Goal: Task Accomplishment & Management: Use online tool/utility

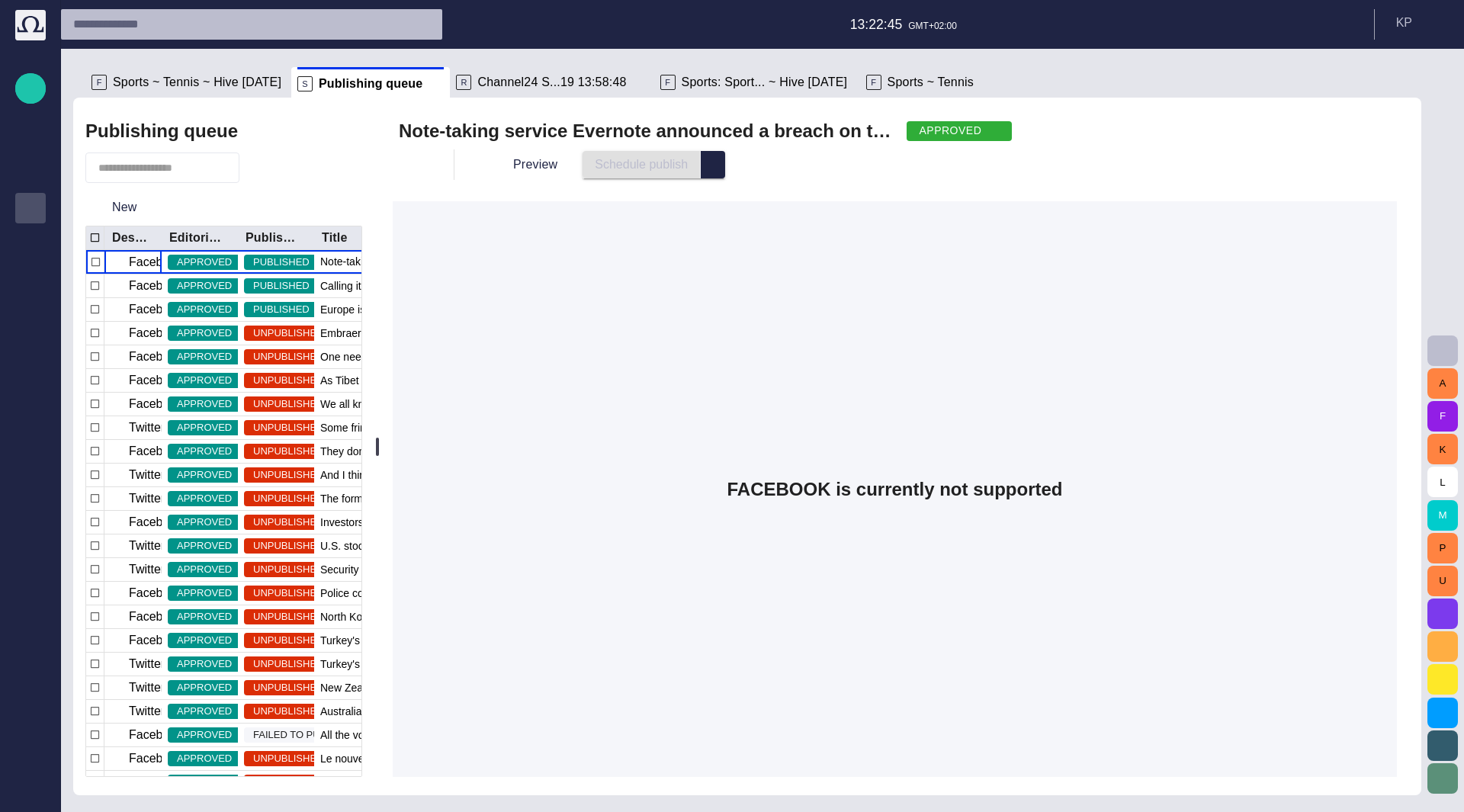
click at [945, 129] on div "APPROVED" at bounding box center [959, 131] width 105 height 20
click at [990, 128] on div "APPROVED" at bounding box center [959, 131] width 105 height 20
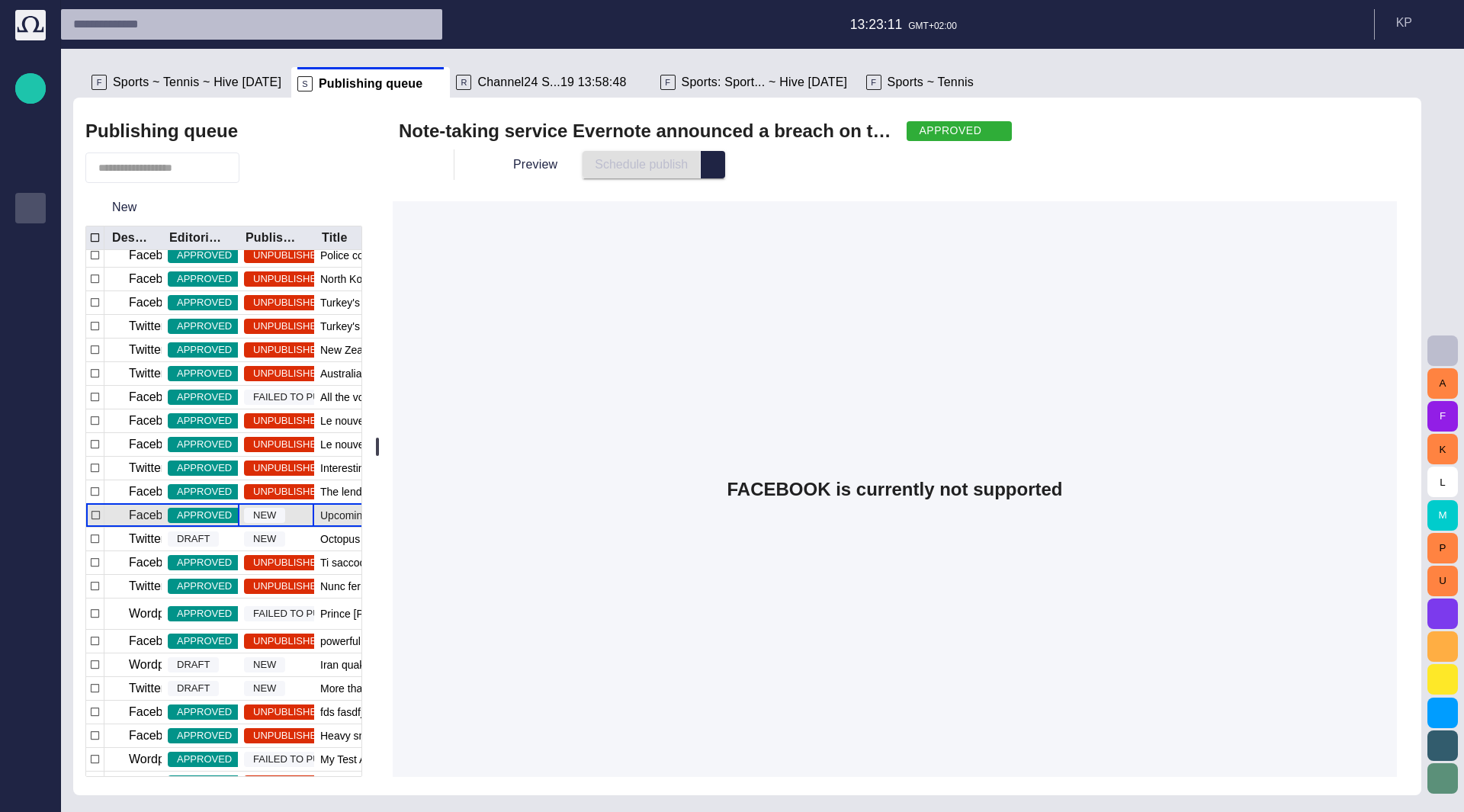
click at [291, 514] on div "NEW" at bounding box center [276, 515] width 77 height 23
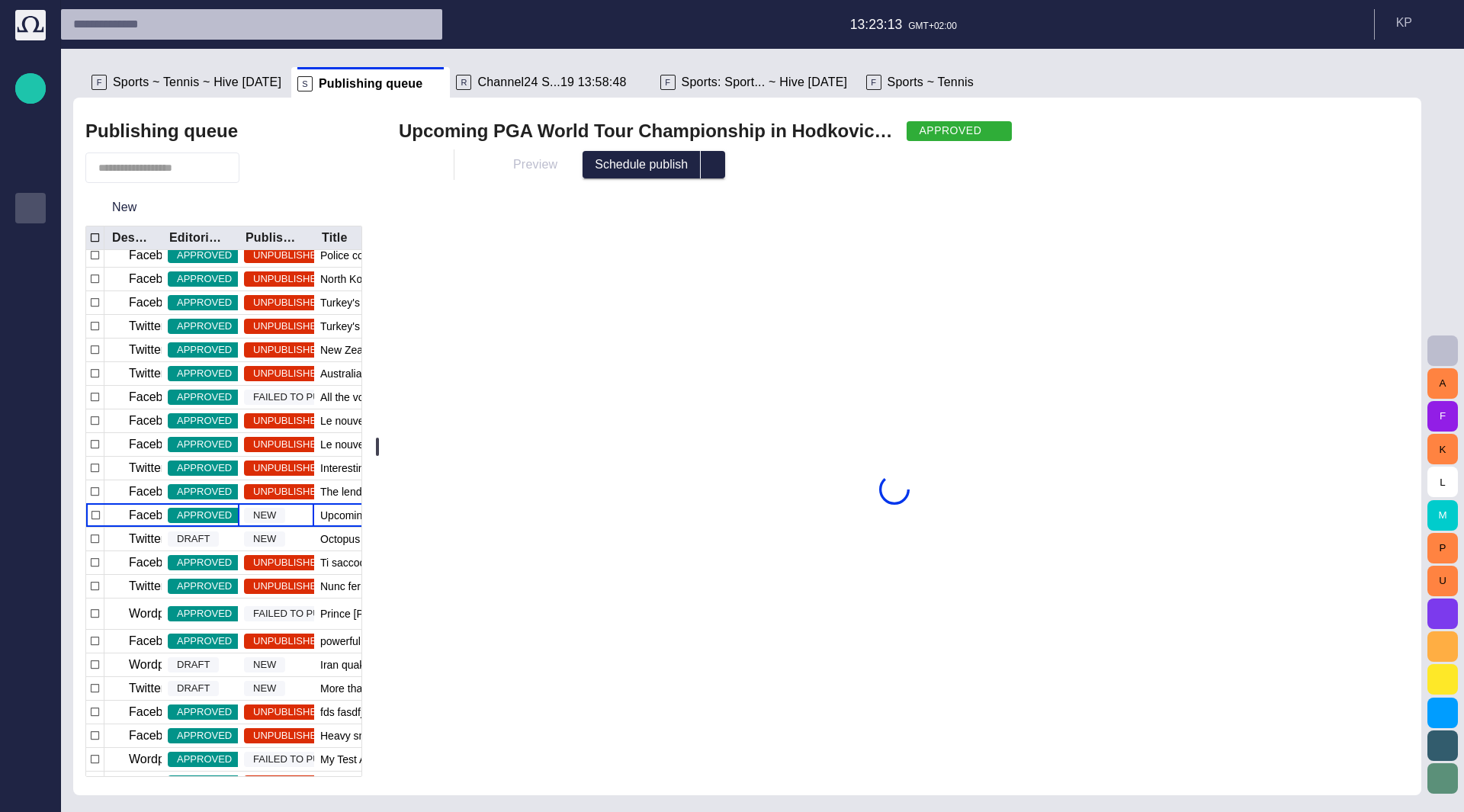
click at [998, 128] on span "button" at bounding box center [994, 131] width 12 height 12
click at [994, 132] on span "button" at bounding box center [994, 131] width 12 height 12
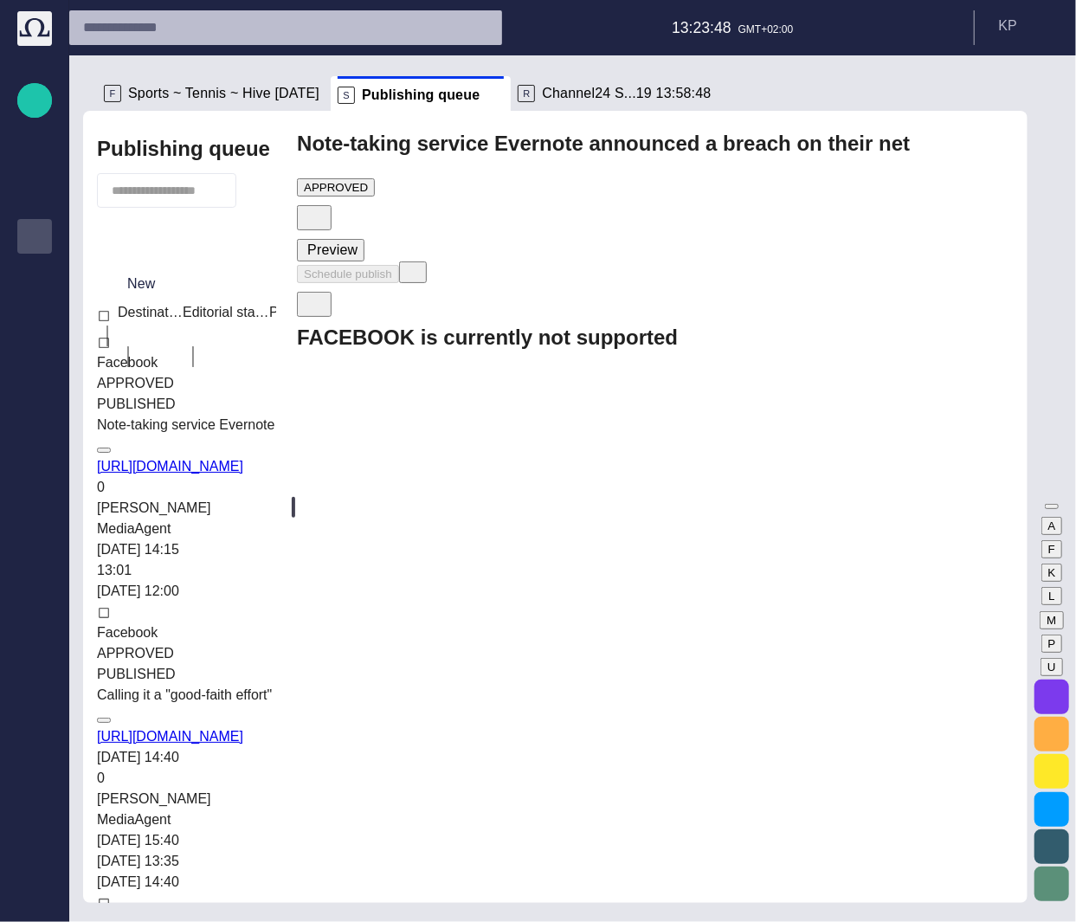
click at [368, 181] on div "APPROVED" at bounding box center [336, 187] width 64 height 13
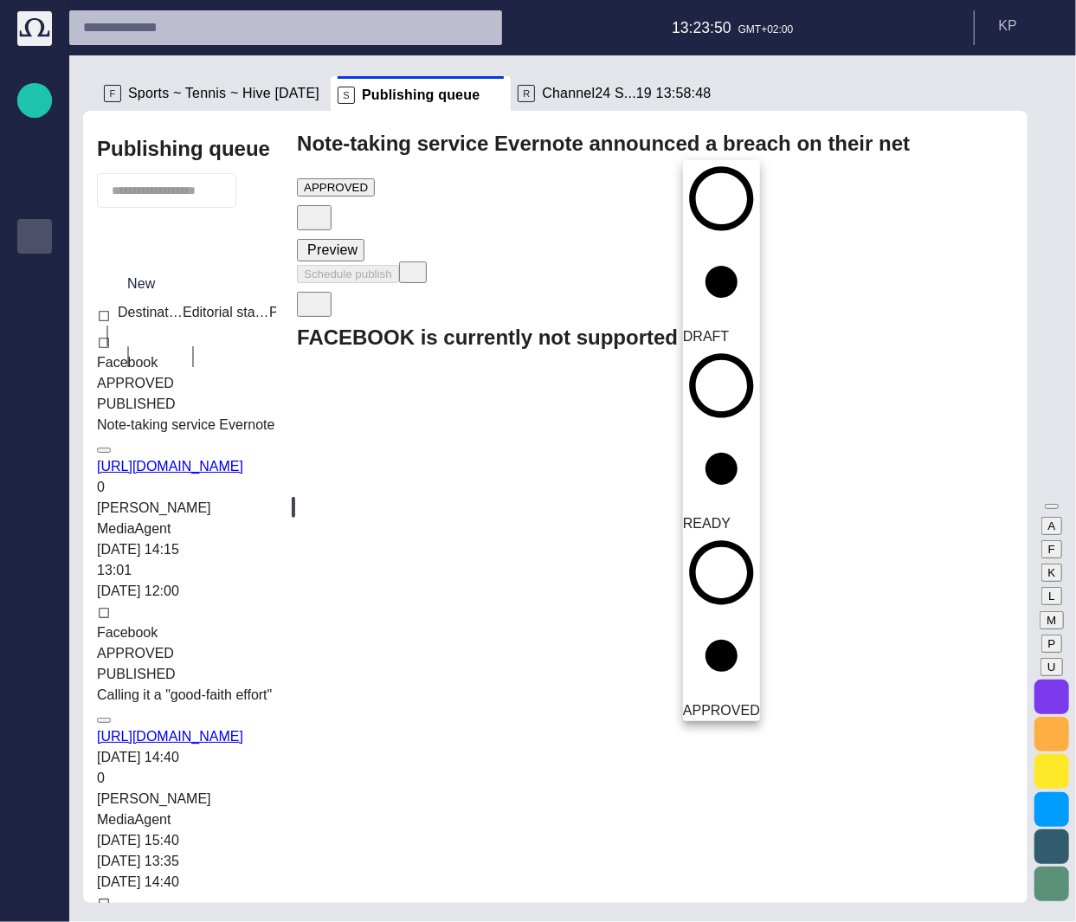
click at [731, 516] on span "READY" at bounding box center [707, 523] width 48 height 15
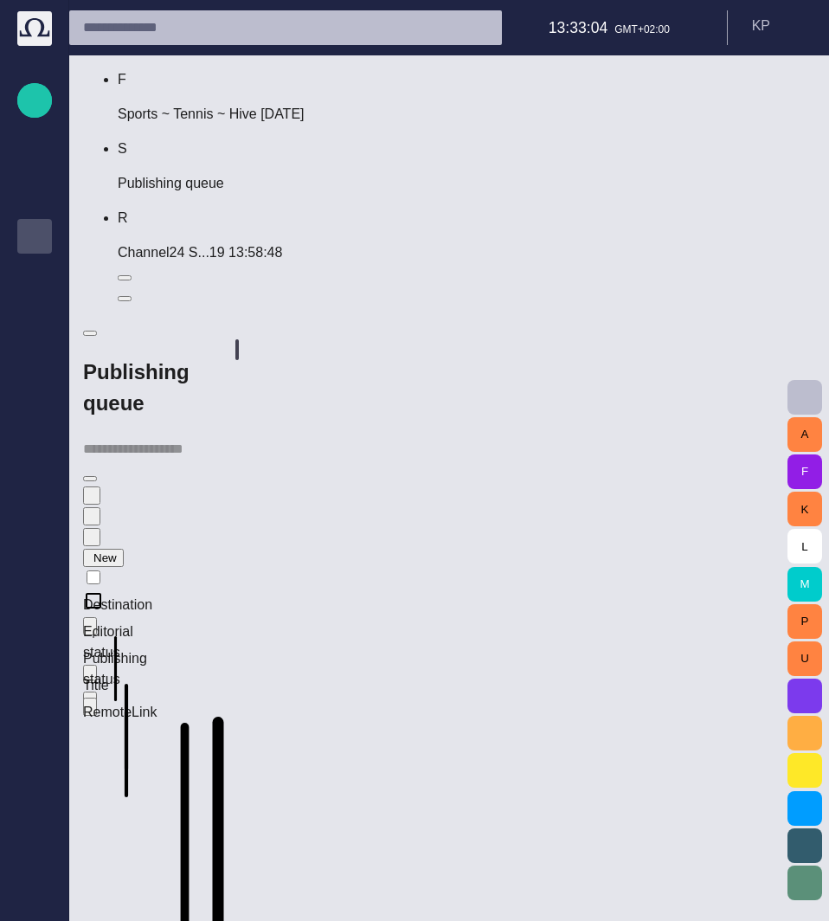
click at [239, 360] on div at bounding box center [237, 349] width 7 height 21
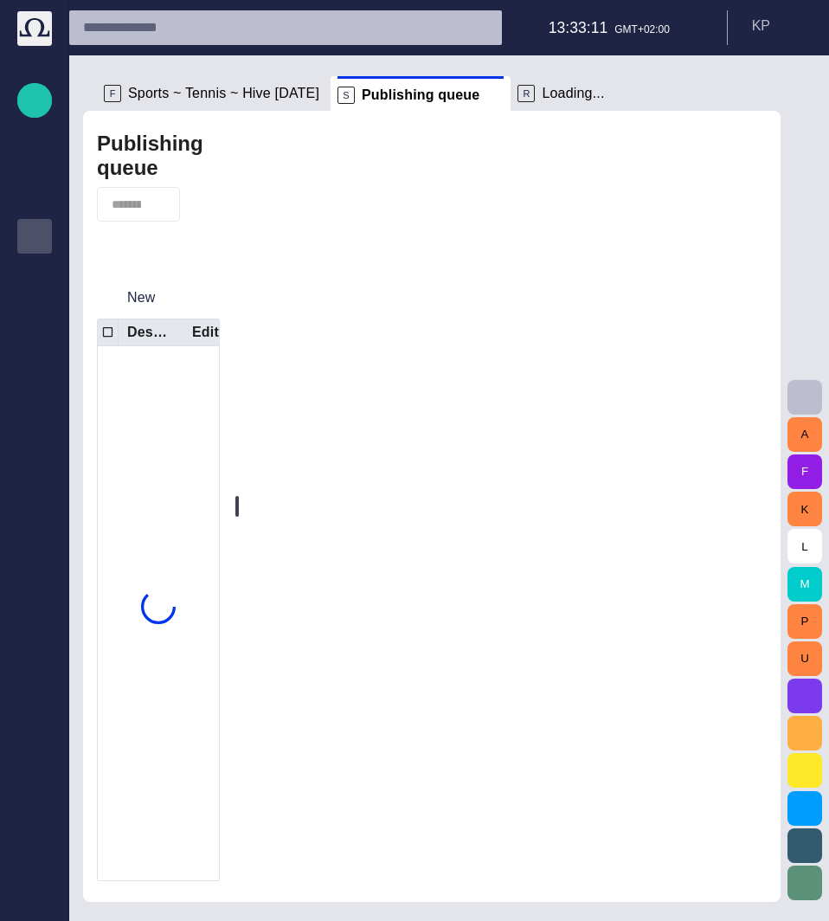
click at [524, 509] on div "Publishing queue New Destination Editorial status Publishing status Title" at bounding box center [432, 506] width 698 height 791
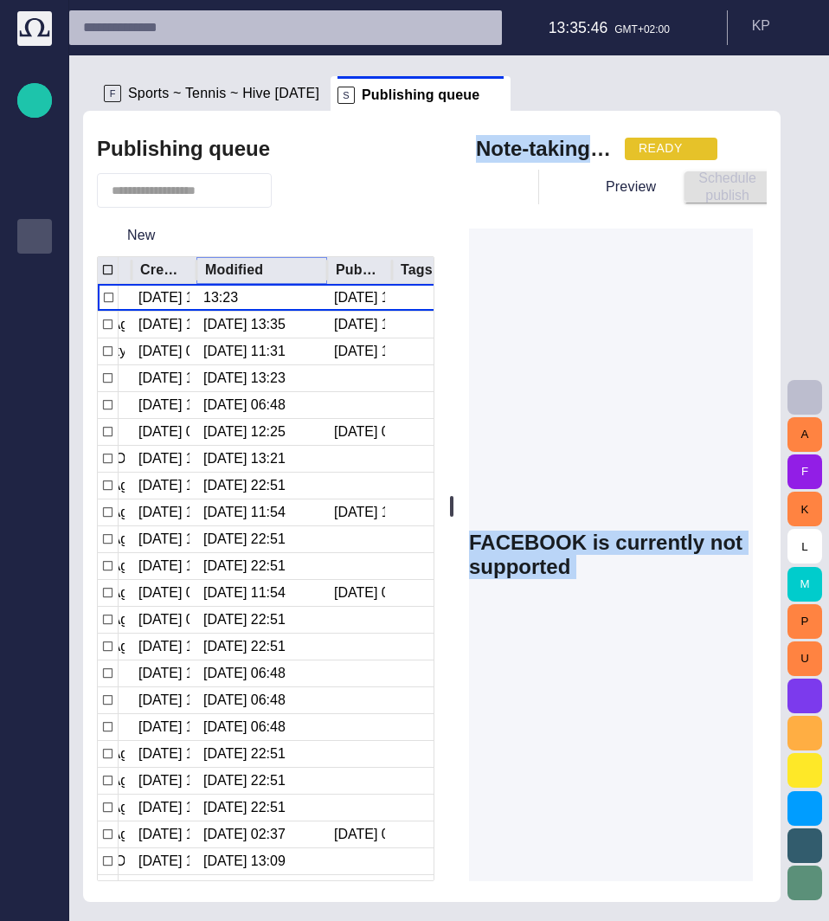
click at [284, 270] on icon "Sort" at bounding box center [284, 270] width 10 height 10
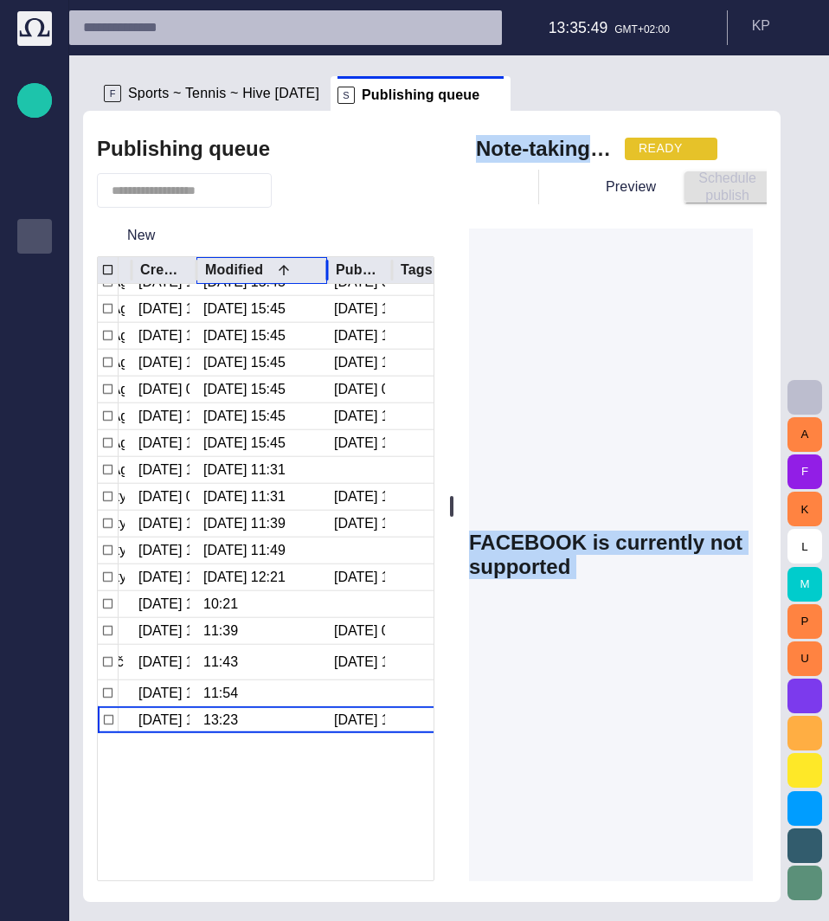
click at [307, 268] on div "Modified" at bounding box center [260, 269] width 110 height 17
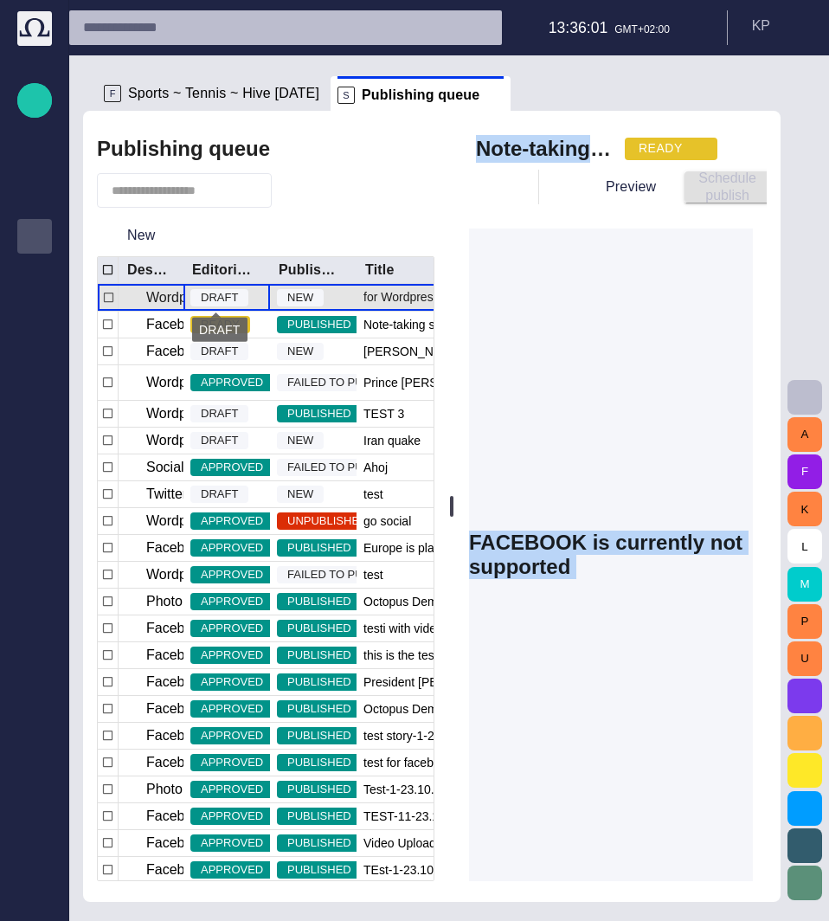
click at [229, 295] on span "DRAFT" at bounding box center [219, 297] width 58 height 17
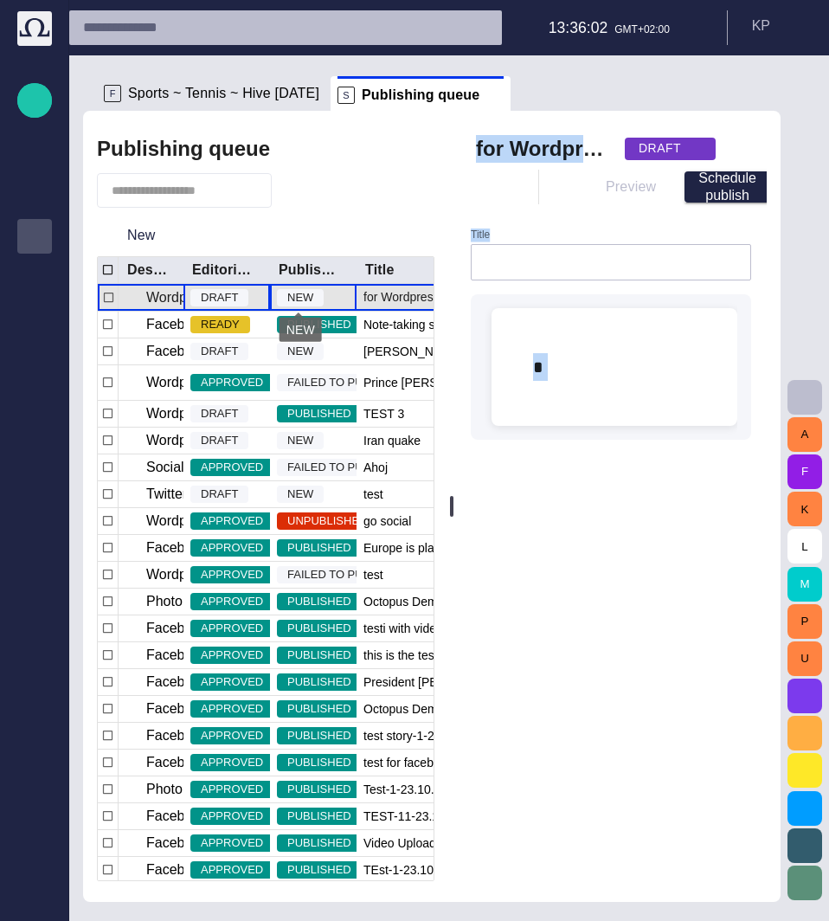
click at [308, 294] on span "NEW" at bounding box center [300, 297] width 47 height 17
click at [224, 300] on span "DRAFT" at bounding box center [219, 297] width 58 height 17
click at [220, 295] on span "DRAFT" at bounding box center [219, 297] width 58 height 17
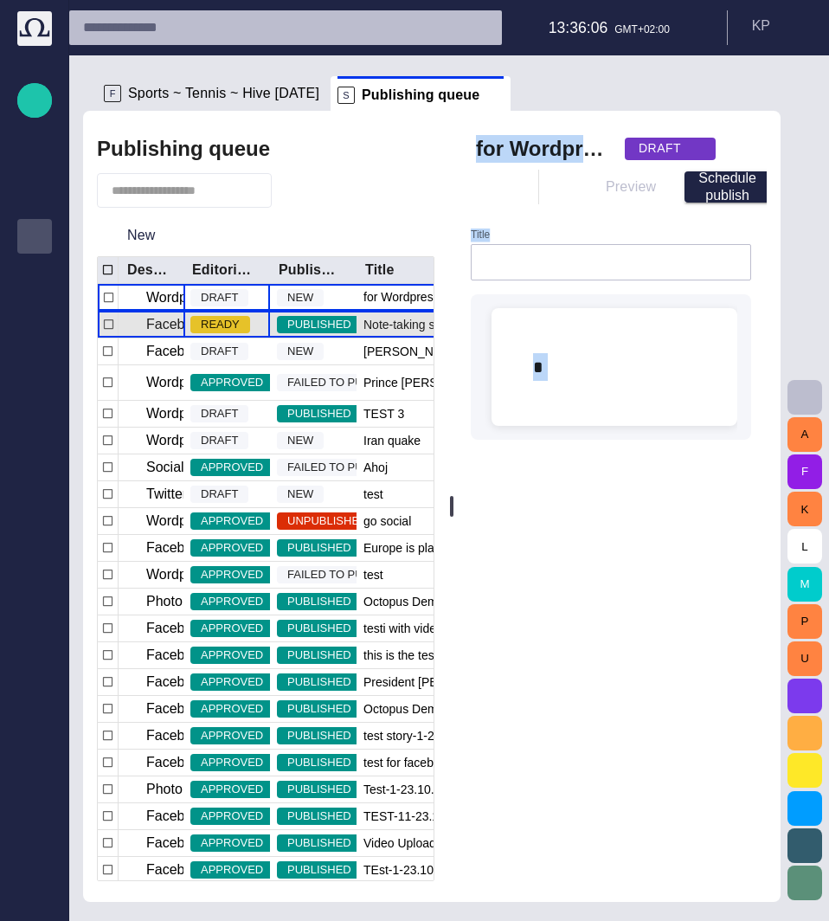
click at [215, 318] on span "READY" at bounding box center [220, 324] width 60 height 17
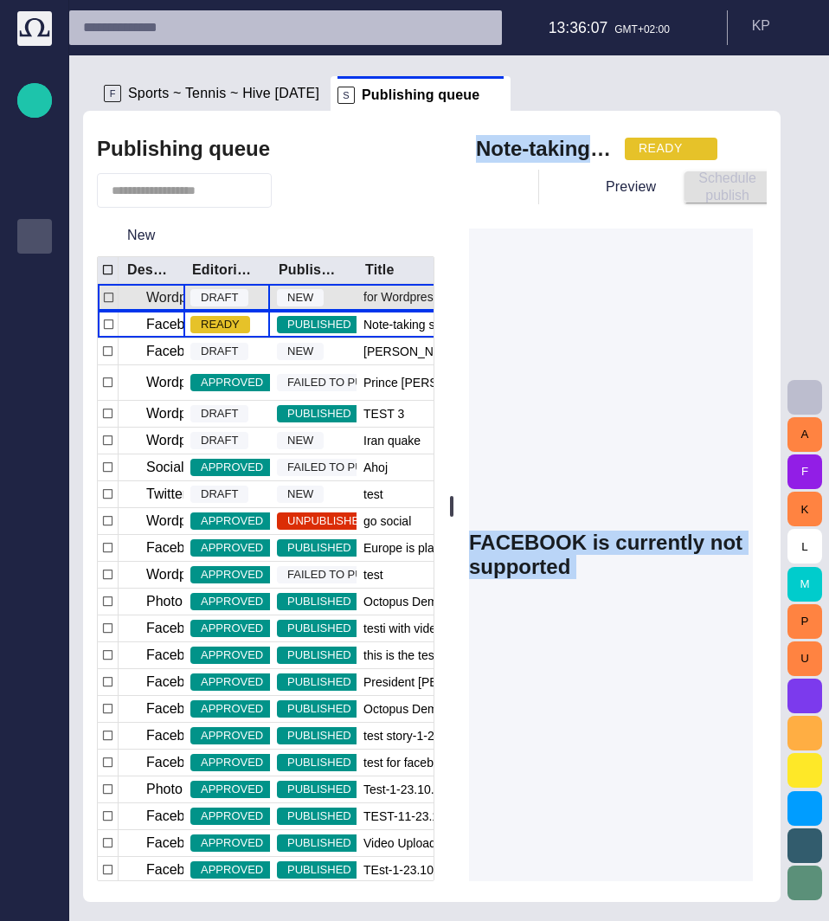
click at [218, 297] on span "DRAFT" at bounding box center [219, 297] width 58 height 17
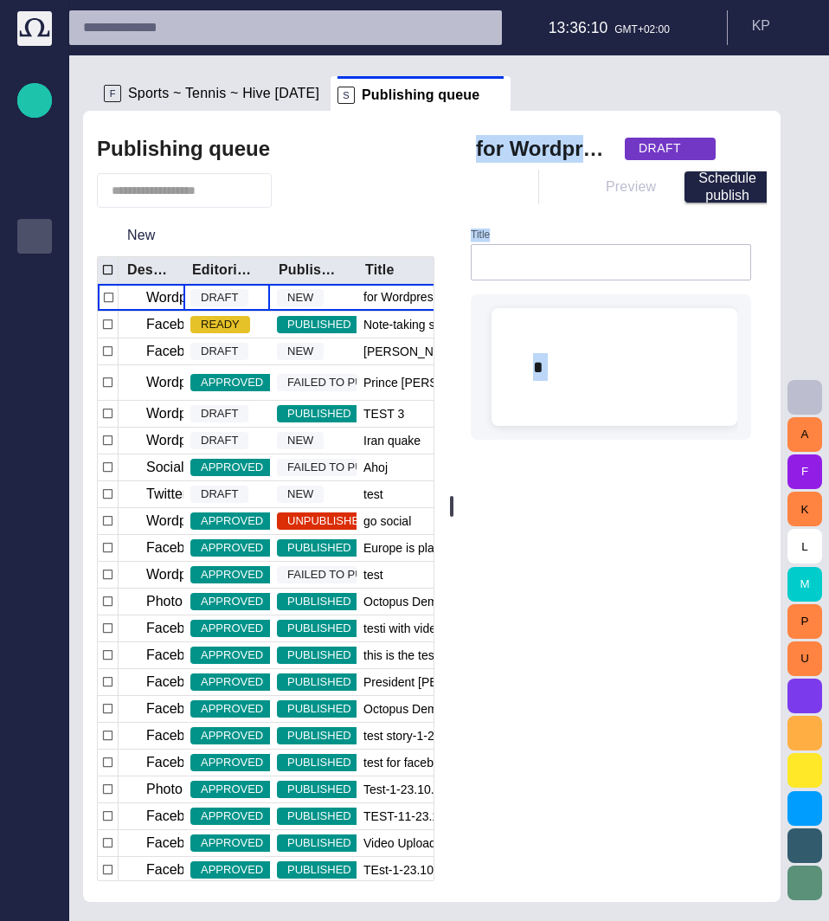
click at [691, 148] on span "button" at bounding box center [695, 149] width 14 height 14
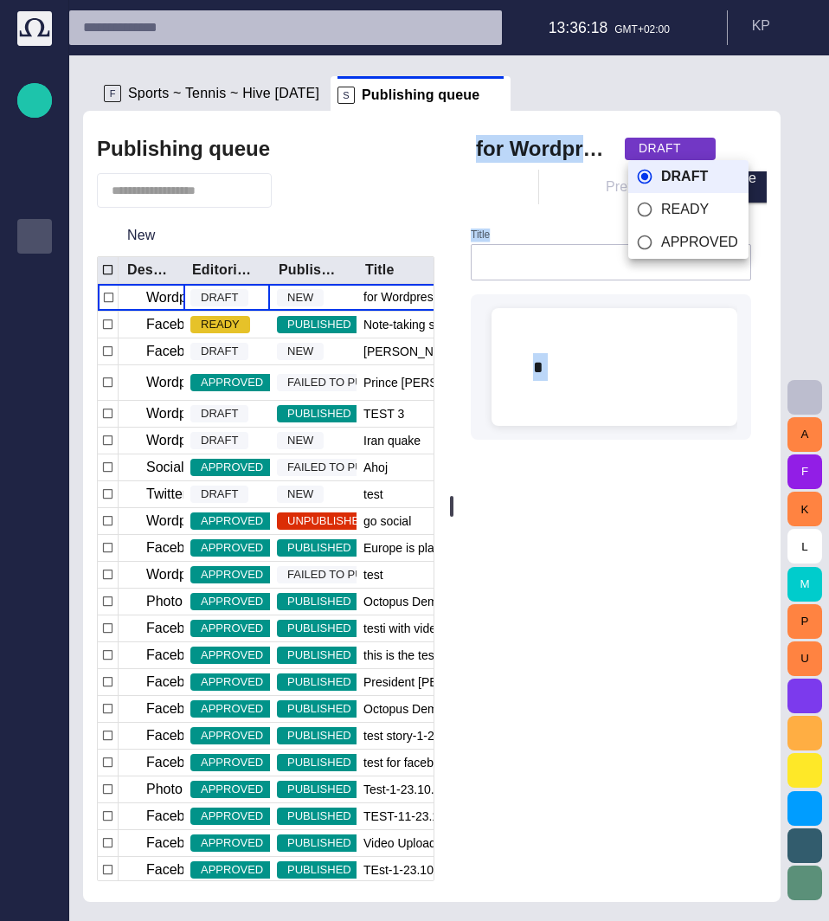
click at [698, 209] on span "READY" at bounding box center [700, 209] width 77 height 21
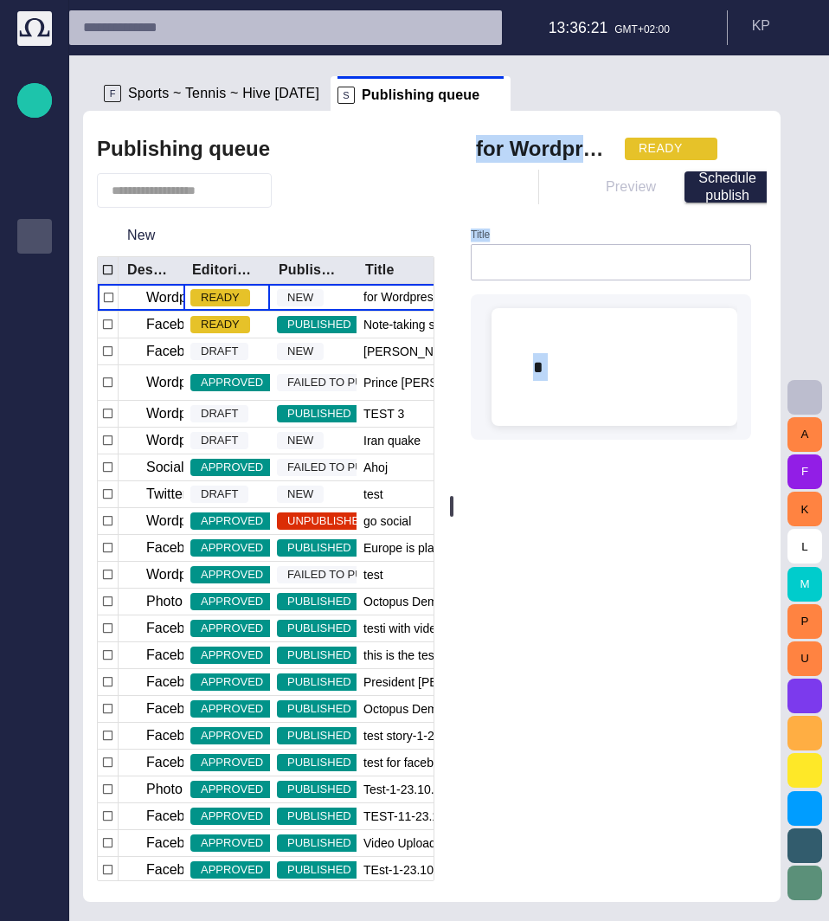
click at [694, 153] on span "button" at bounding box center [697, 149] width 14 height 14
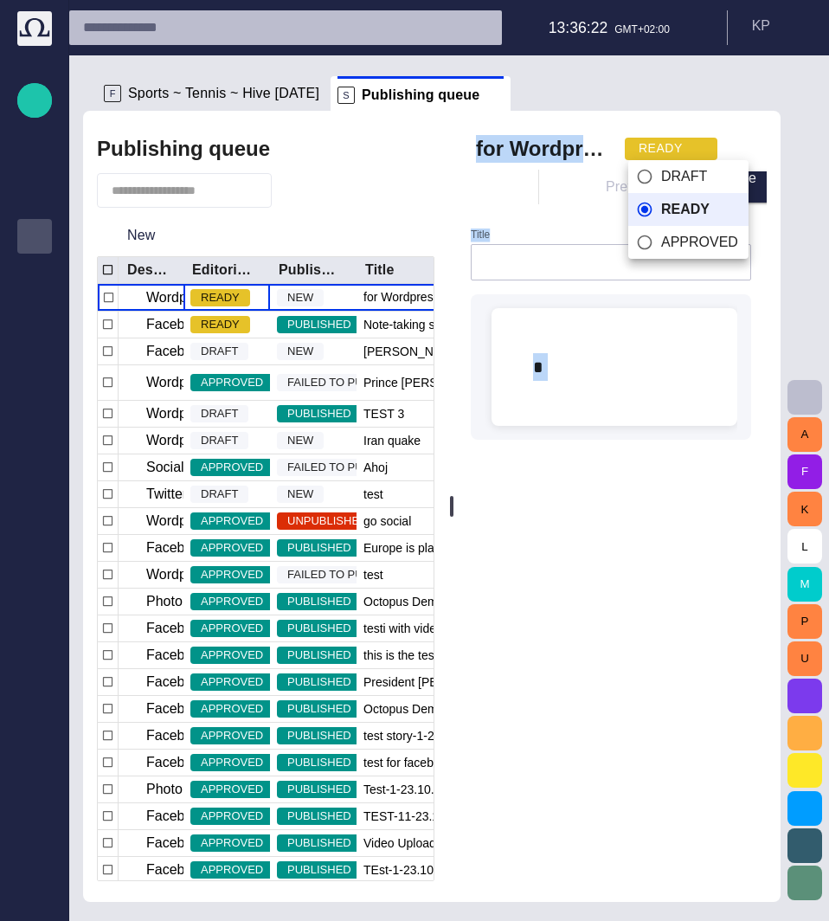
click at [685, 172] on span "DRAFT" at bounding box center [700, 176] width 77 height 21
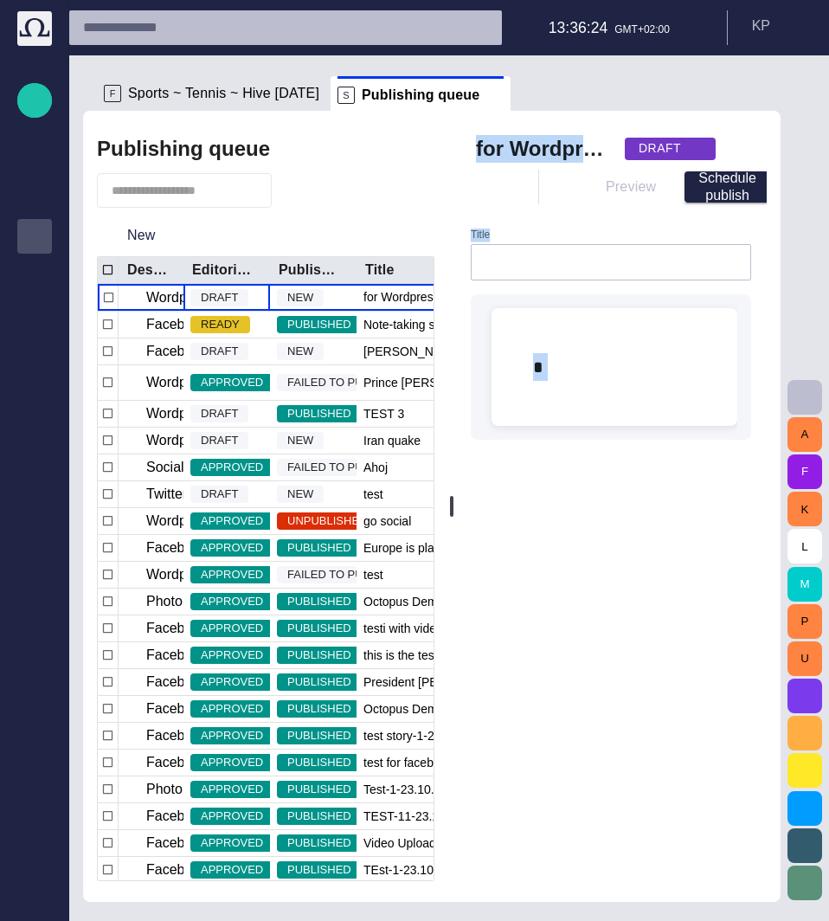
click at [698, 150] on span "button" at bounding box center [695, 149] width 14 height 14
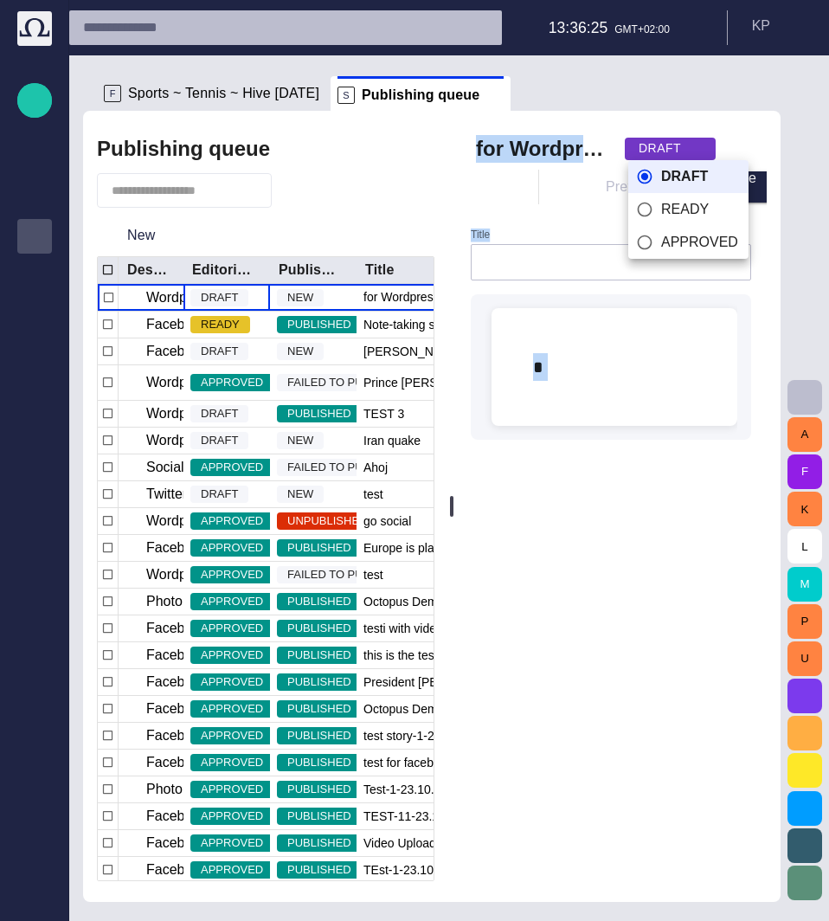
click at [665, 236] on span "APPROVED" at bounding box center [700, 242] width 77 height 21
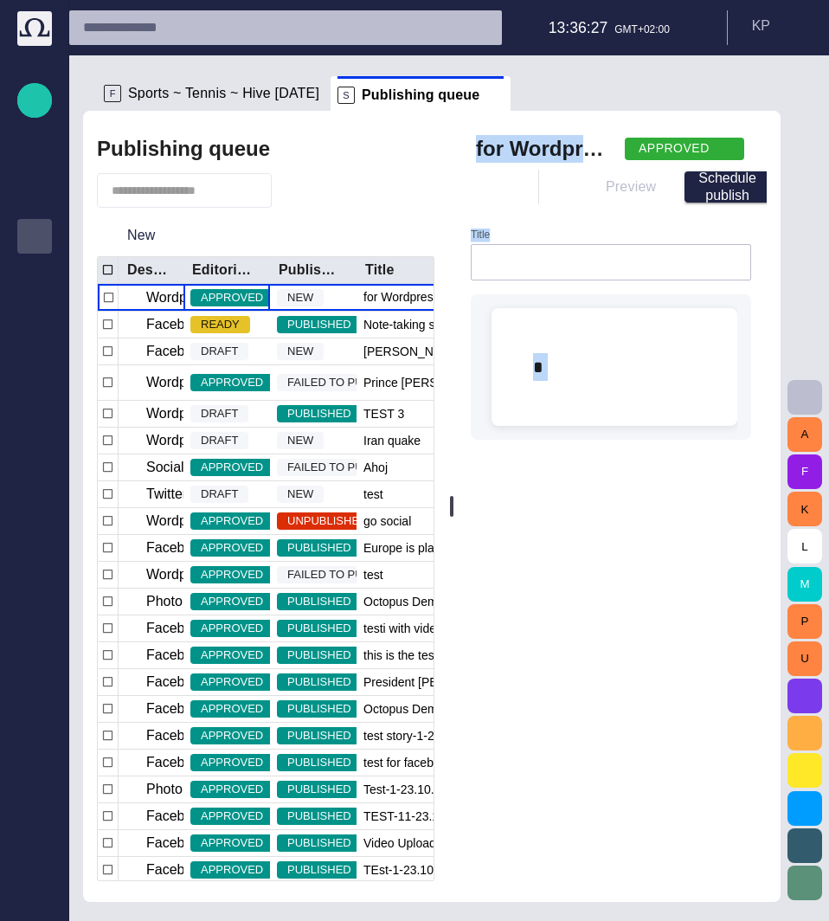
click at [720, 152] on span "button" at bounding box center [724, 149] width 14 height 14
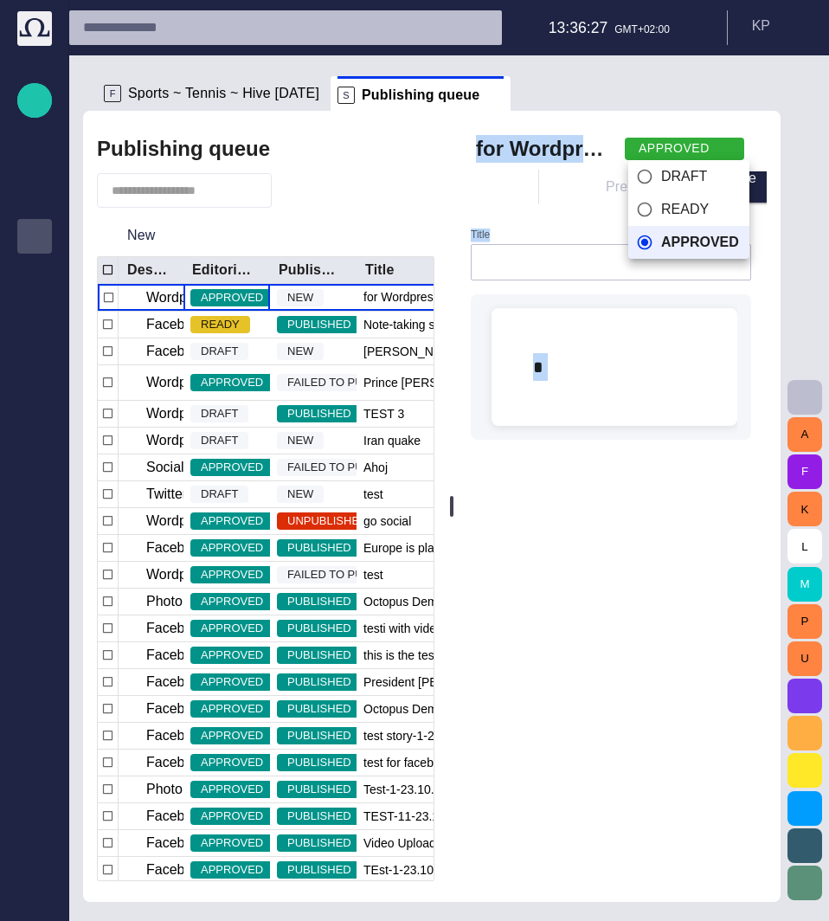
click at [679, 177] on span "DRAFT" at bounding box center [701, 176] width 78 height 21
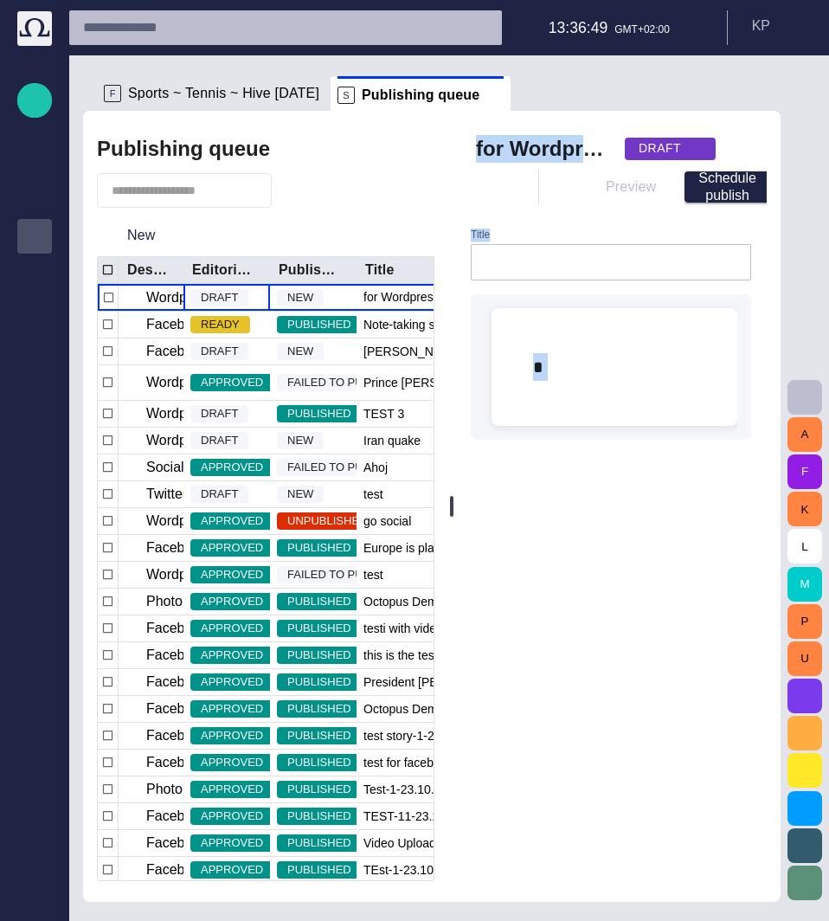
click at [700, 150] on div "DRAFT" at bounding box center [670, 149] width 91 height 23
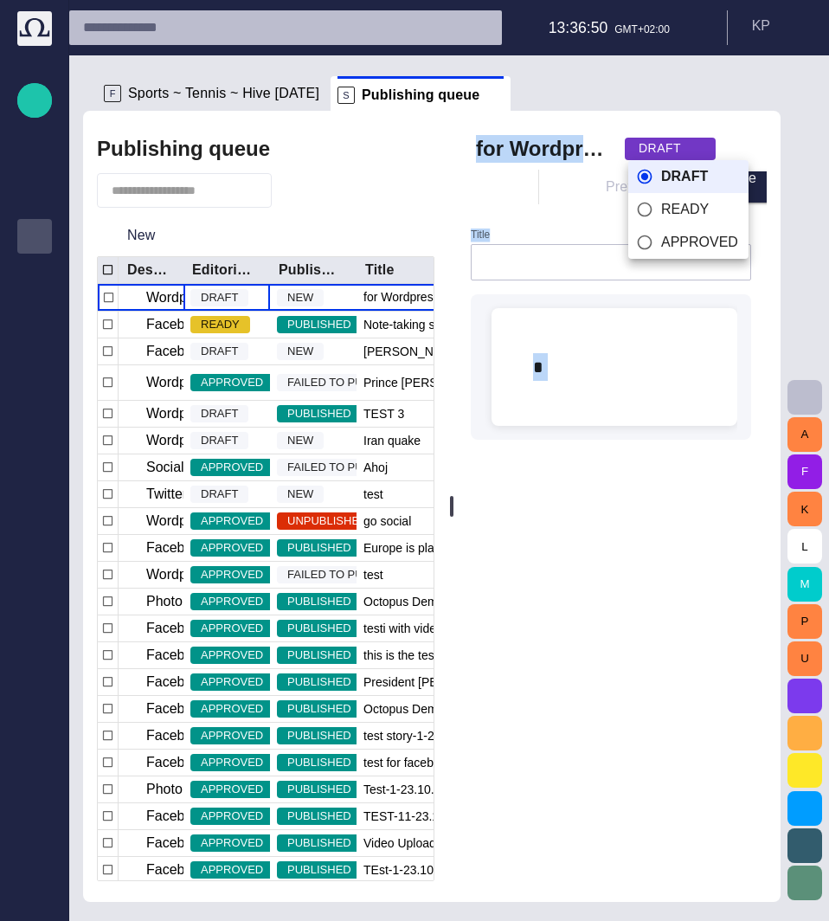
click at [677, 202] on span "READY" at bounding box center [700, 209] width 77 height 21
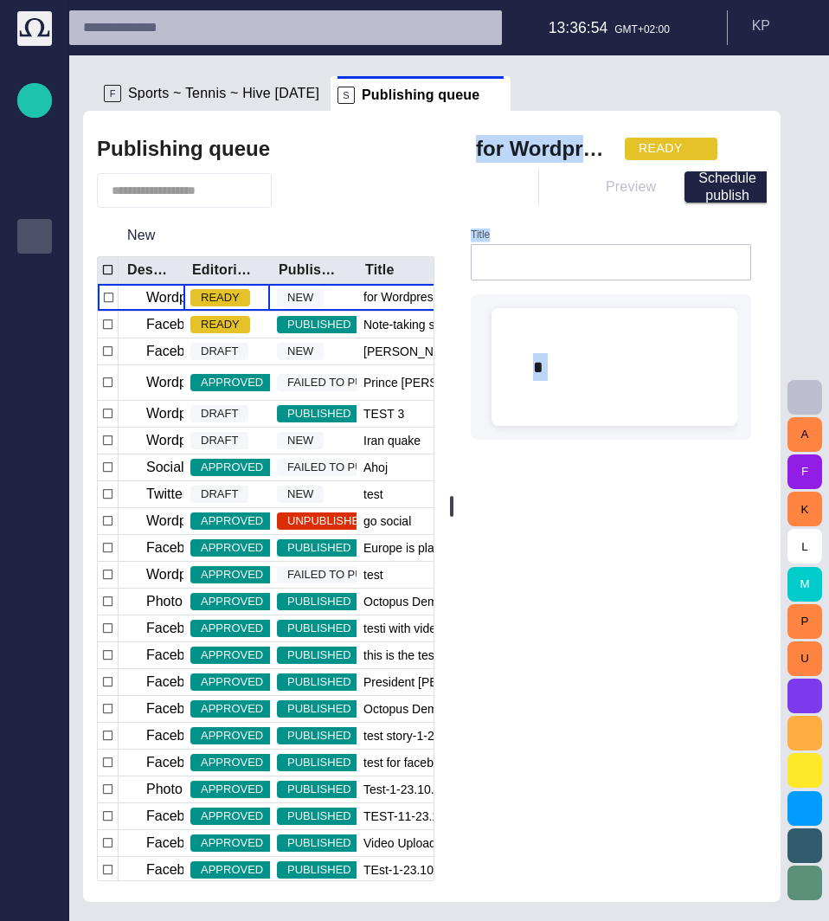
click at [695, 144] on span "button" at bounding box center [697, 149] width 14 height 14
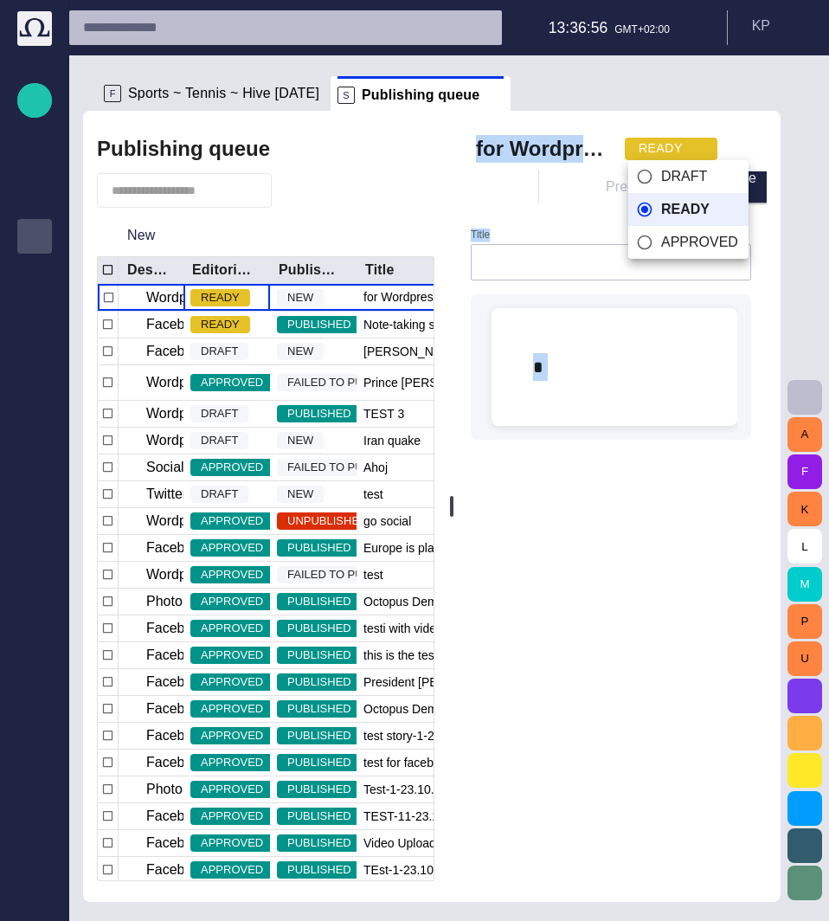
click at [677, 236] on span "APPROVED" at bounding box center [700, 242] width 77 height 21
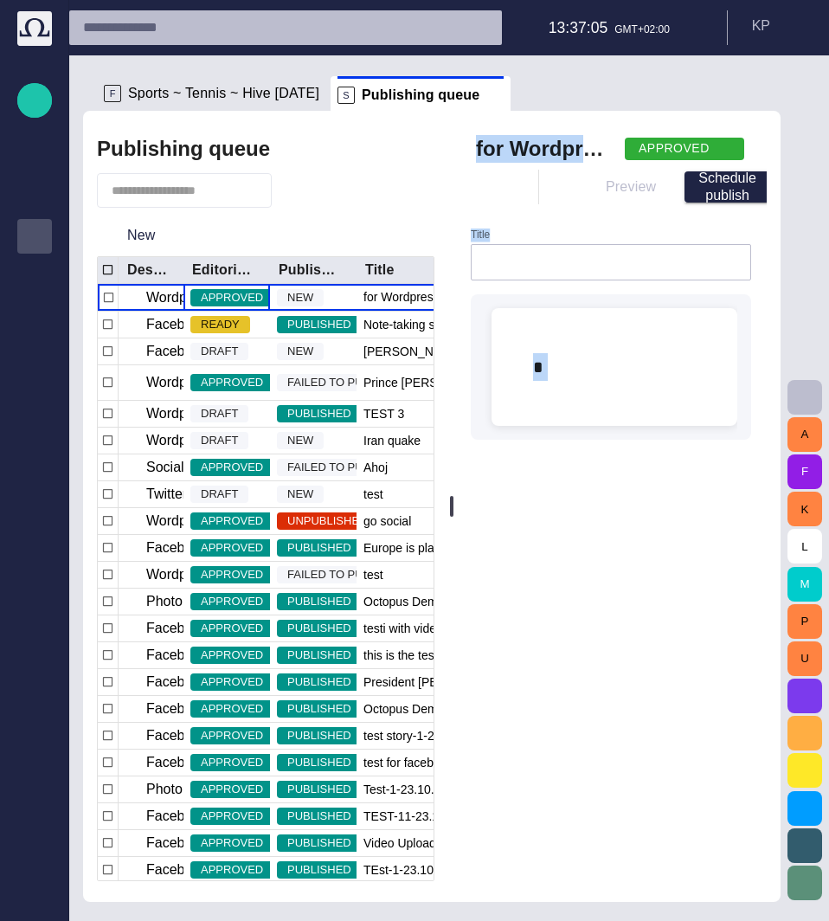
click at [720, 154] on span "button" at bounding box center [724, 149] width 14 height 14
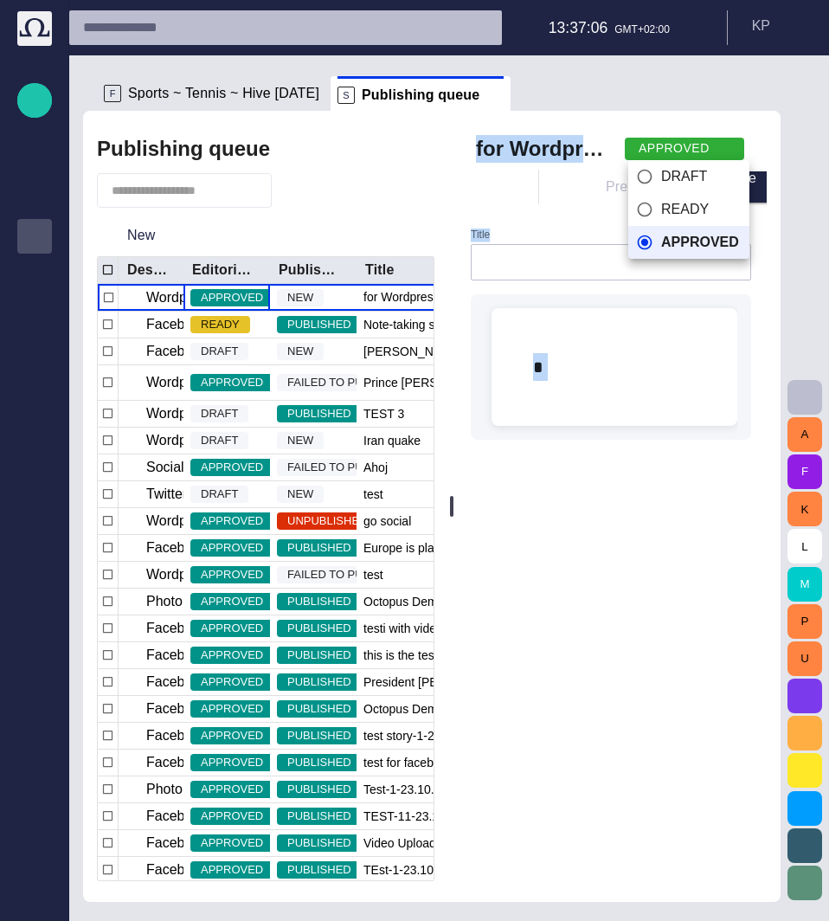
click at [689, 207] on span "READY" at bounding box center [701, 209] width 78 height 21
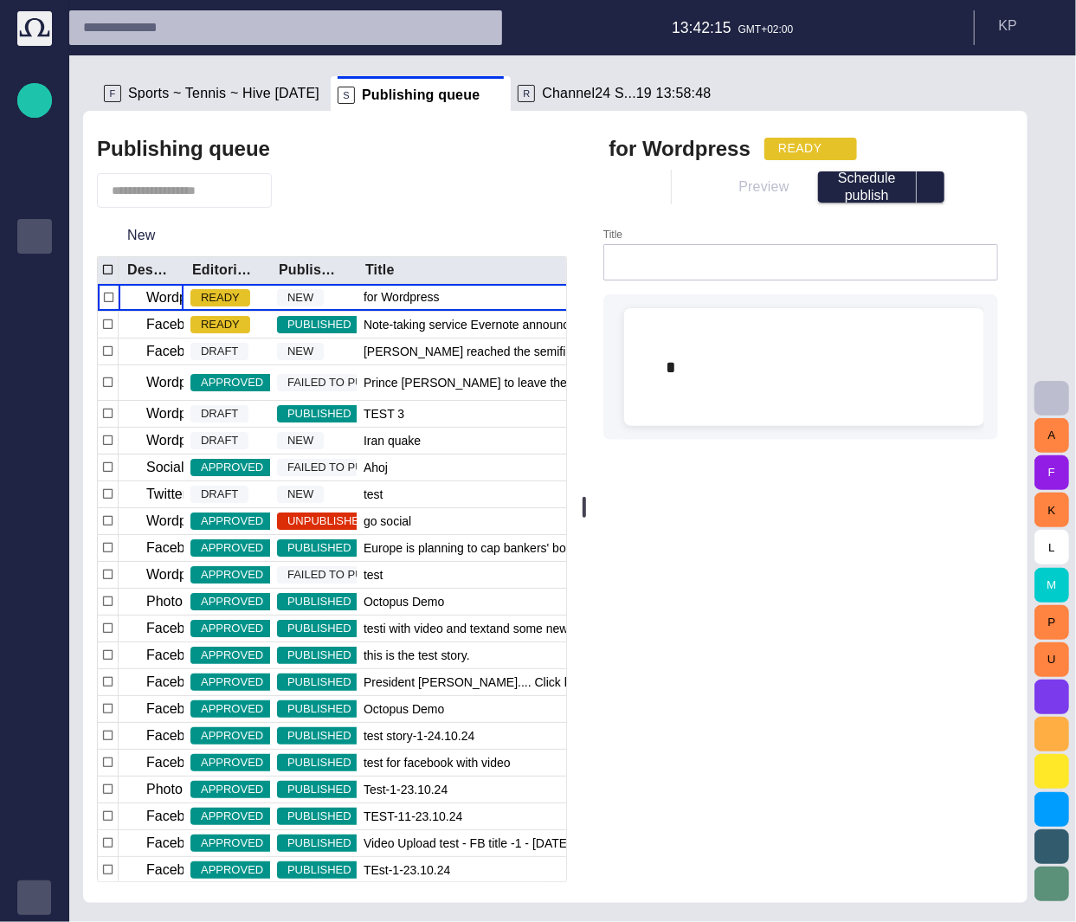
click at [36, 891] on span "button" at bounding box center [35, 898] width 14 height 14
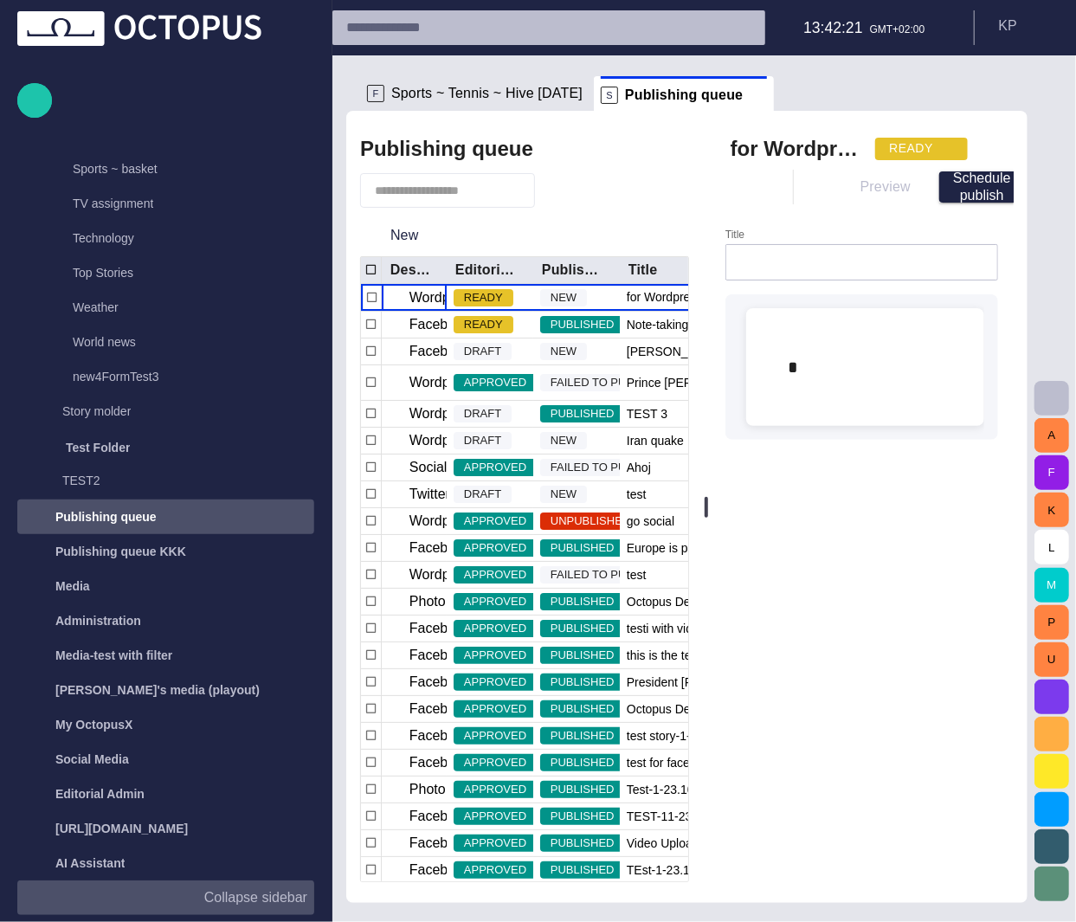
scroll to position [2316, 0]
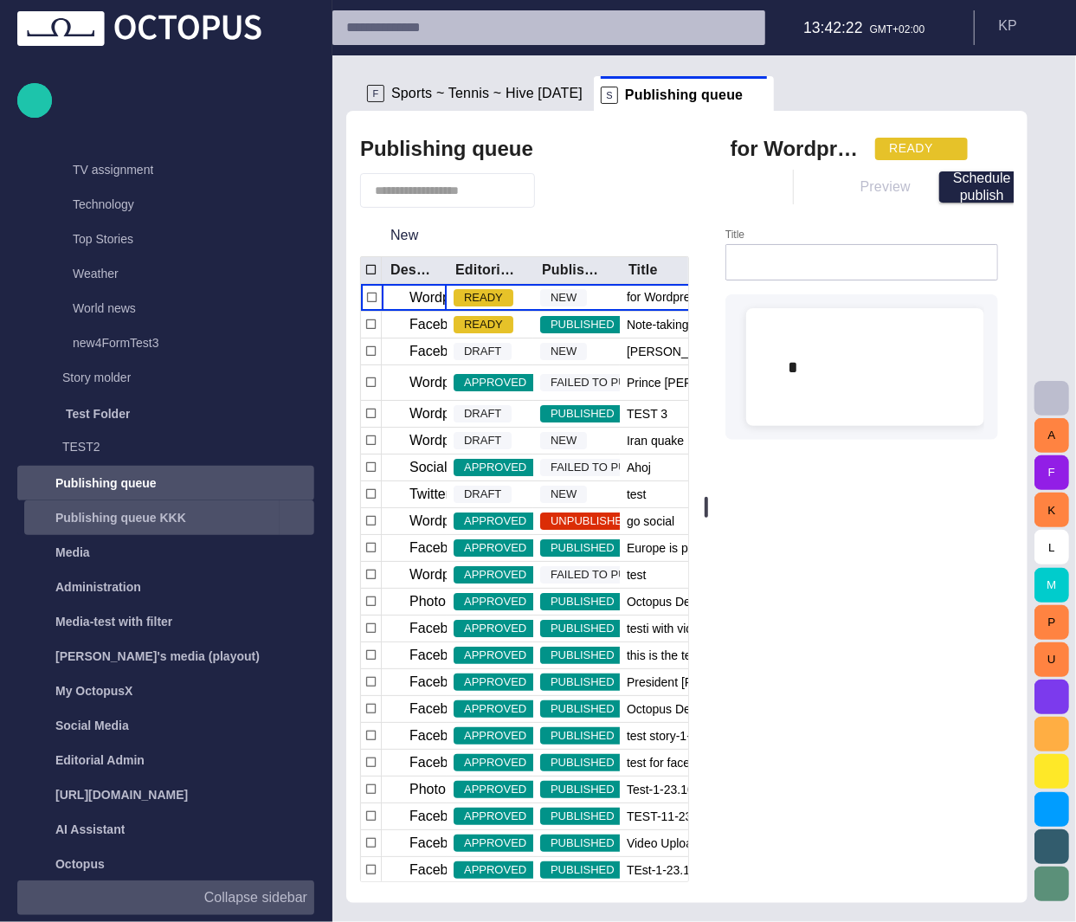
click at [109, 511] on p "Publishing queue KKK" at bounding box center [120, 517] width 131 height 17
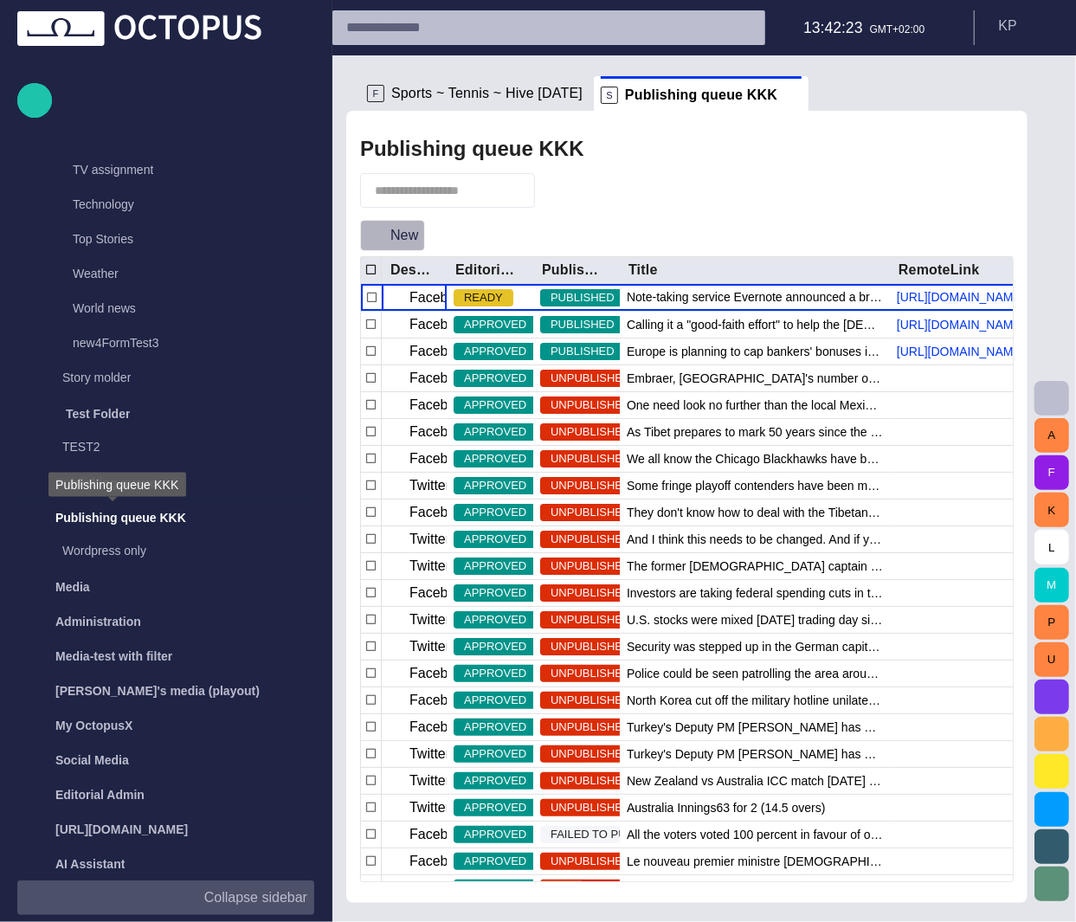
click at [402, 232] on button "New" at bounding box center [392, 235] width 65 height 31
click at [387, 228] on button "New" at bounding box center [392, 235] width 65 height 31
click at [387, 229] on button "New" at bounding box center [392, 235] width 65 height 31
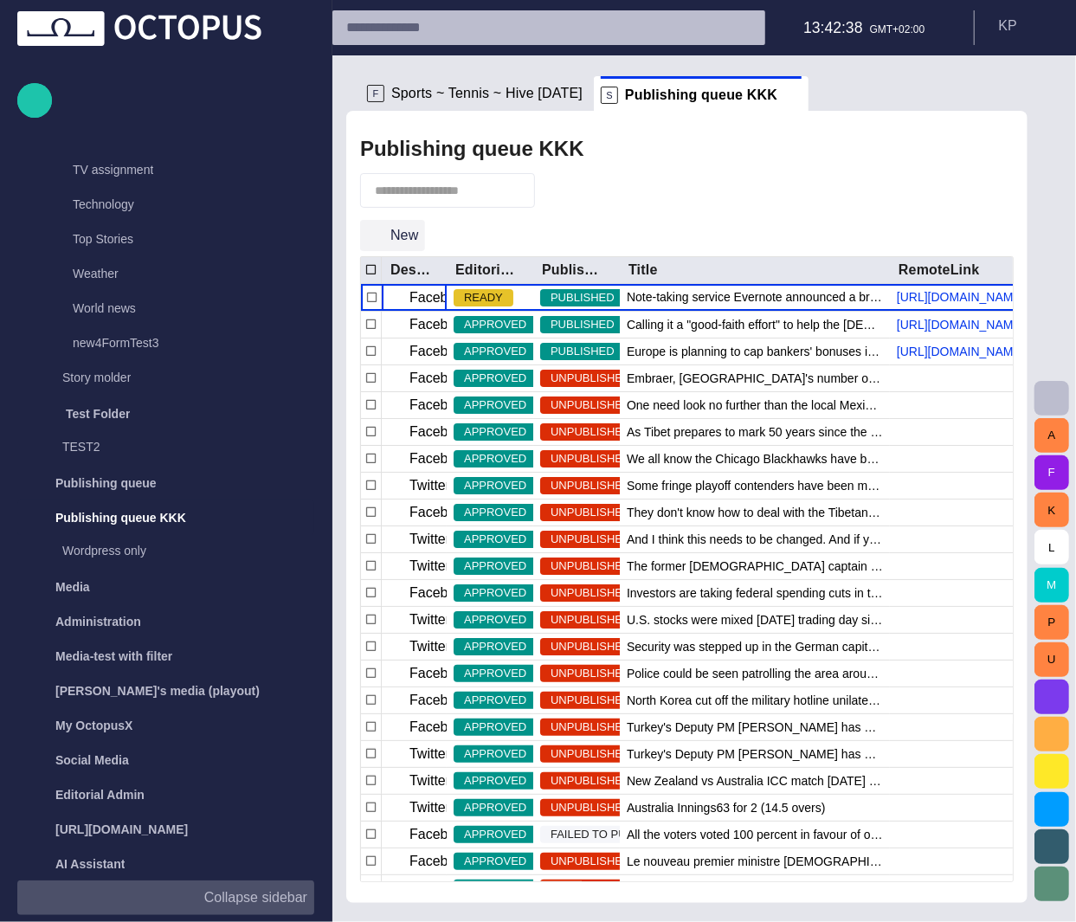
click at [396, 231] on button "New" at bounding box center [392, 235] width 65 height 31
click at [137, 547] on p "Wordpress only" at bounding box center [188, 550] width 252 height 17
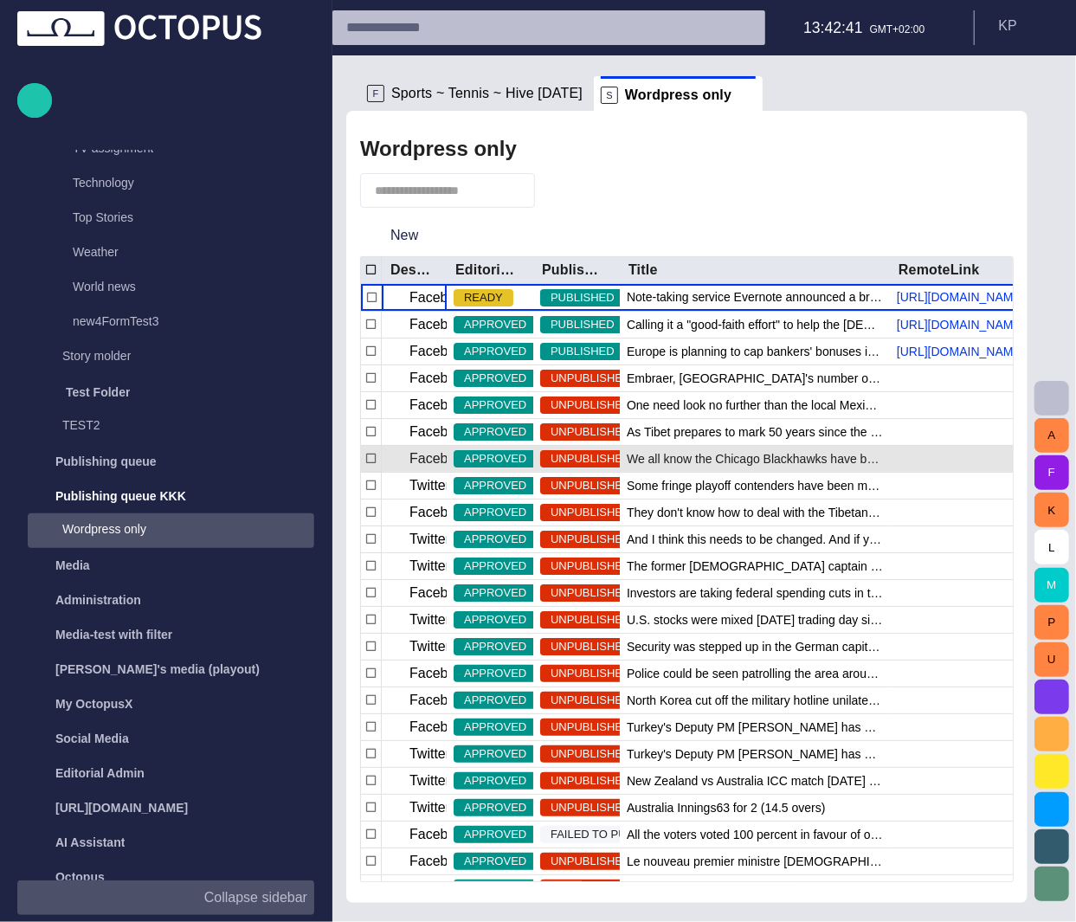
scroll to position [2351, 0]
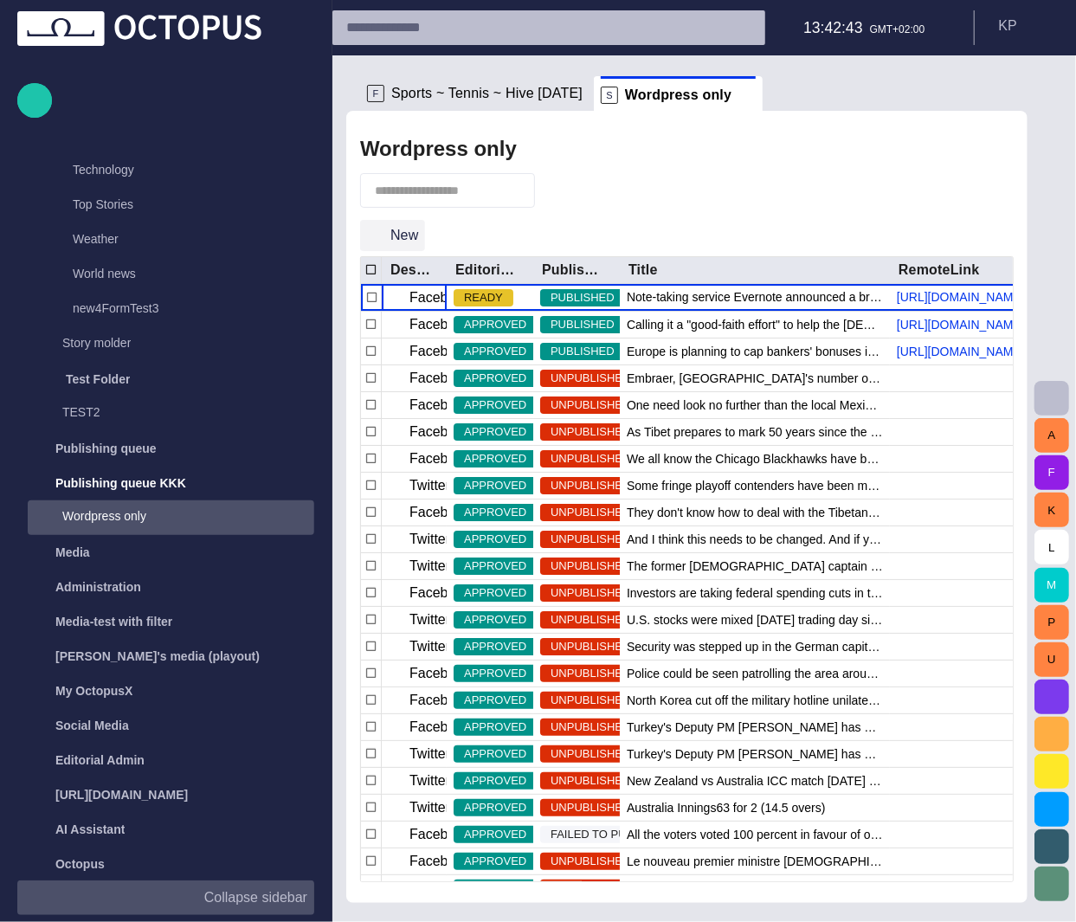
click at [403, 237] on button "New" at bounding box center [392, 235] width 65 height 31
click at [390, 234] on button "New" at bounding box center [392, 235] width 65 height 31
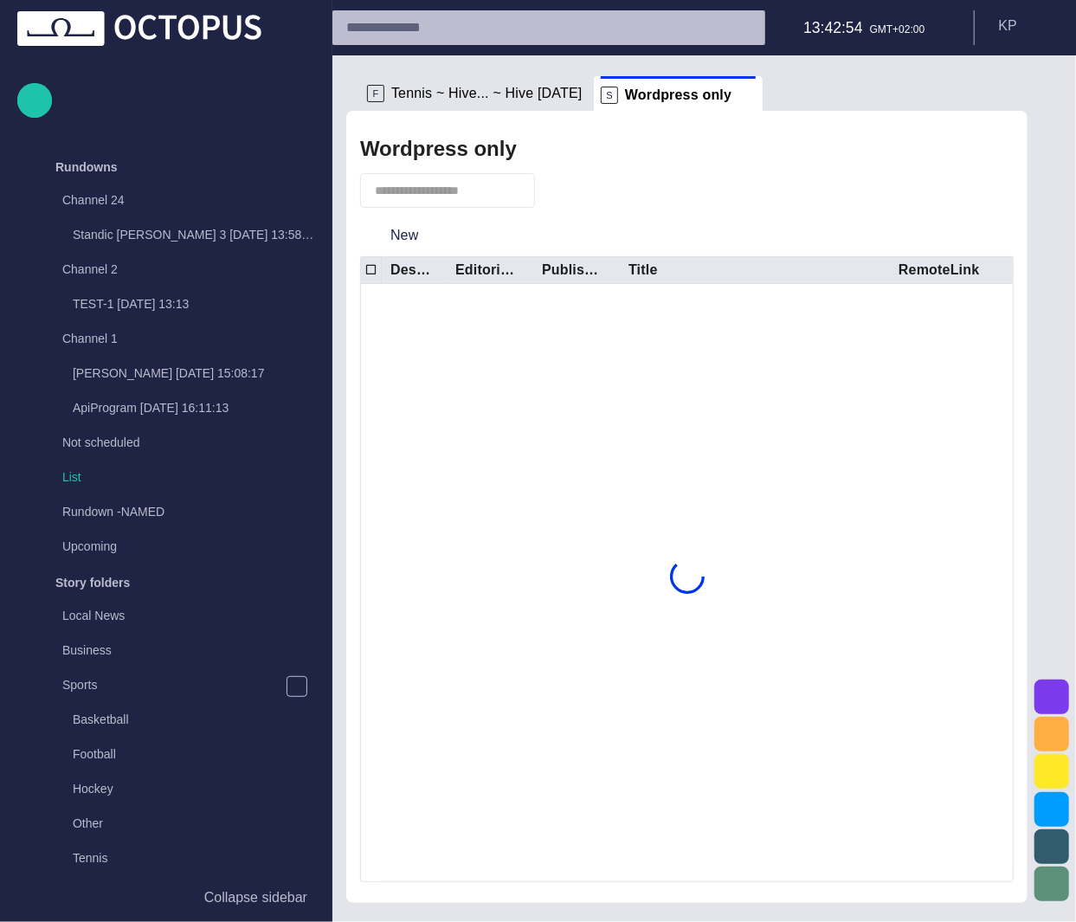
scroll to position [2351, 0]
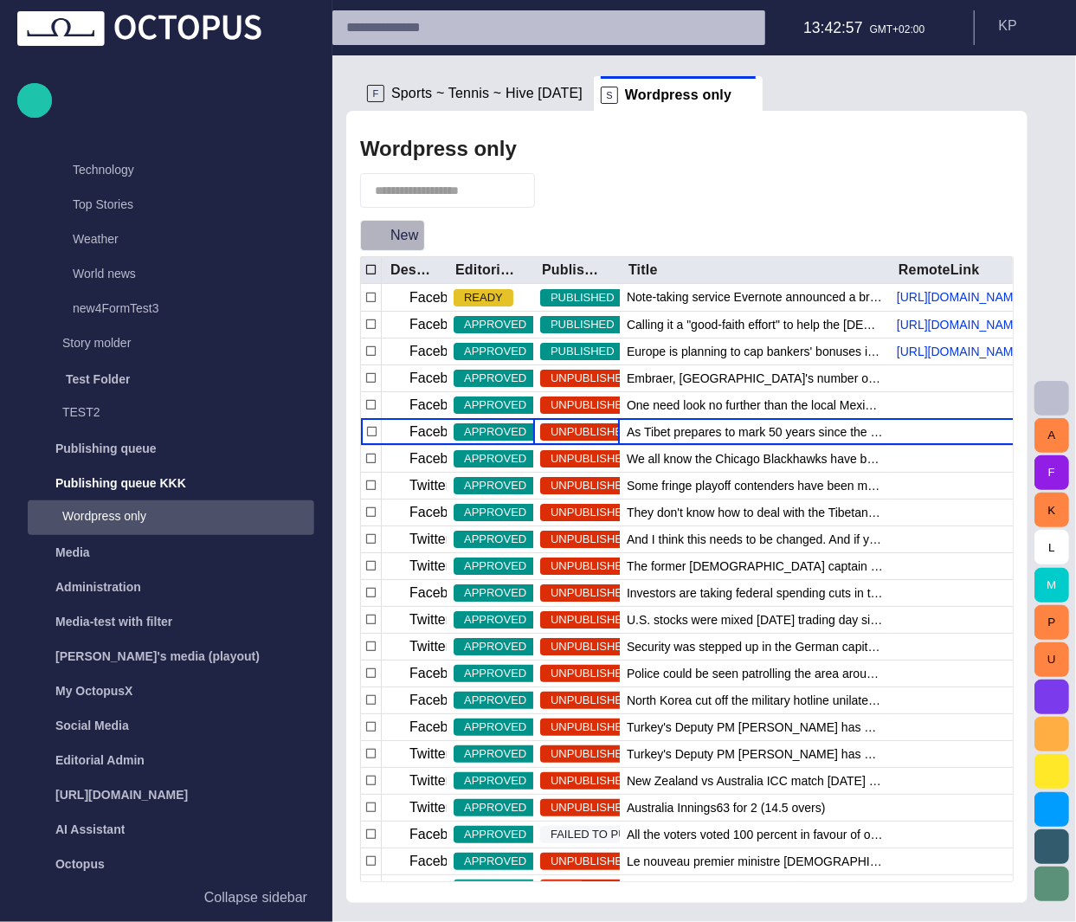
click at [410, 236] on button "New" at bounding box center [392, 235] width 65 height 31
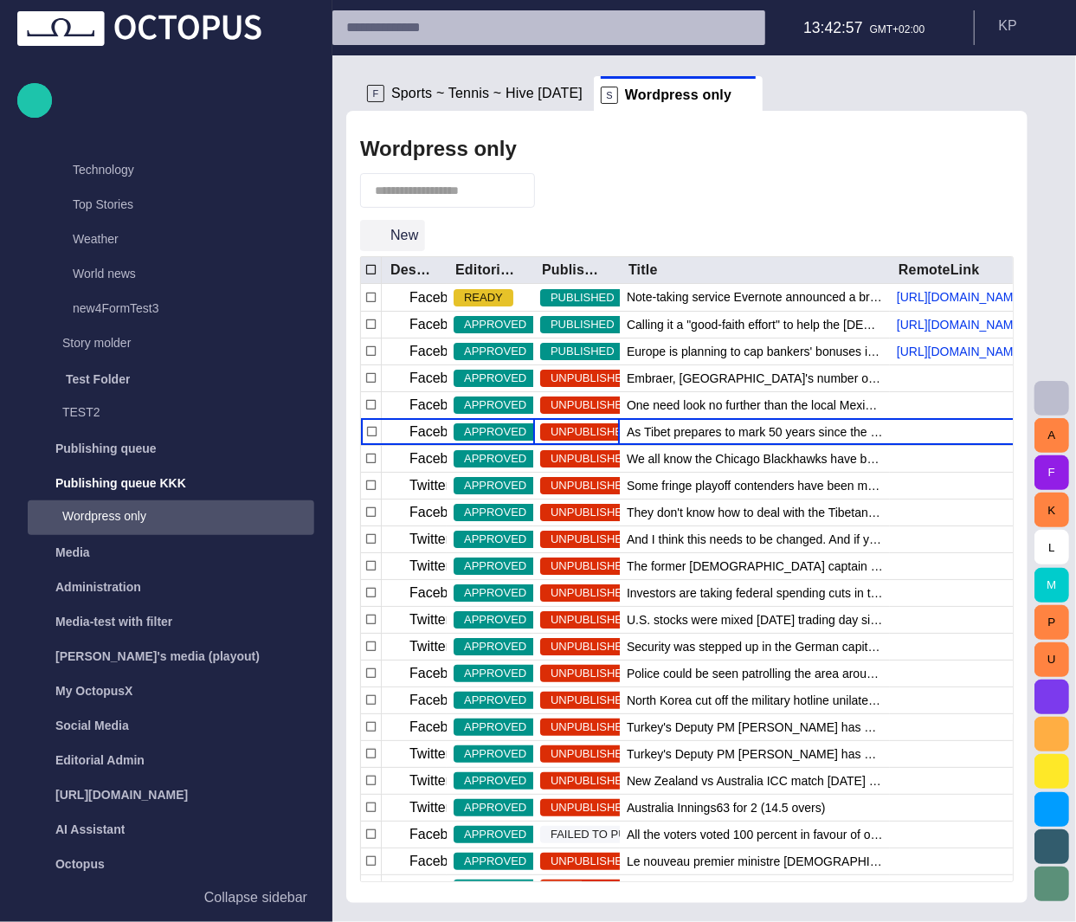
click at [410, 236] on button "New" at bounding box center [392, 235] width 65 height 31
click at [382, 240] on span "button" at bounding box center [374, 235] width 17 height 17
click at [122, 452] on p "Publishing queue" at bounding box center [105, 448] width 101 height 17
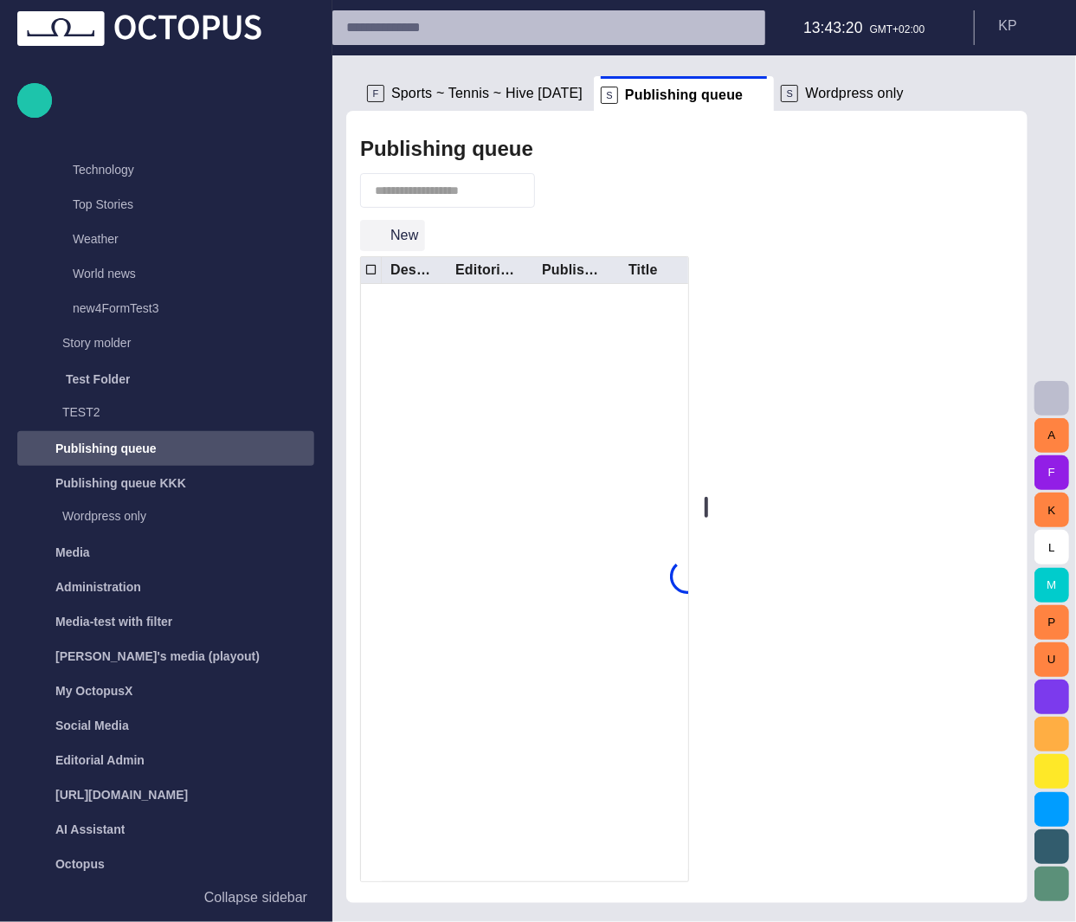
click at [400, 236] on button "New" at bounding box center [392, 235] width 65 height 31
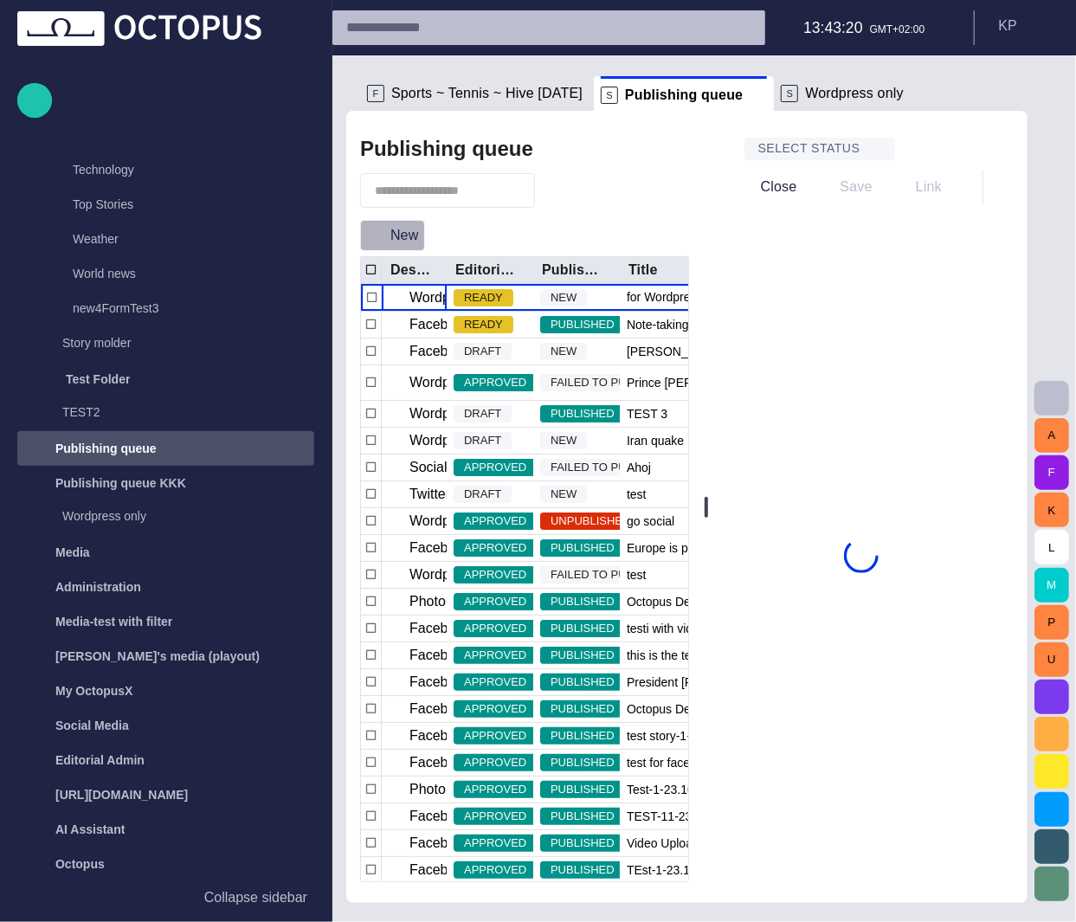
click at [403, 236] on button "New" at bounding box center [392, 235] width 65 height 31
click at [391, 236] on button "New" at bounding box center [392, 235] width 65 height 31
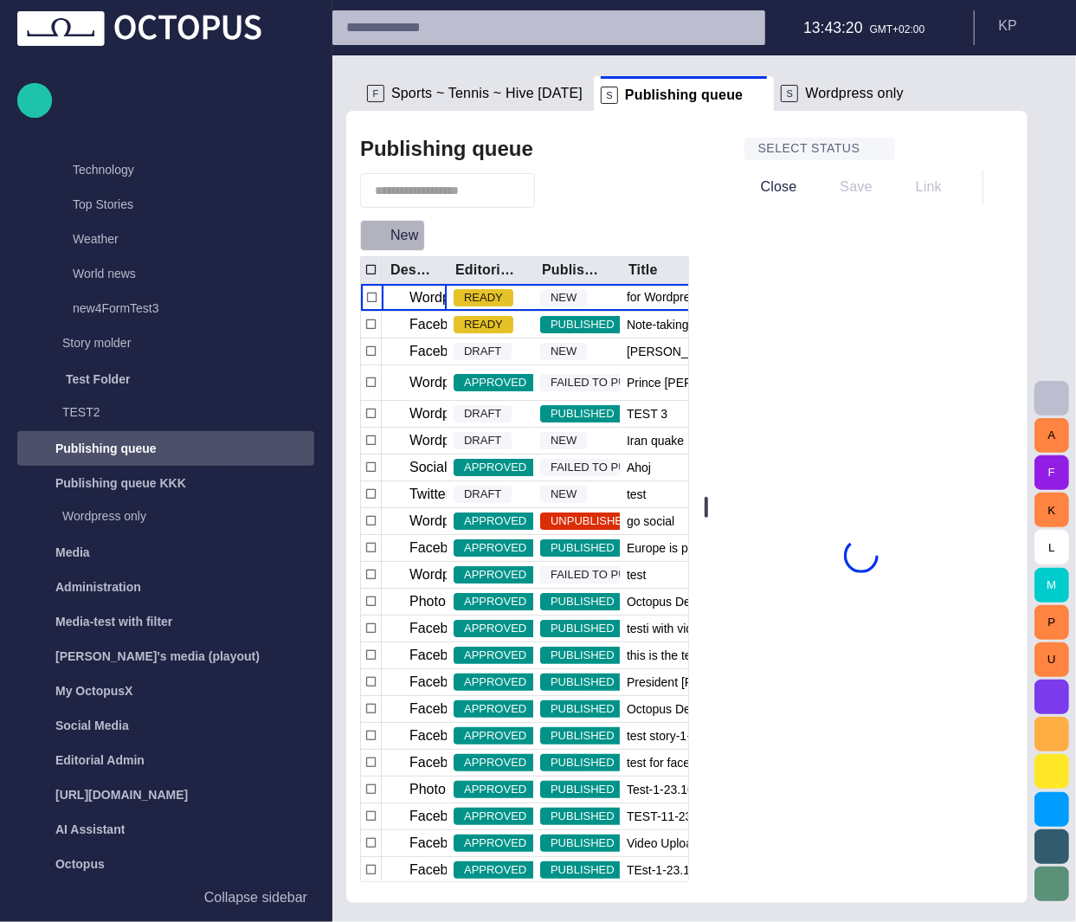
click at [391, 236] on button "New" at bounding box center [392, 235] width 65 height 31
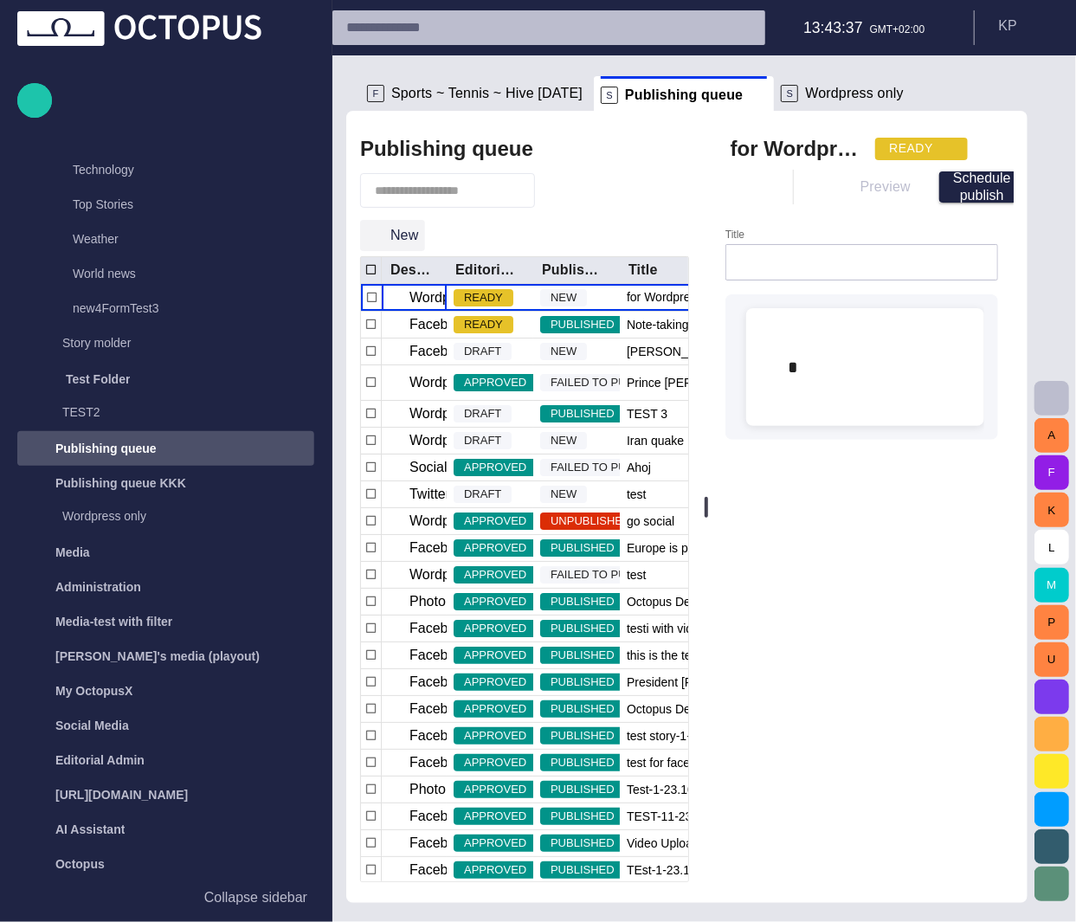
click at [388, 245] on button "New" at bounding box center [392, 235] width 65 height 31
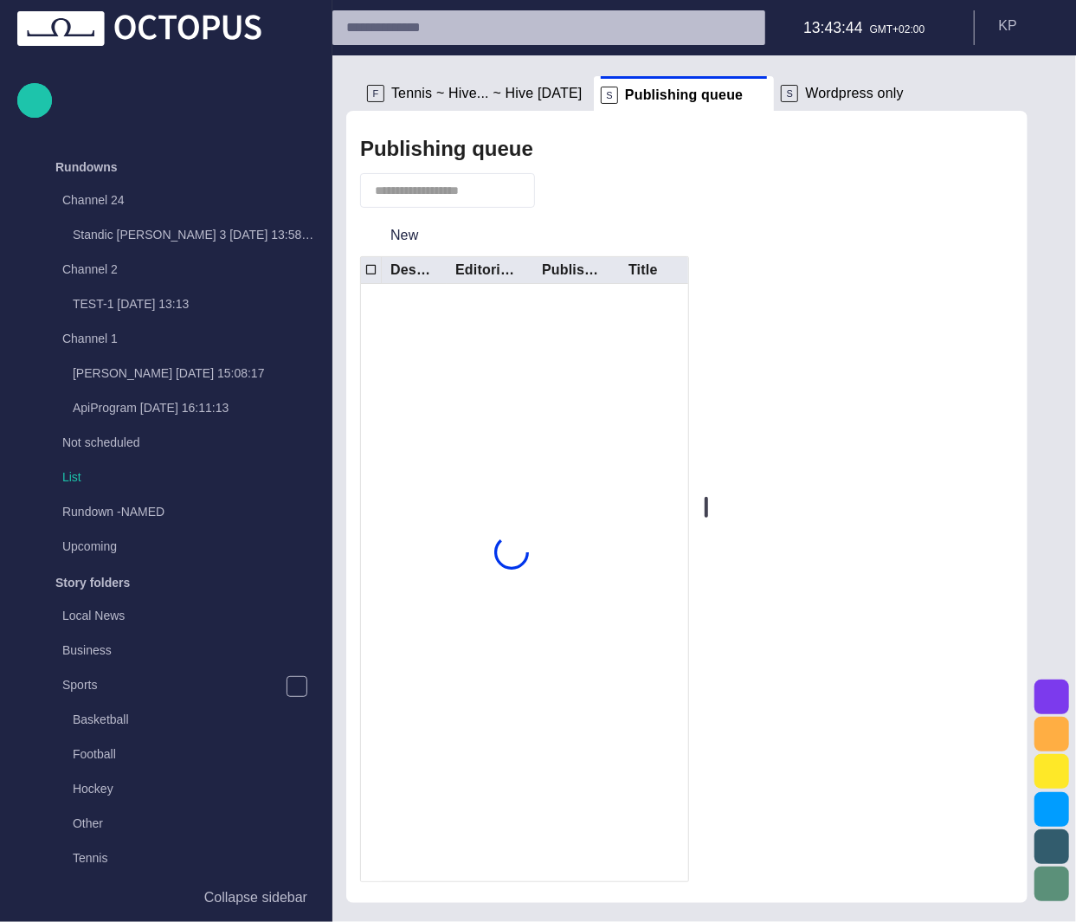
scroll to position [2351, 0]
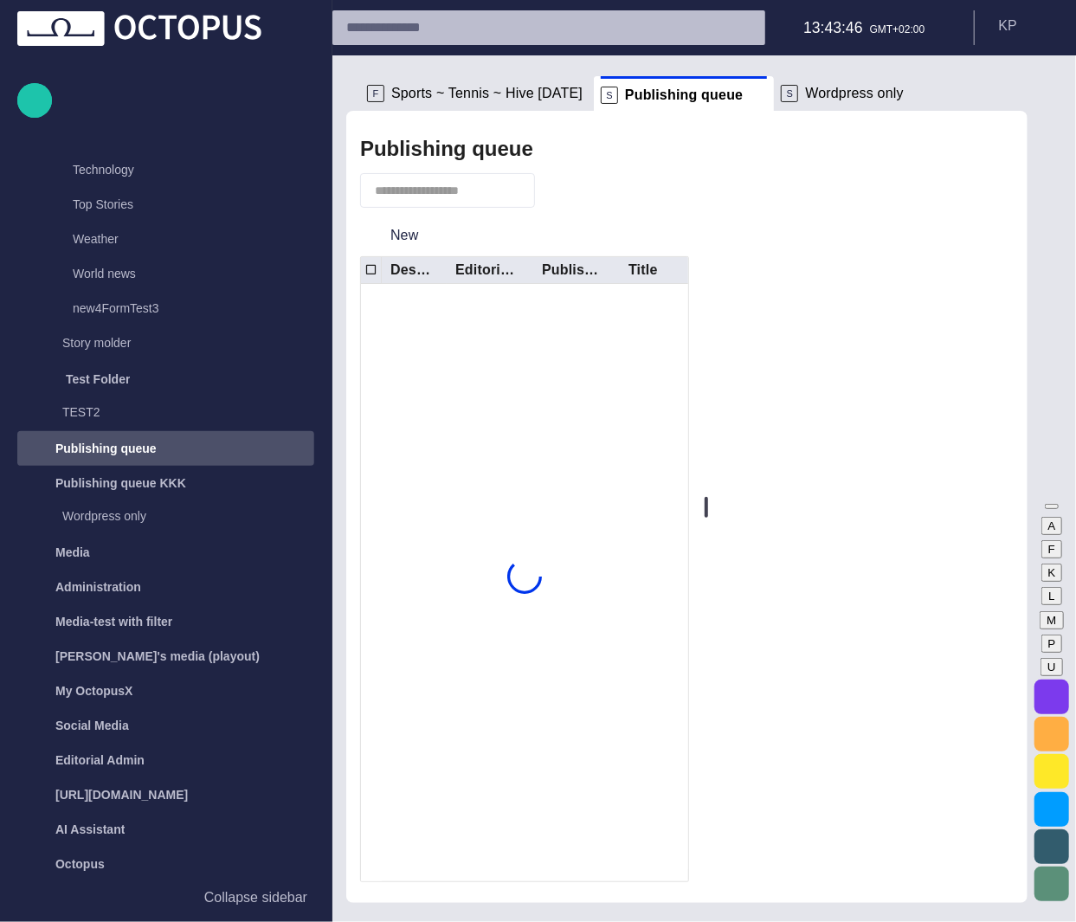
click at [541, 215] on div "New" at bounding box center [524, 236] width 329 height 42
click at [388, 235] on button "New" at bounding box center [392, 235] width 65 height 31
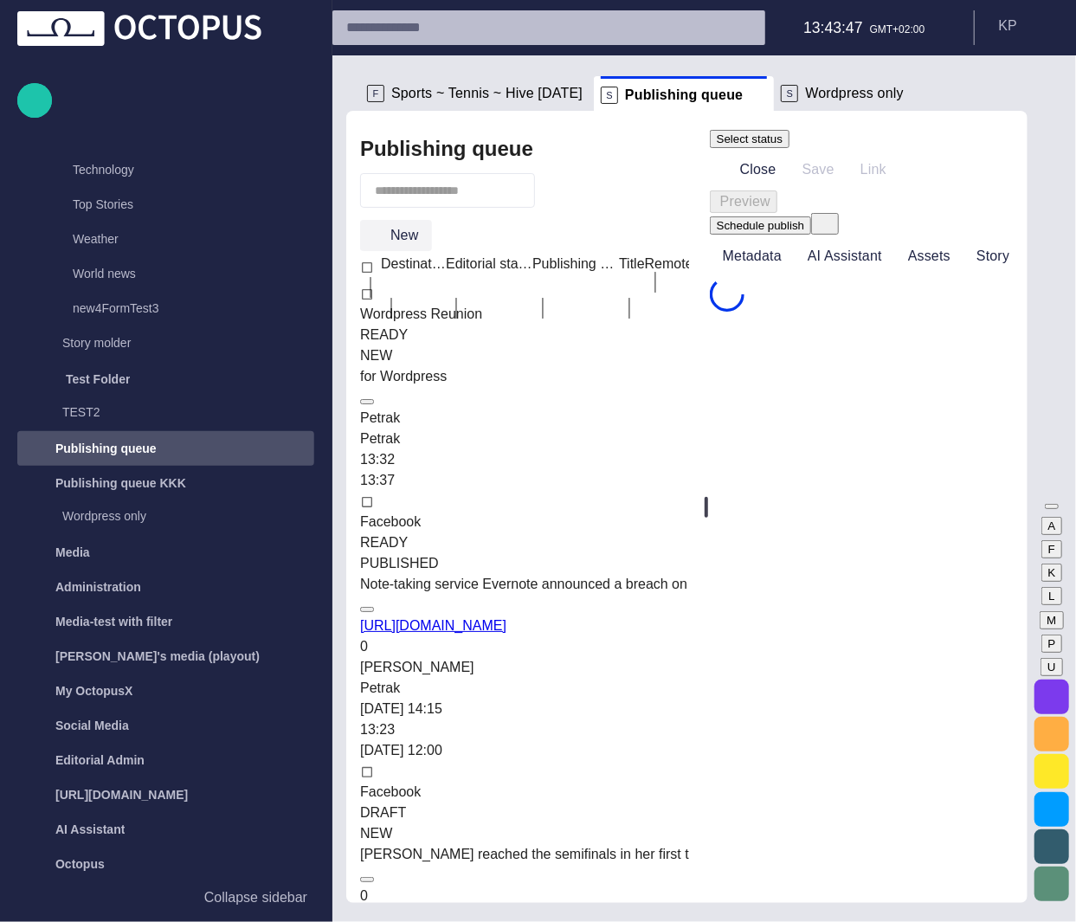
click at [395, 236] on button "New" at bounding box center [396, 235] width 72 height 31
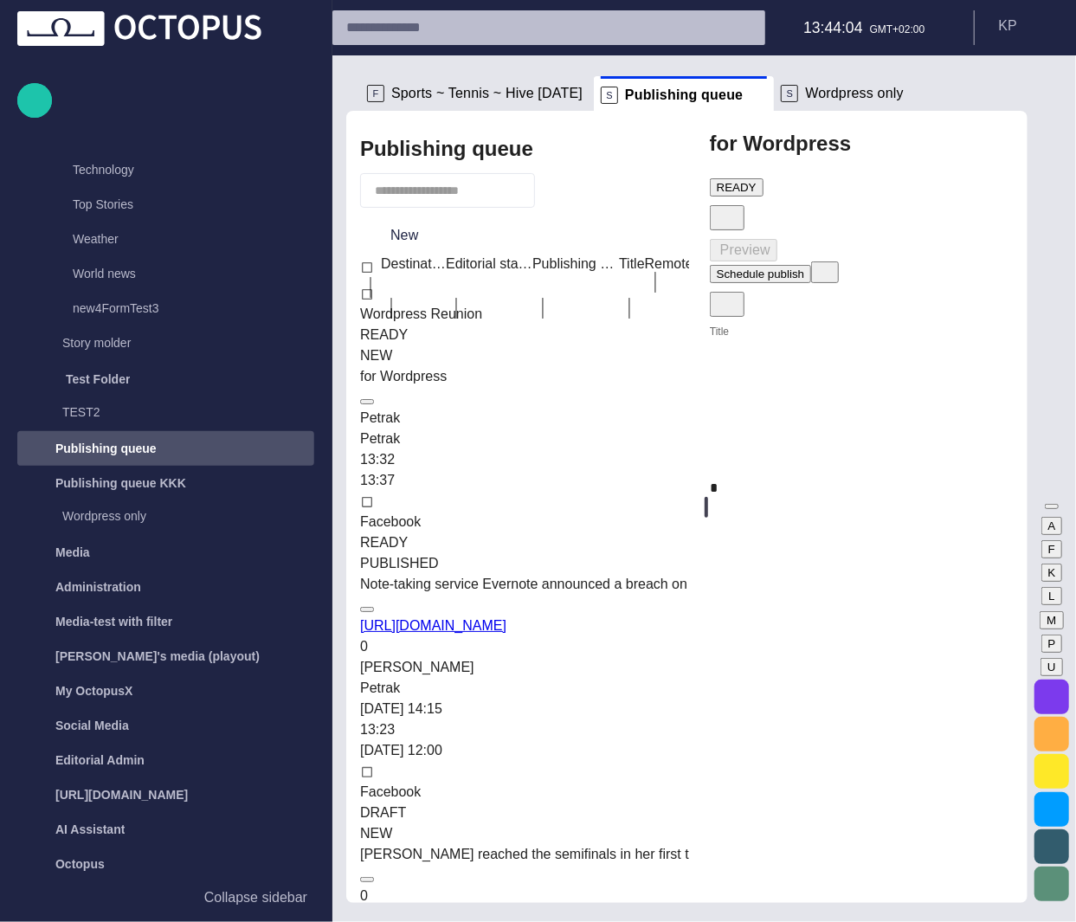
click at [757, 181] on span "button" at bounding box center [757, 187] width 0 height 13
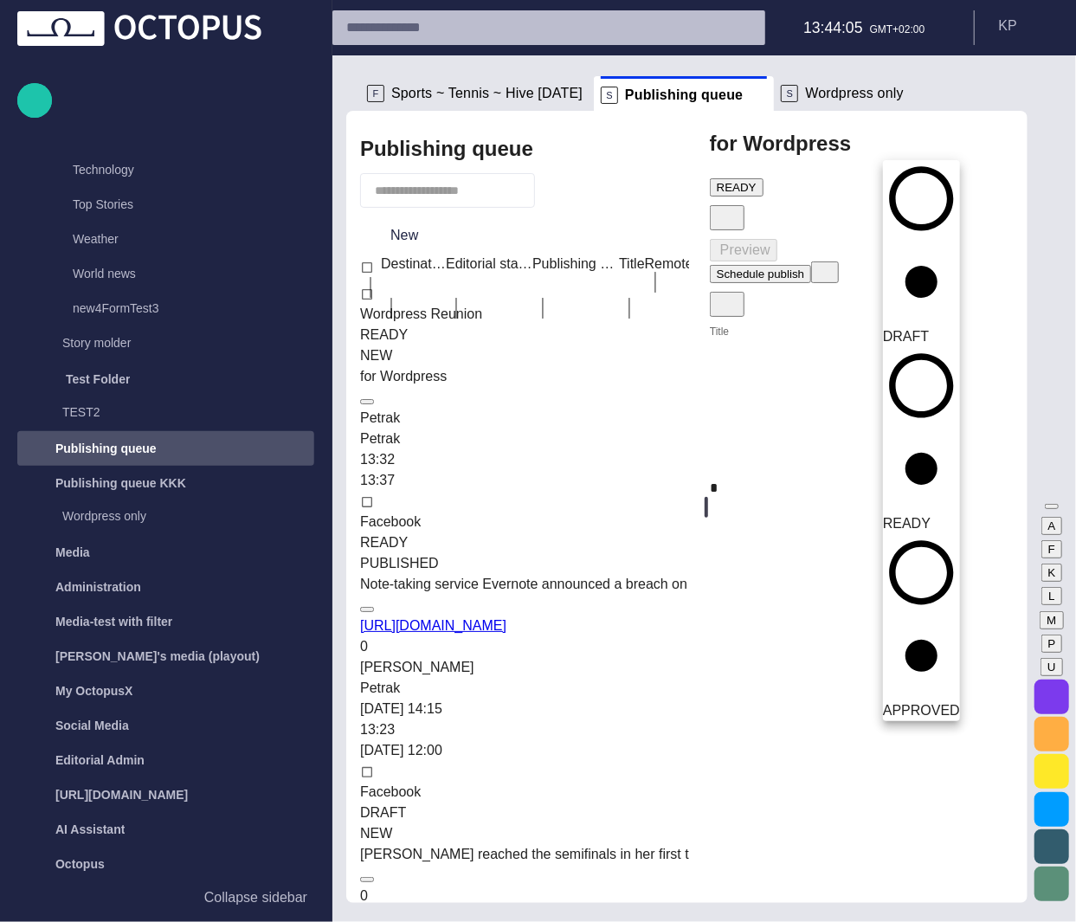
click at [929, 329] on span "DRAFT" at bounding box center [906, 336] width 46 height 15
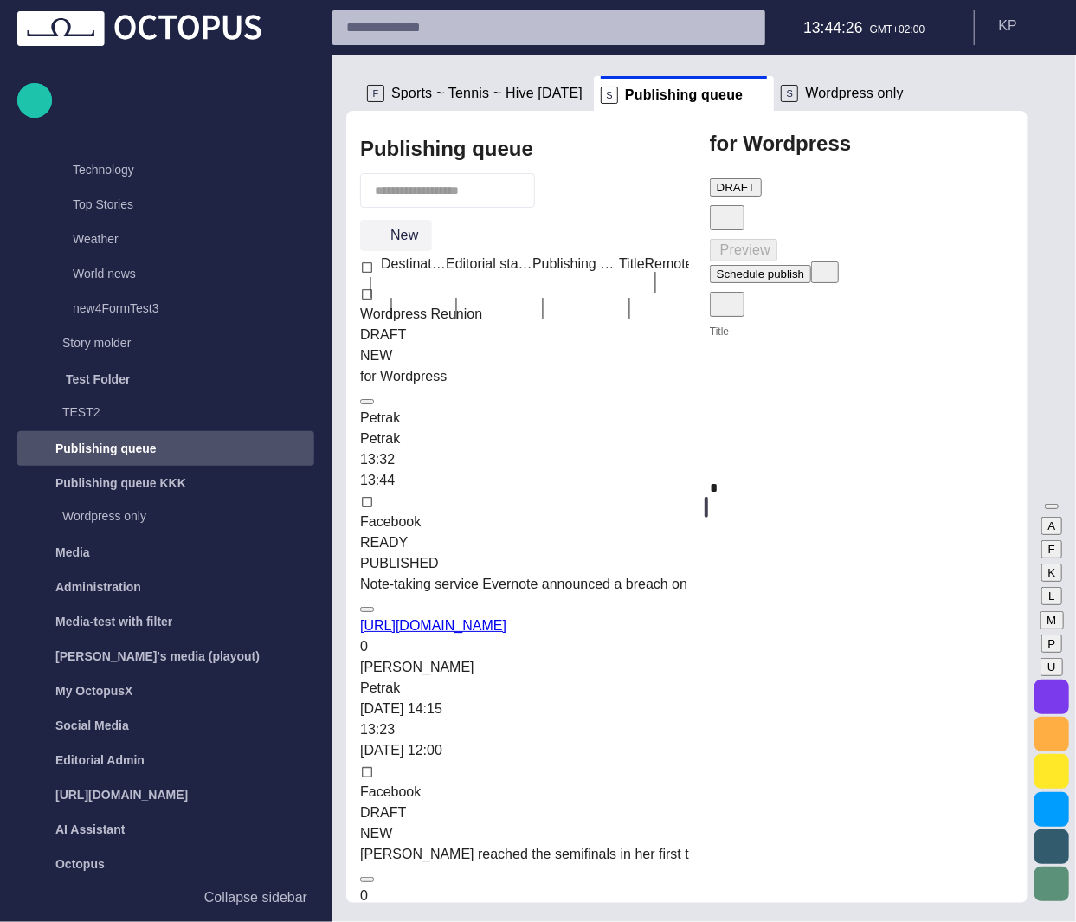
click at [397, 233] on button "New" at bounding box center [396, 235] width 72 height 31
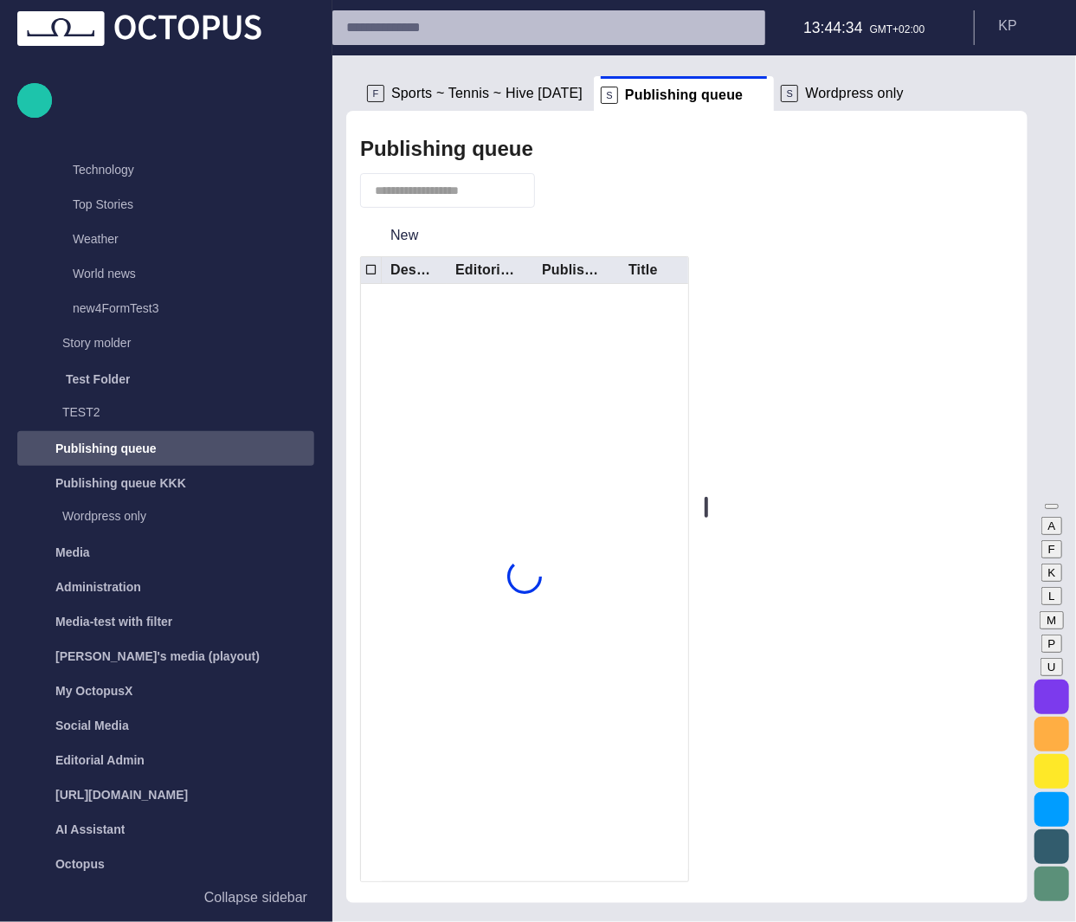
scroll to position [2351, 0]
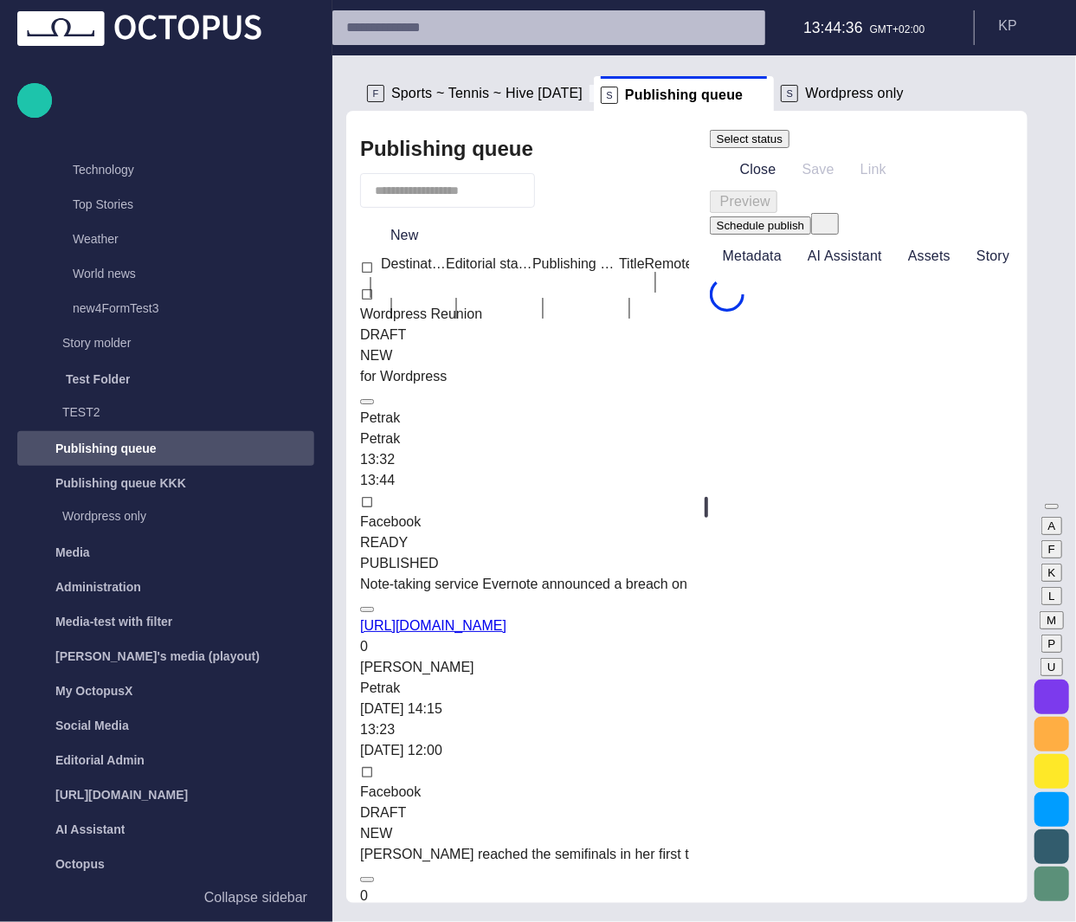
click at [590, 94] on span at bounding box center [598, 93] width 17 height 17
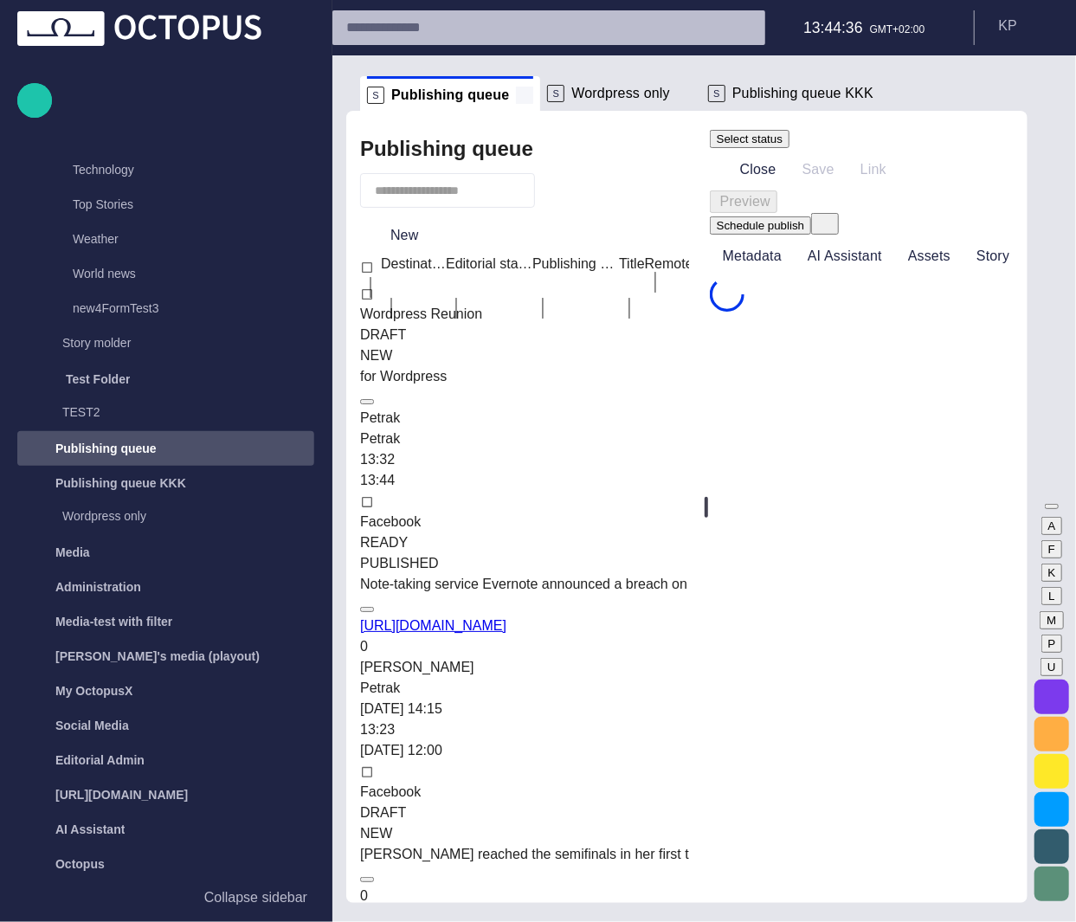
click at [518, 96] on span at bounding box center [524, 95] width 17 height 17
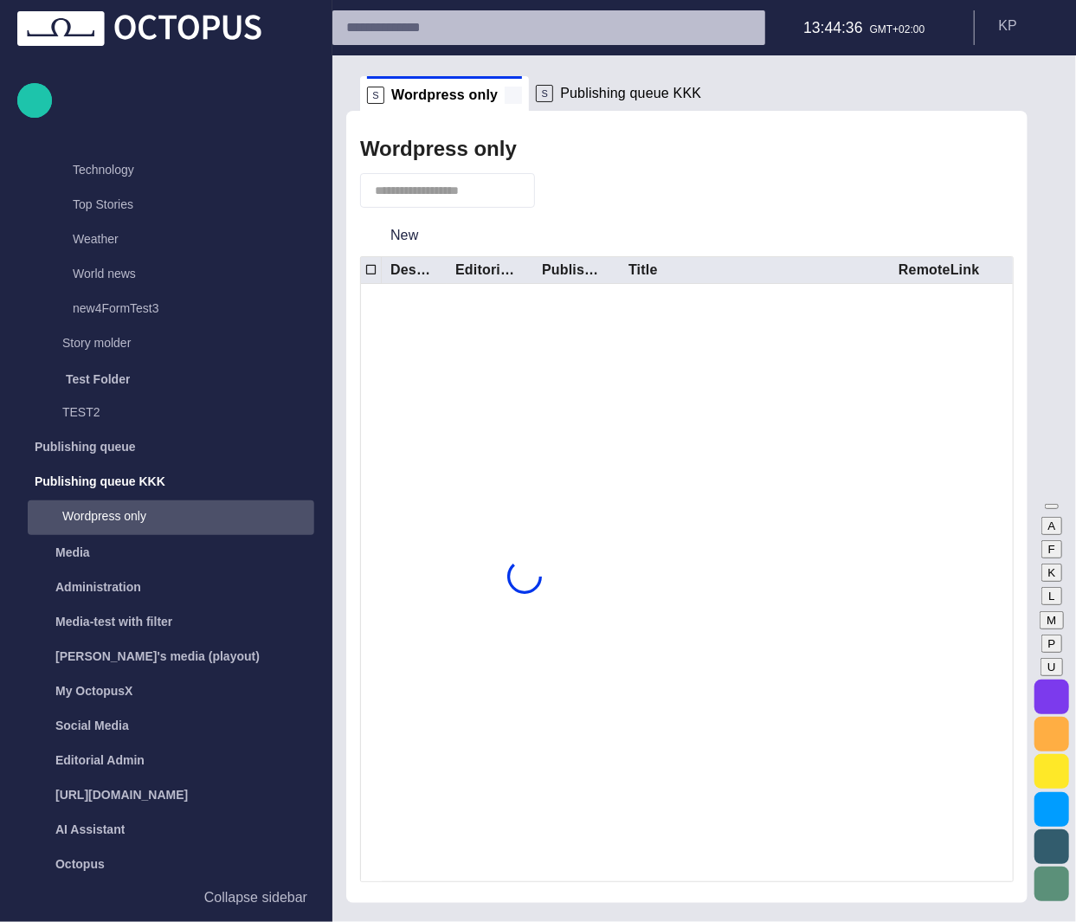
click at [505, 94] on span at bounding box center [513, 95] width 17 height 17
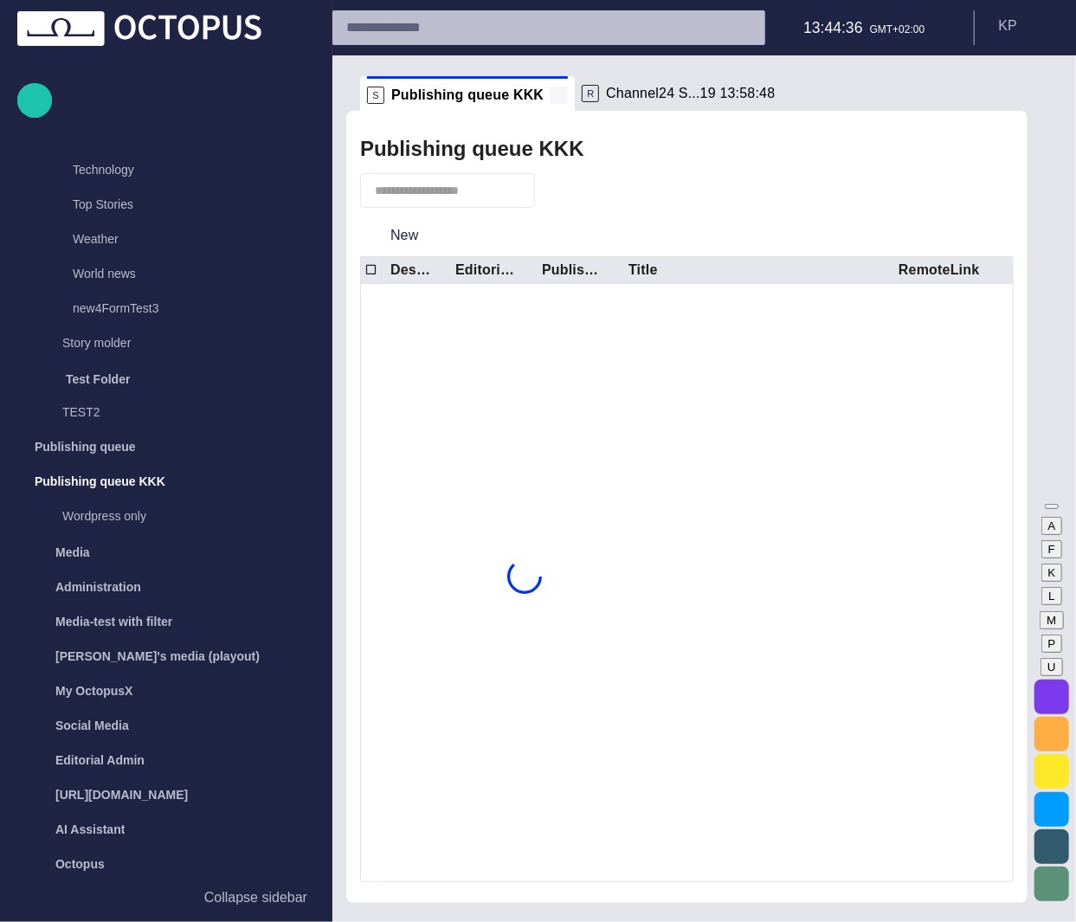
click at [551, 97] on span at bounding box center [559, 95] width 17 height 17
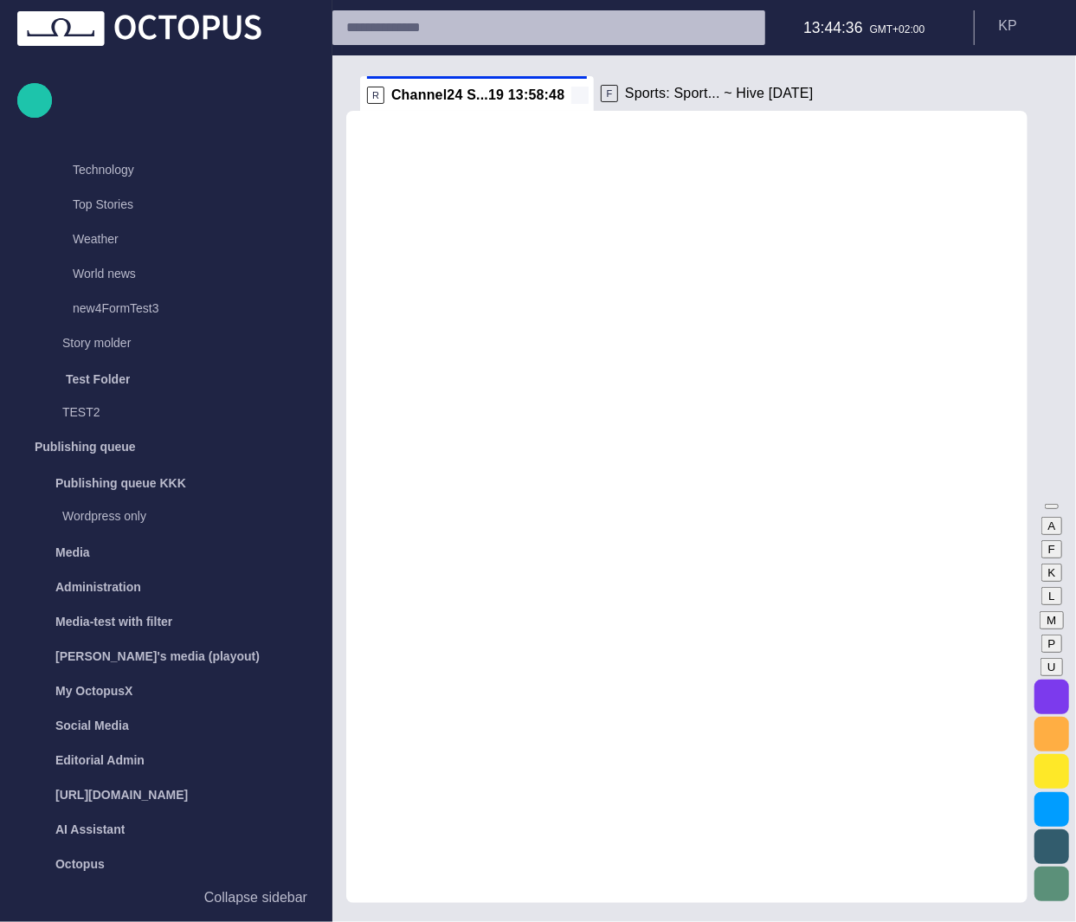
click at [571, 96] on span at bounding box center [579, 95] width 17 height 17
click at [598, 96] on span at bounding box center [606, 95] width 17 height 17
click at [507, 100] on span at bounding box center [512, 95] width 17 height 17
click at [502, 98] on span "button" at bounding box center [502, 94] width 17 height 17
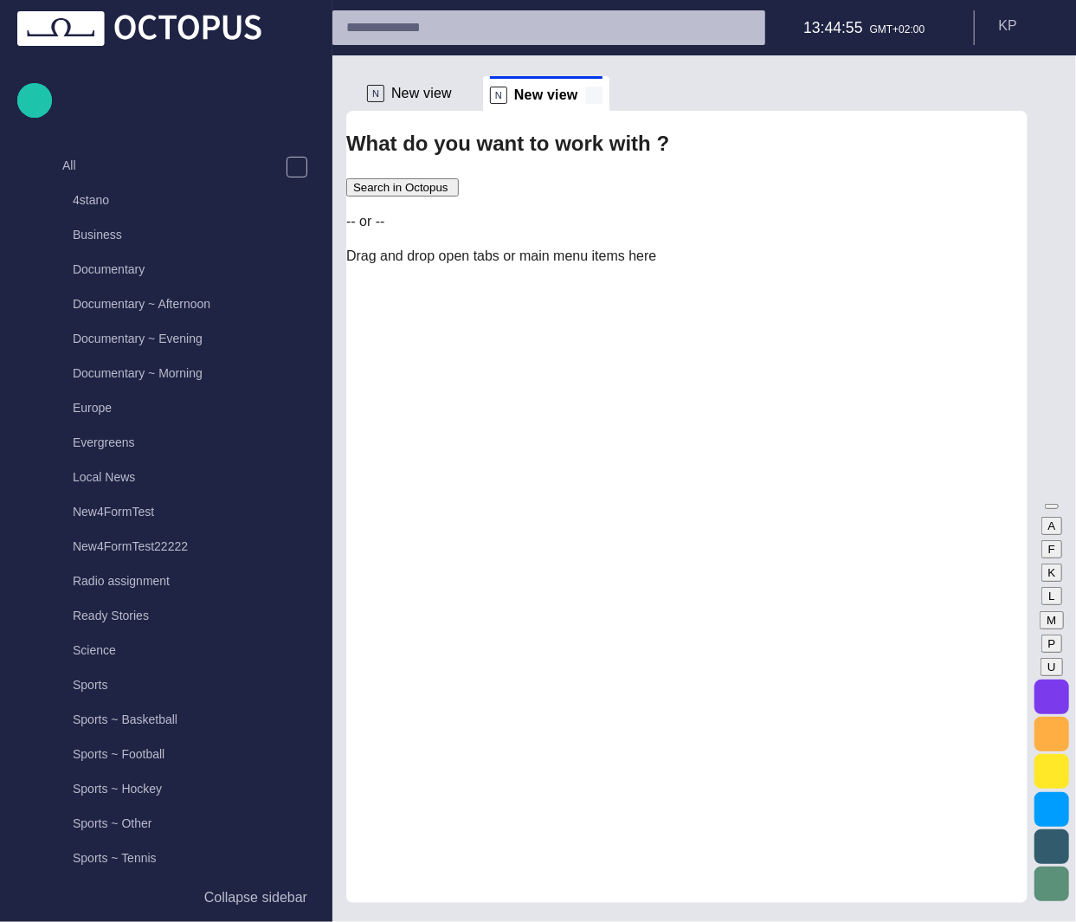
click at [585, 93] on span at bounding box center [593, 95] width 17 height 17
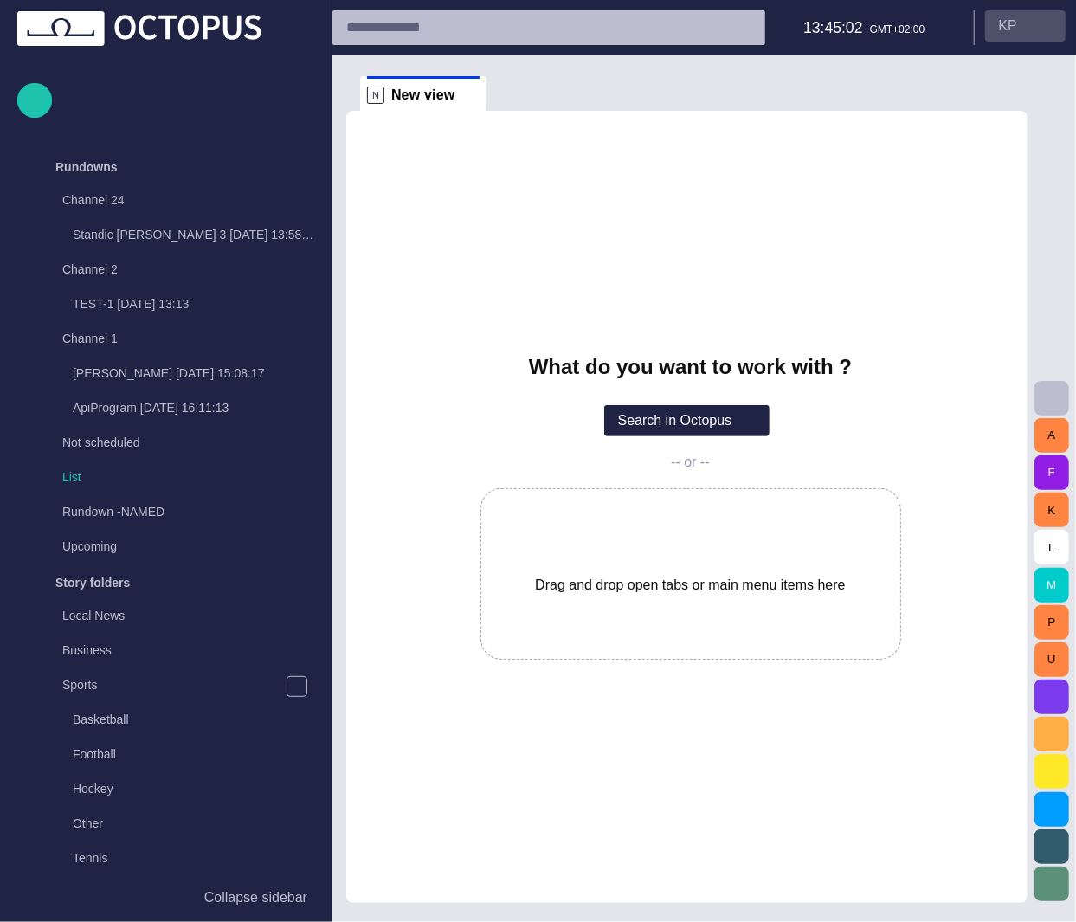
click at [1045, 28] on span "button" at bounding box center [1045, 26] width 14 height 14
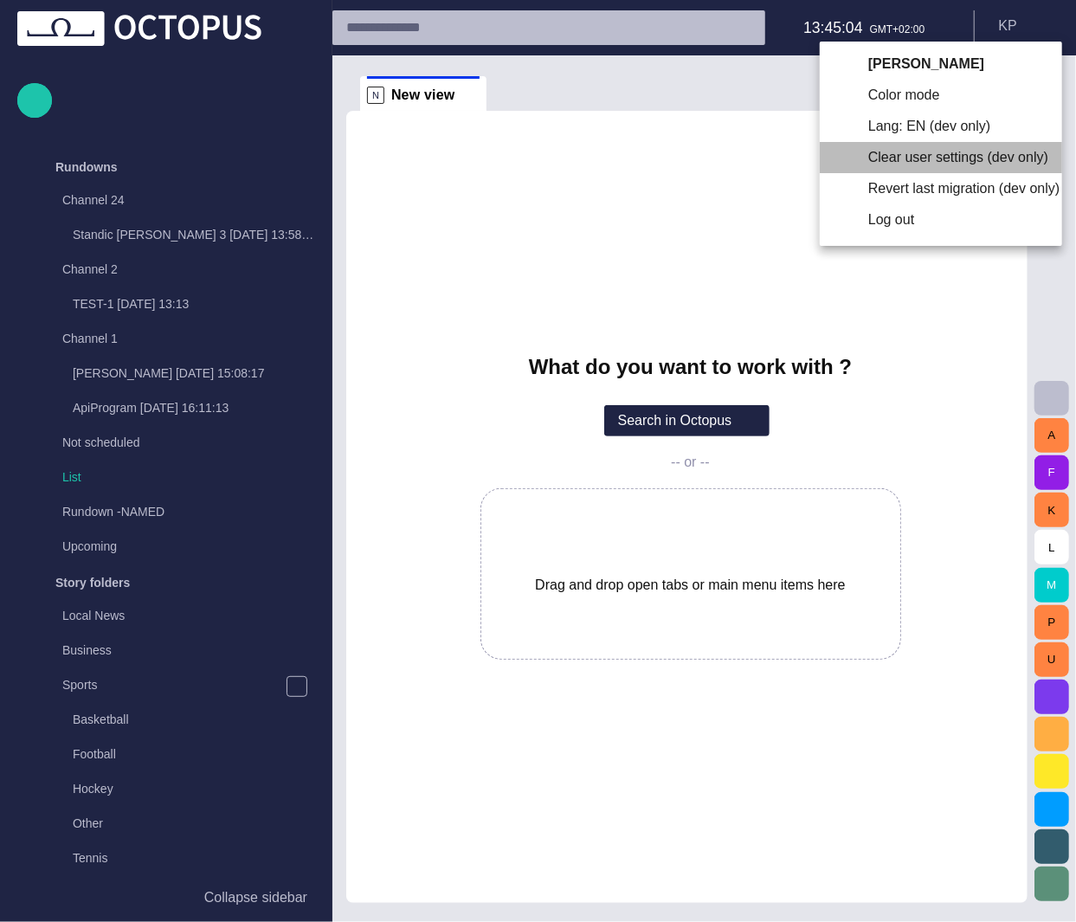
click at [908, 159] on li "Clear user settings (dev only)" at bounding box center [941, 157] width 242 height 31
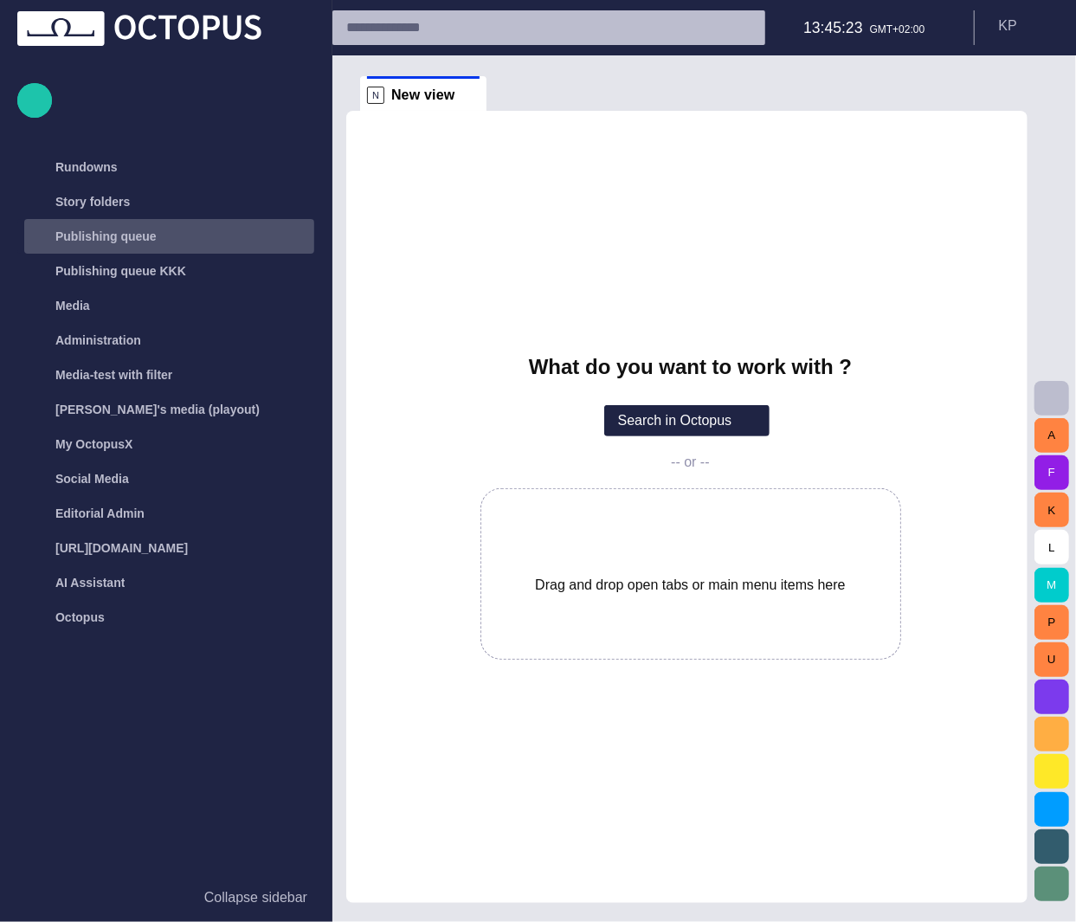
click at [148, 232] on div "Publishing queue" at bounding box center [171, 237] width 287 height 28
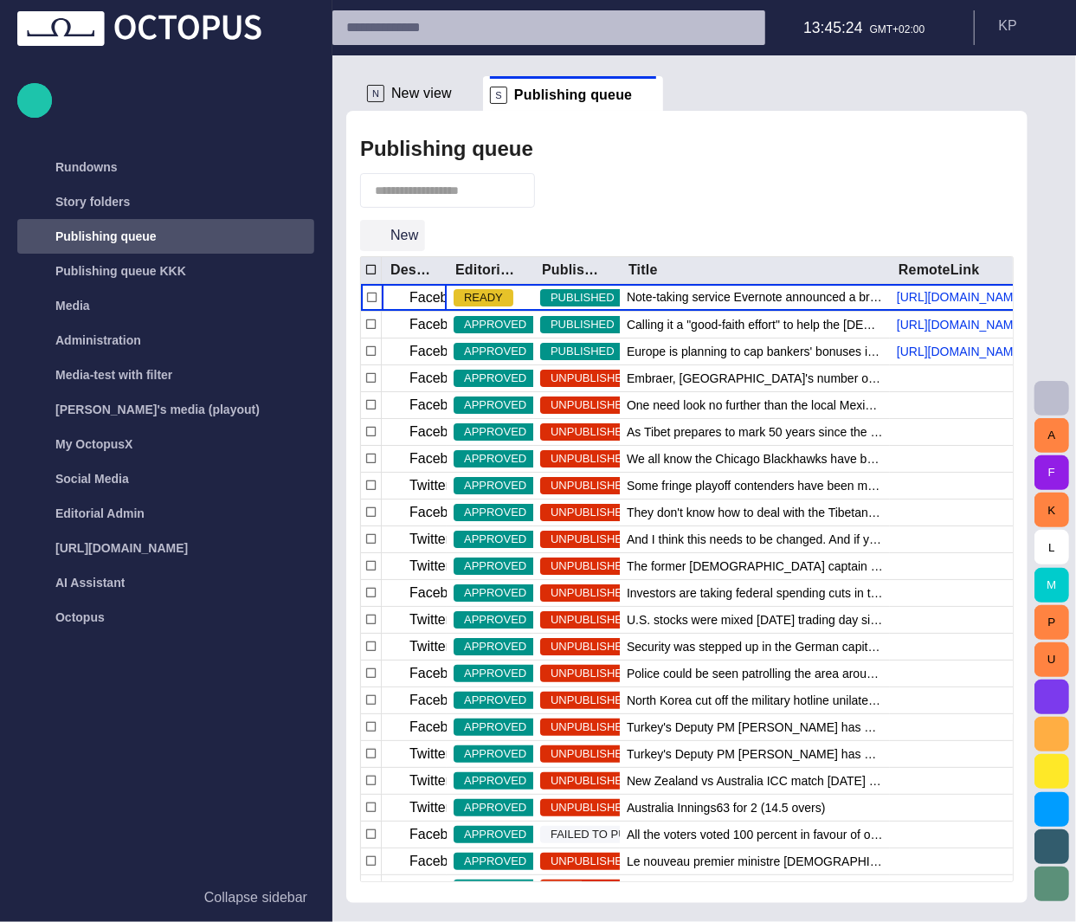
click at [392, 236] on button "New" at bounding box center [392, 235] width 65 height 31
click at [387, 234] on button "New" at bounding box center [392, 235] width 65 height 31
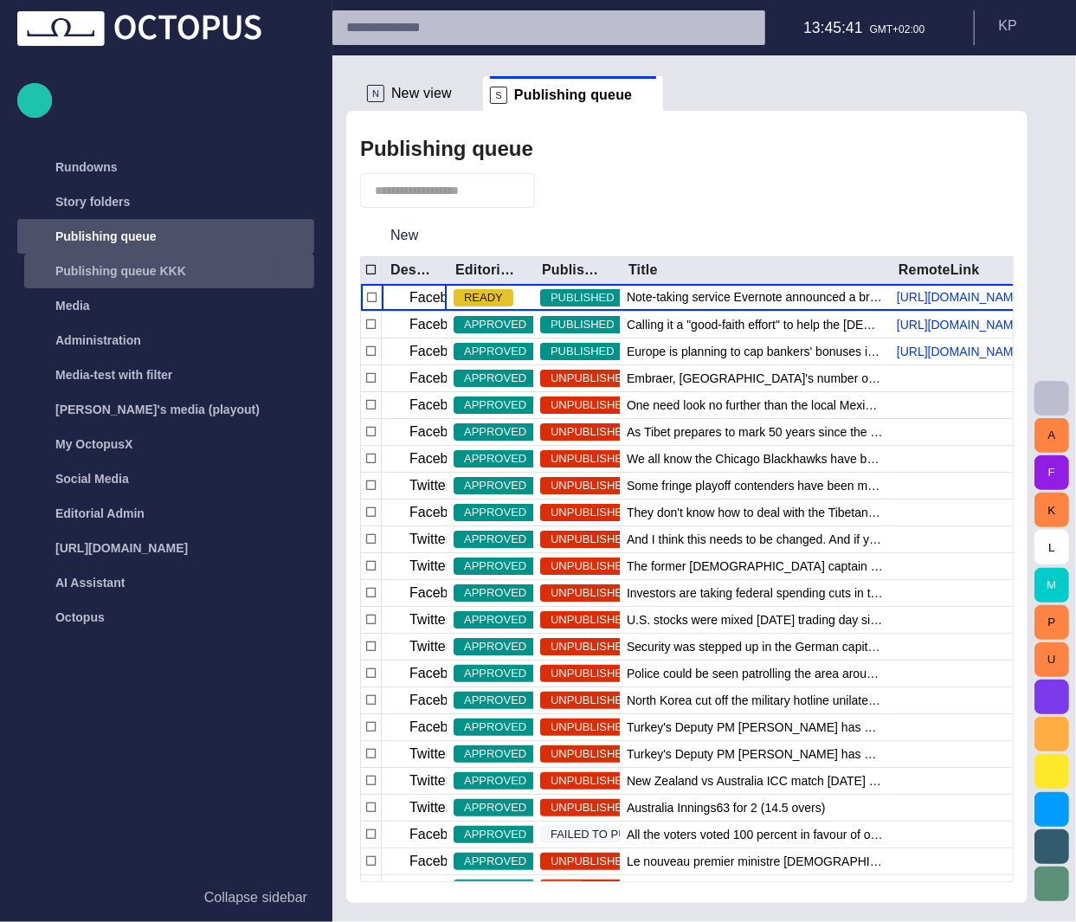
click at [184, 268] on div "Publishing queue KKK" at bounding box center [154, 271] width 252 height 28
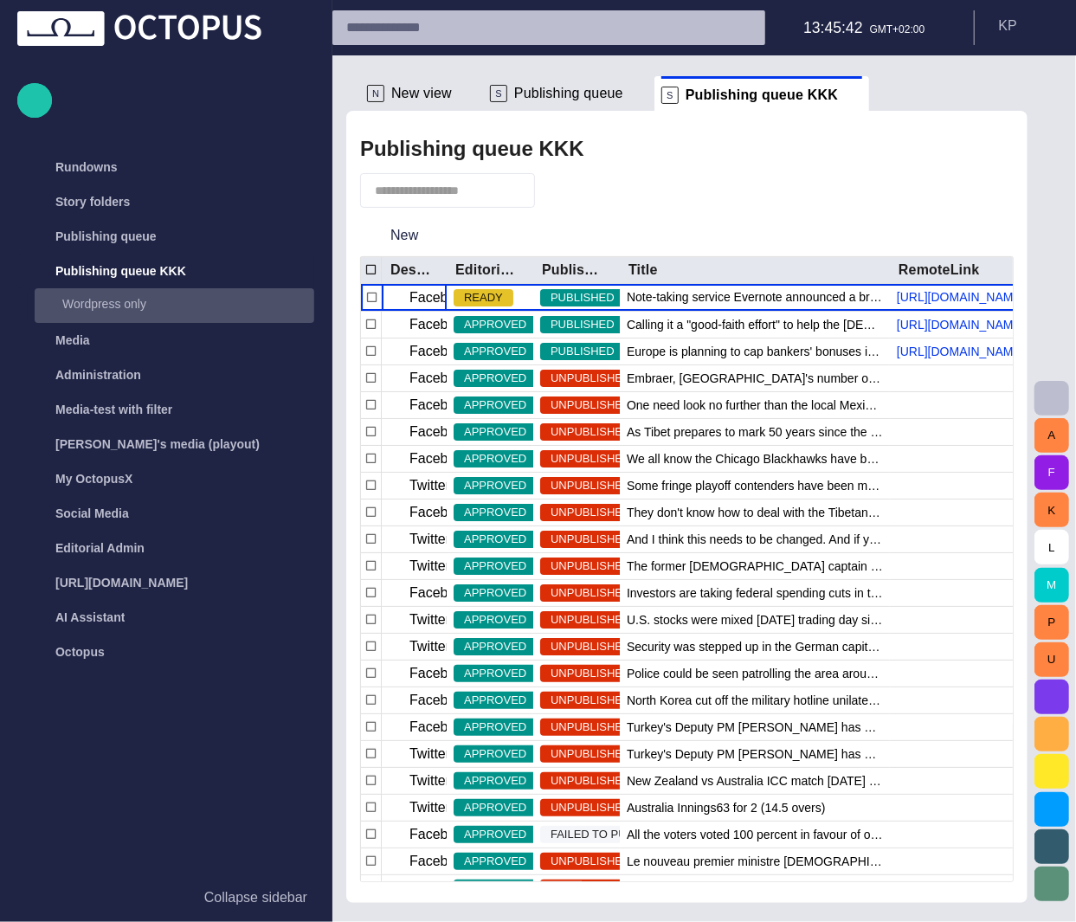
click at [132, 307] on p "Wordpress only" at bounding box center [188, 303] width 252 height 17
click at [390, 242] on button "New" at bounding box center [392, 235] width 65 height 31
click at [726, 165] on div "Wordpress only" at bounding box center [687, 149] width 654 height 35
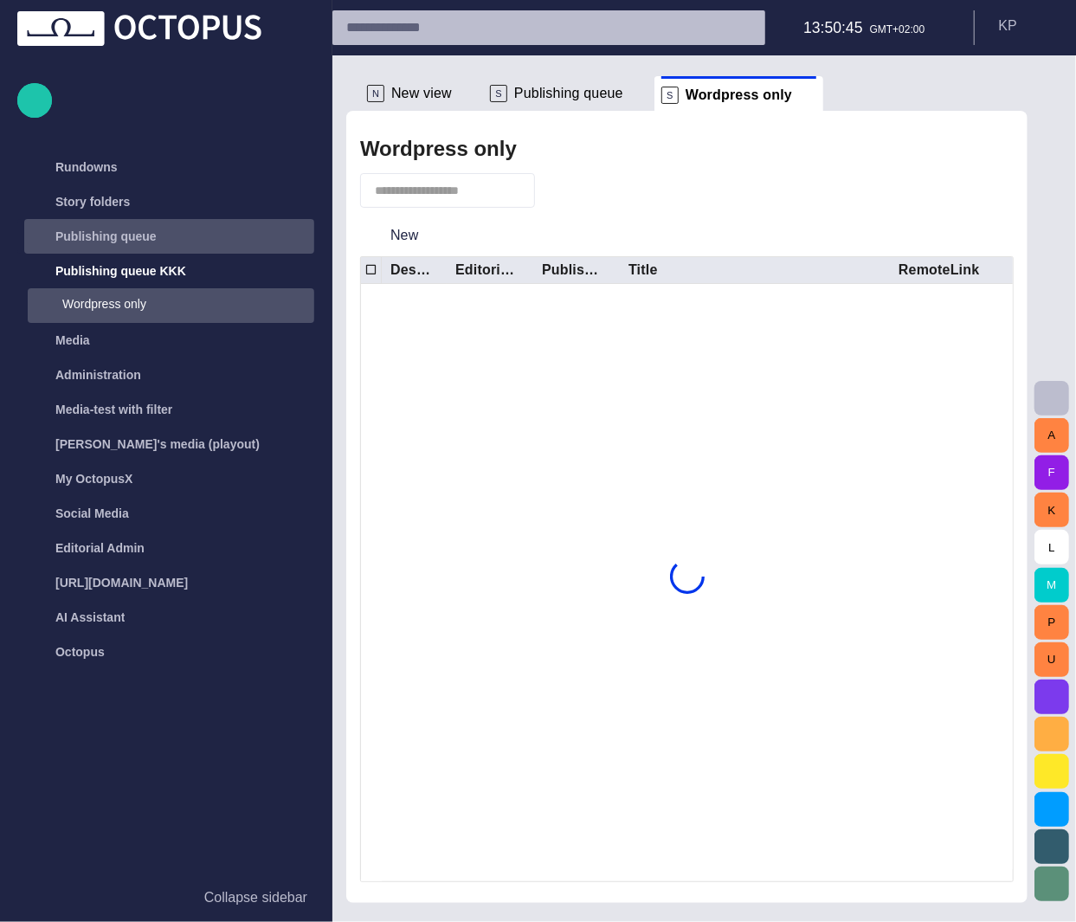
click at [410, 236] on button "New" at bounding box center [392, 235] width 65 height 31
click at [130, 240] on p "Publishing queue" at bounding box center [105, 236] width 101 height 17
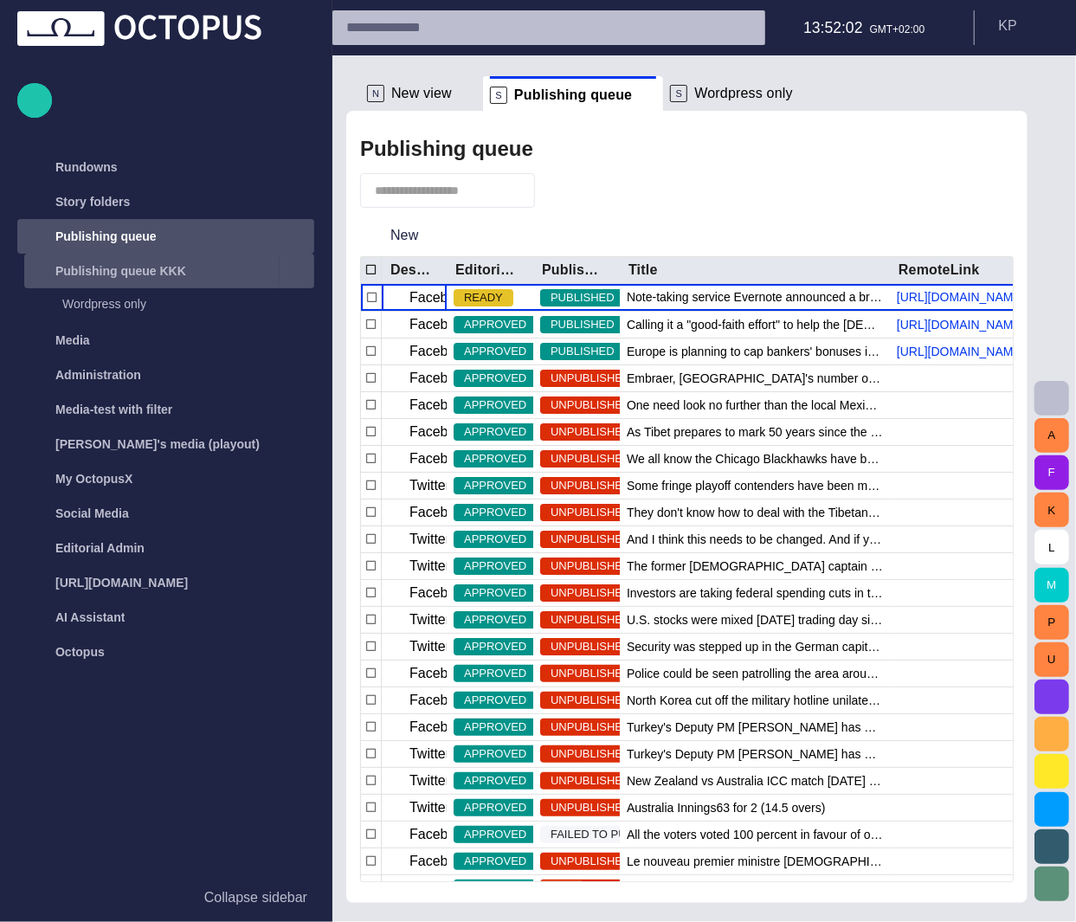
click at [128, 262] on p "Publishing queue KKK" at bounding box center [120, 270] width 131 height 17
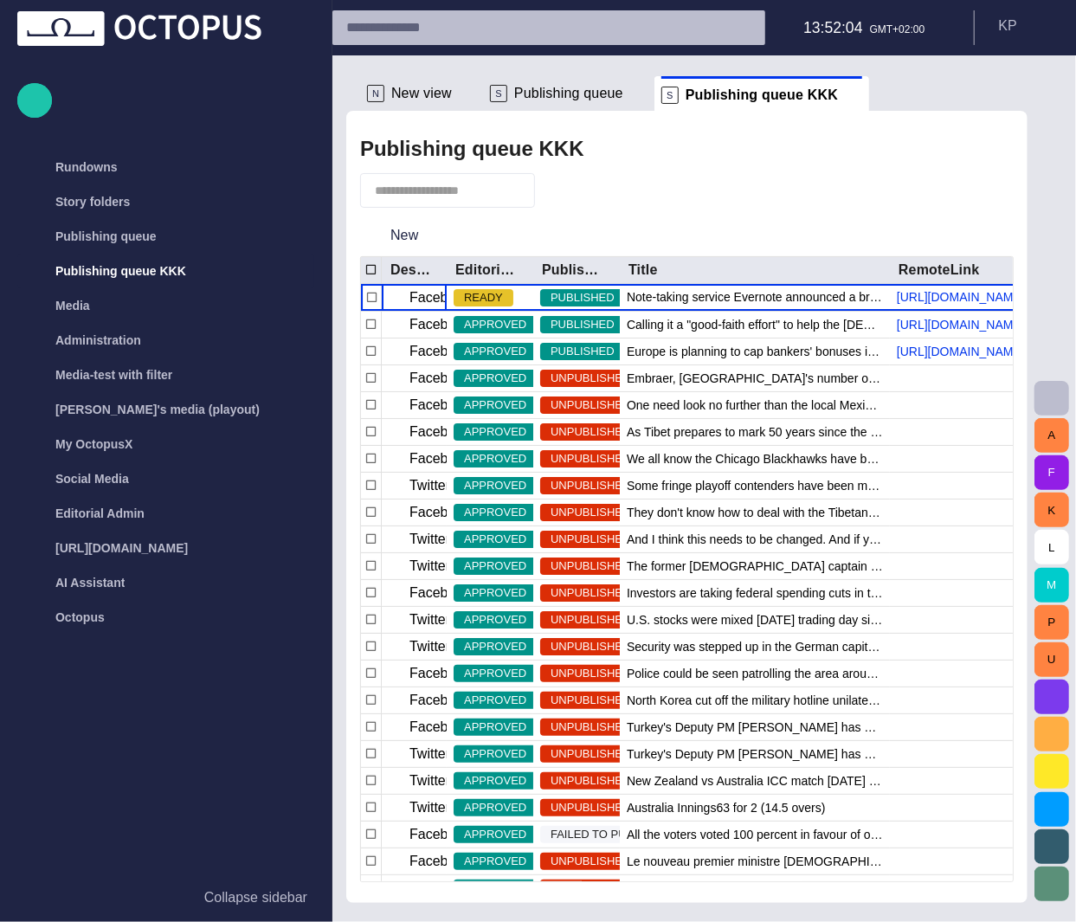
click at [567, 190] on span "button" at bounding box center [558, 190] width 17 height 17
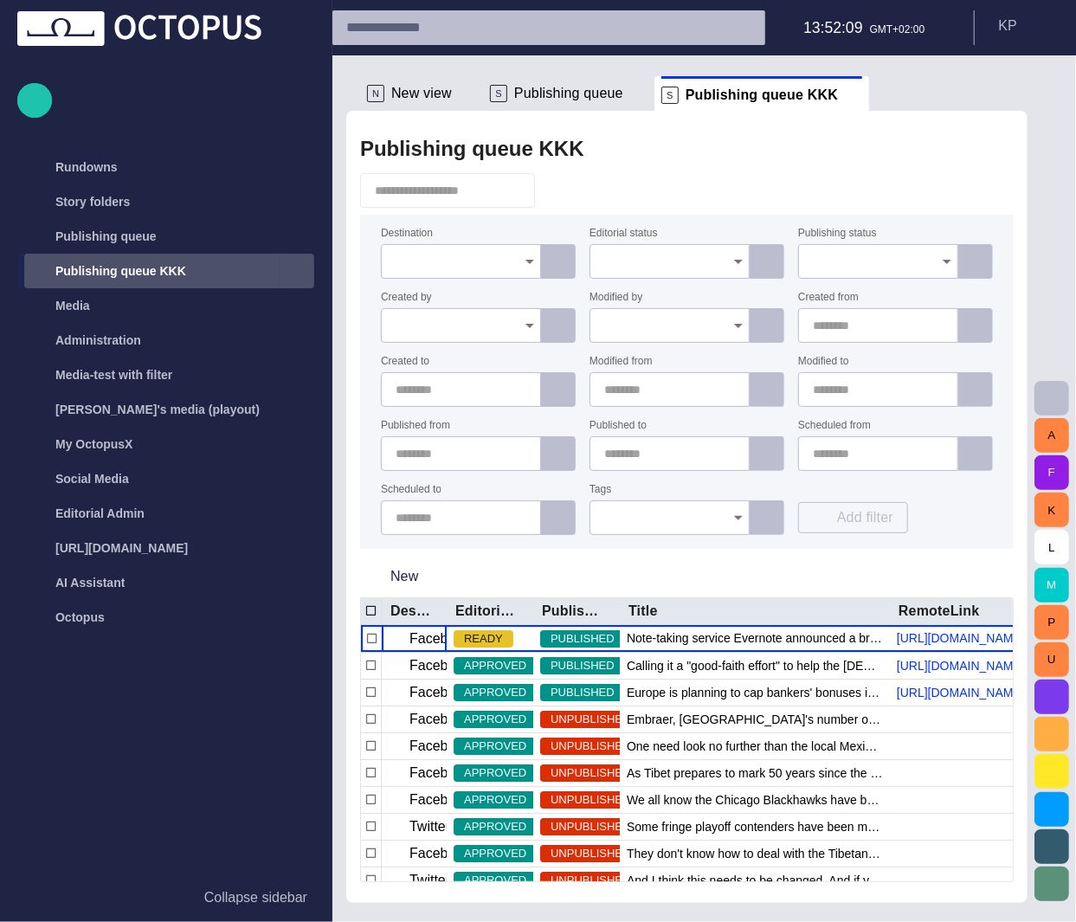
click at [303, 267] on span "main menu" at bounding box center [297, 271] width 14 height 14
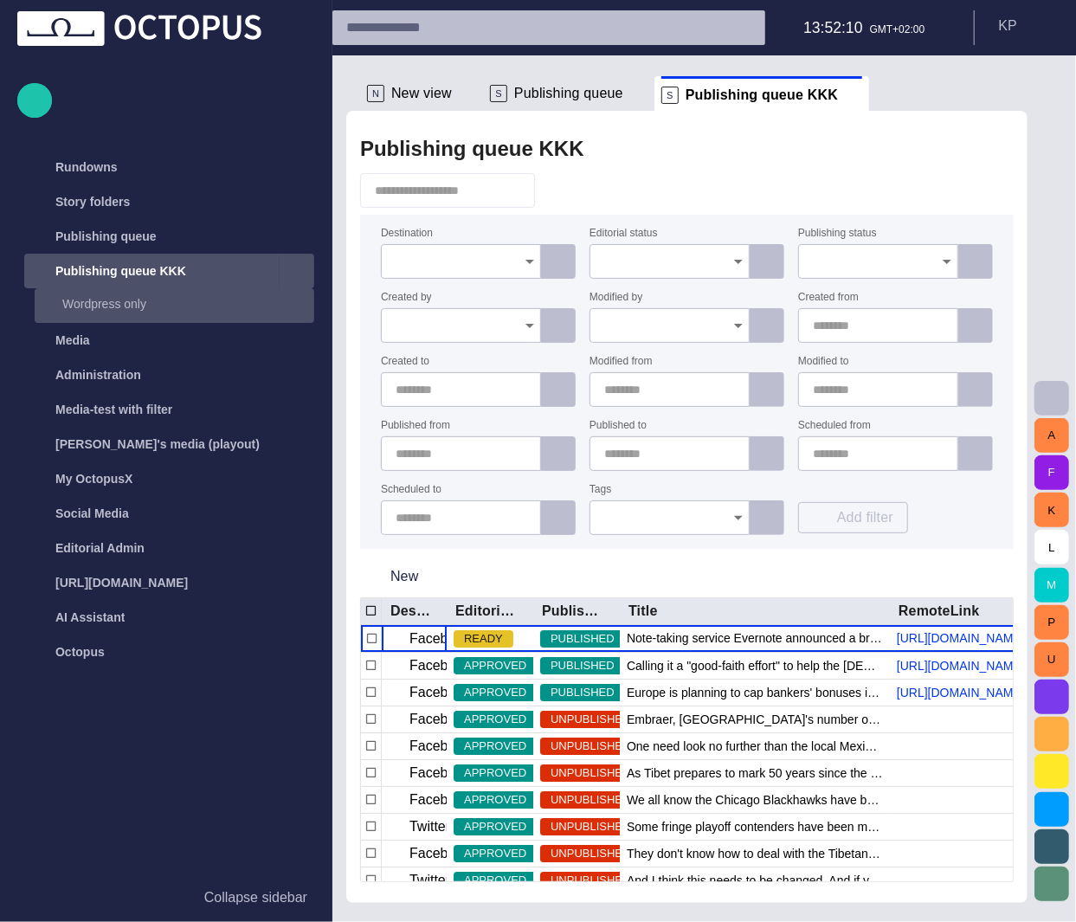
click at [270, 309] on p "Wordpress only" at bounding box center [188, 303] width 252 height 17
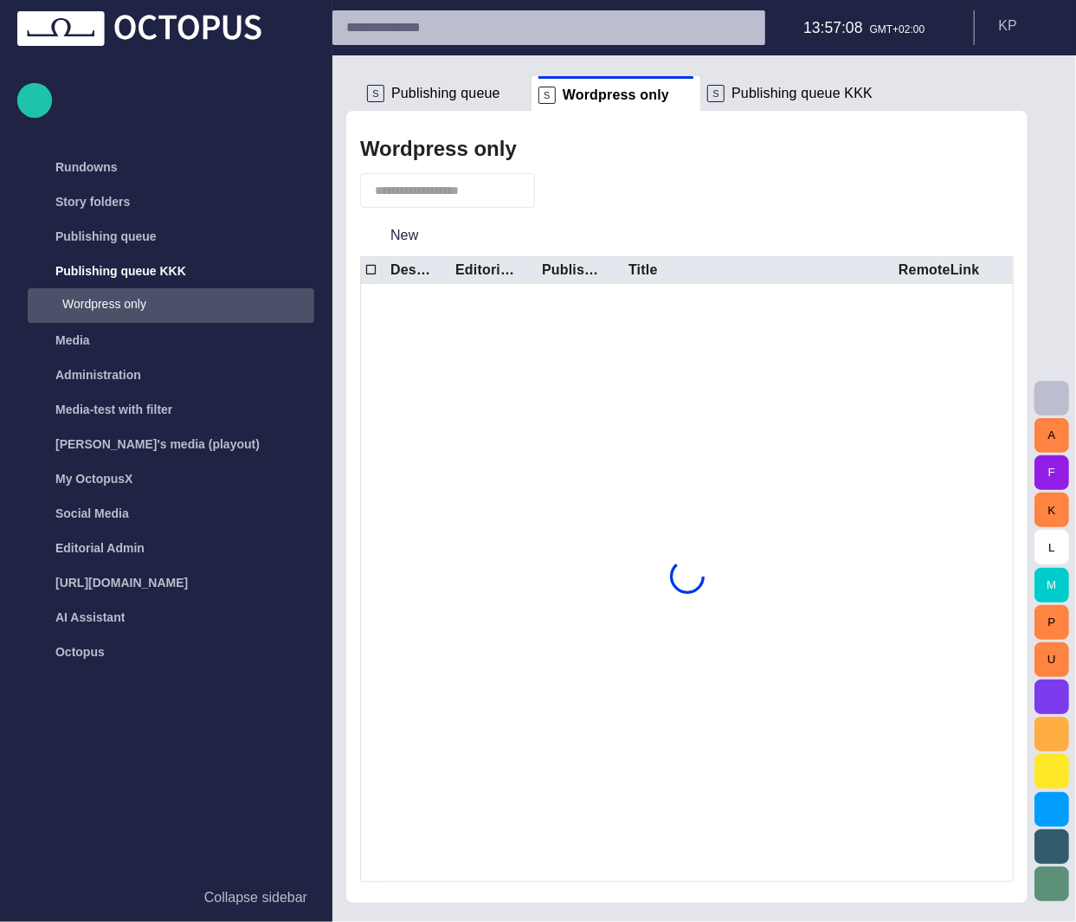
click at [157, 269] on p "Publishing queue KKK" at bounding box center [120, 270] width 131 height 17
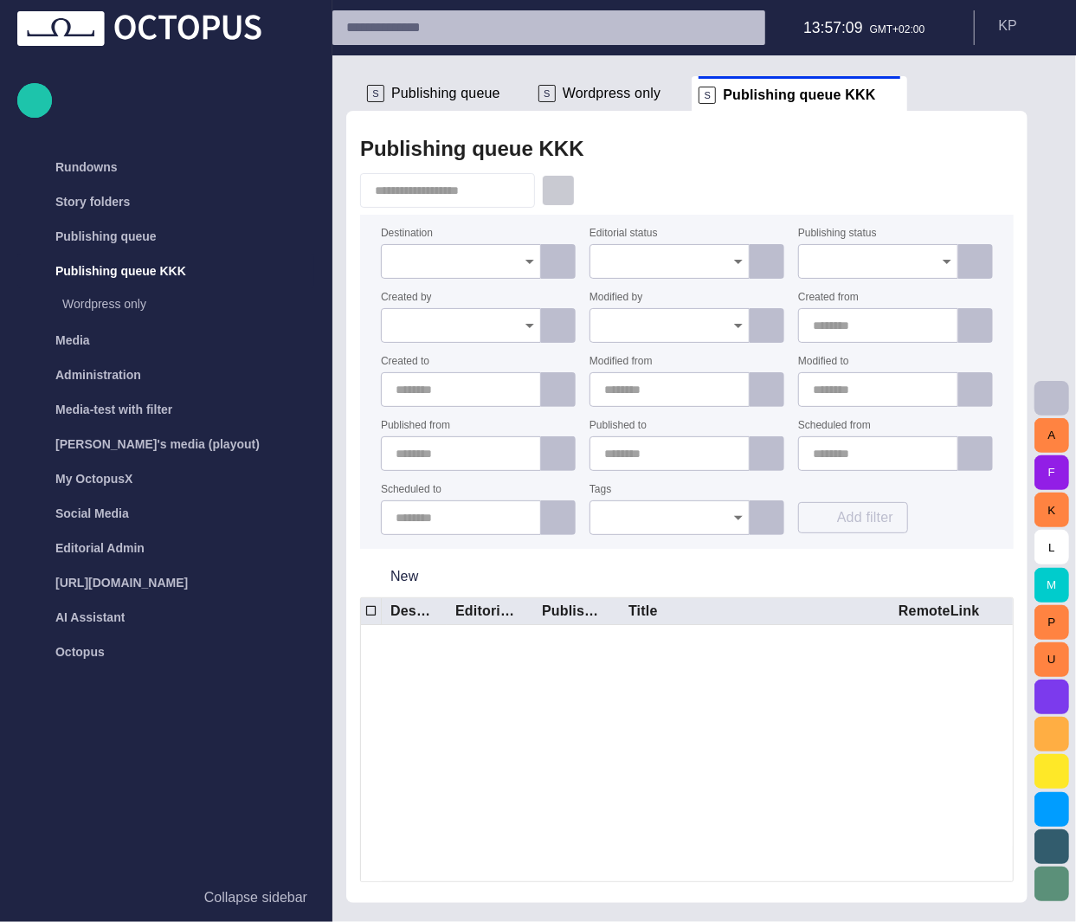
click at [567, 184] on span "button" at bounding box center [558, 190] width 17 height 17
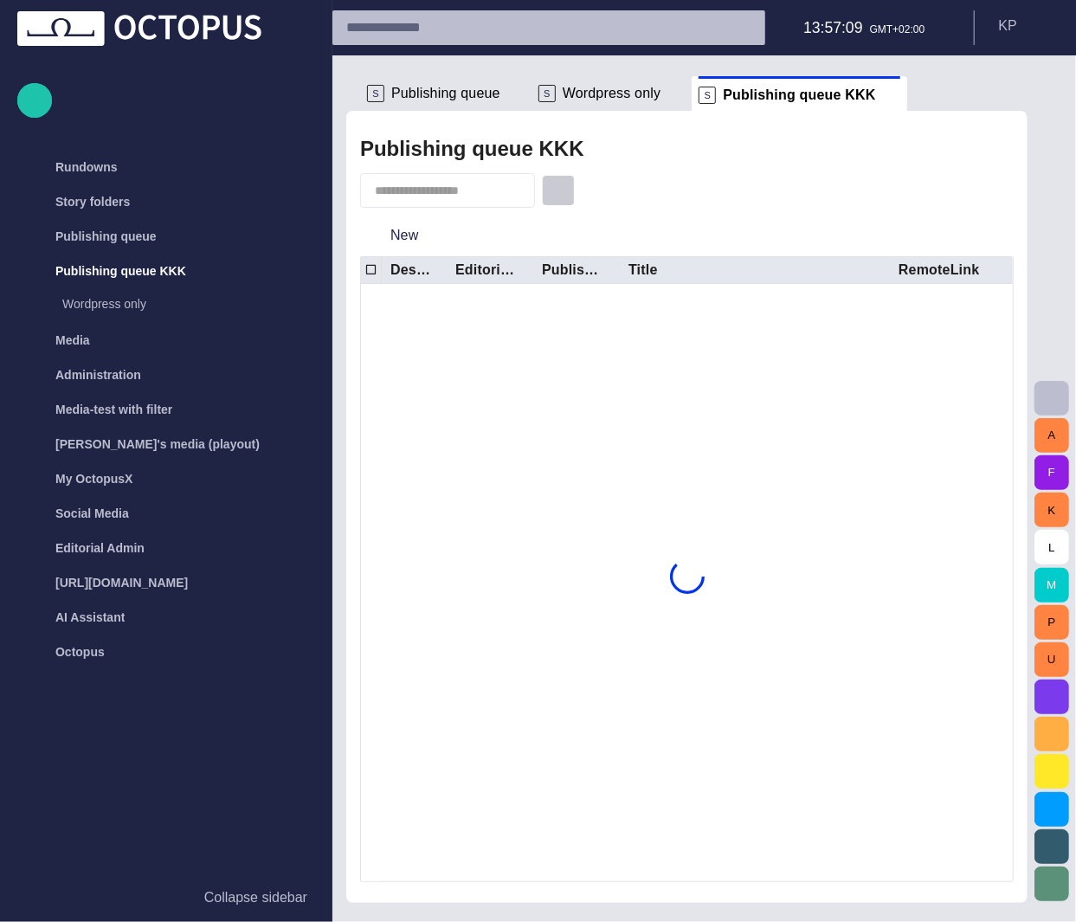
click at [567, 184] on span "button" at bounding box center [558, 190] width 17 height 17
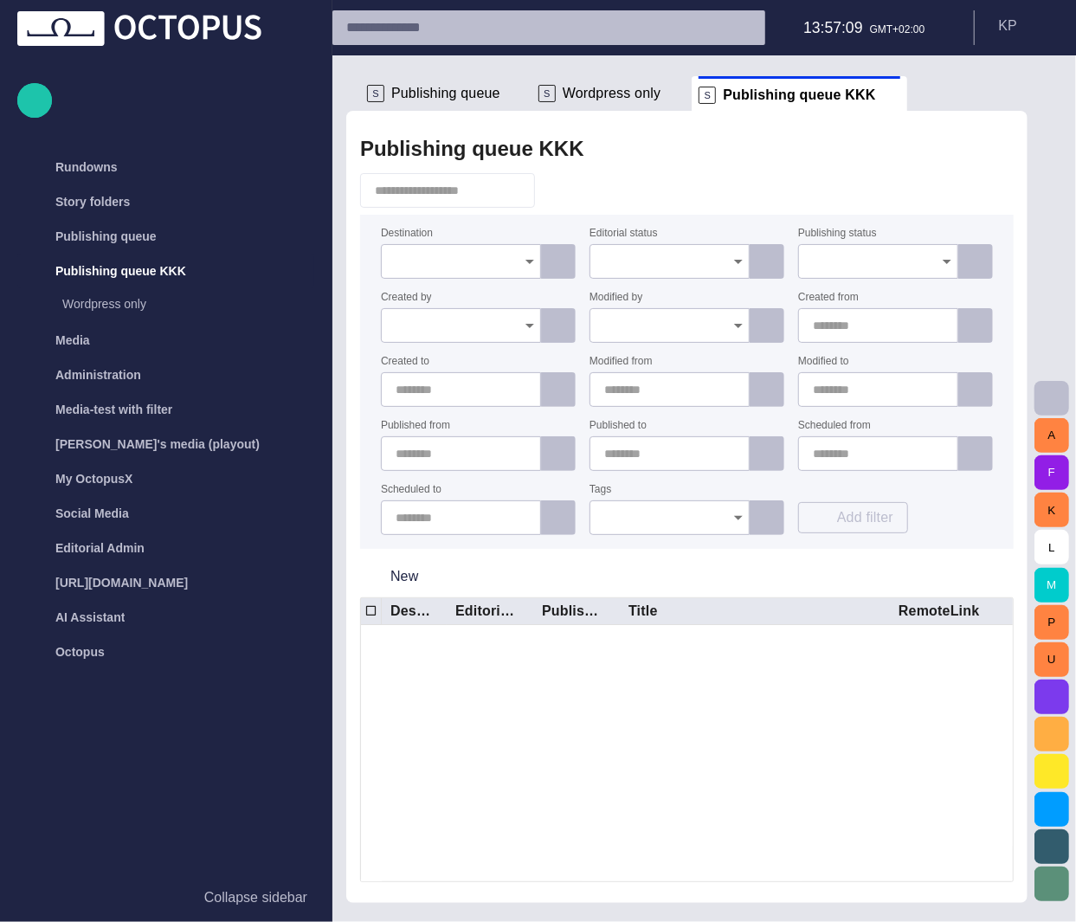
click at [528, 266] on icon "Open" at bounding box center [530, 261] width 21 height 21
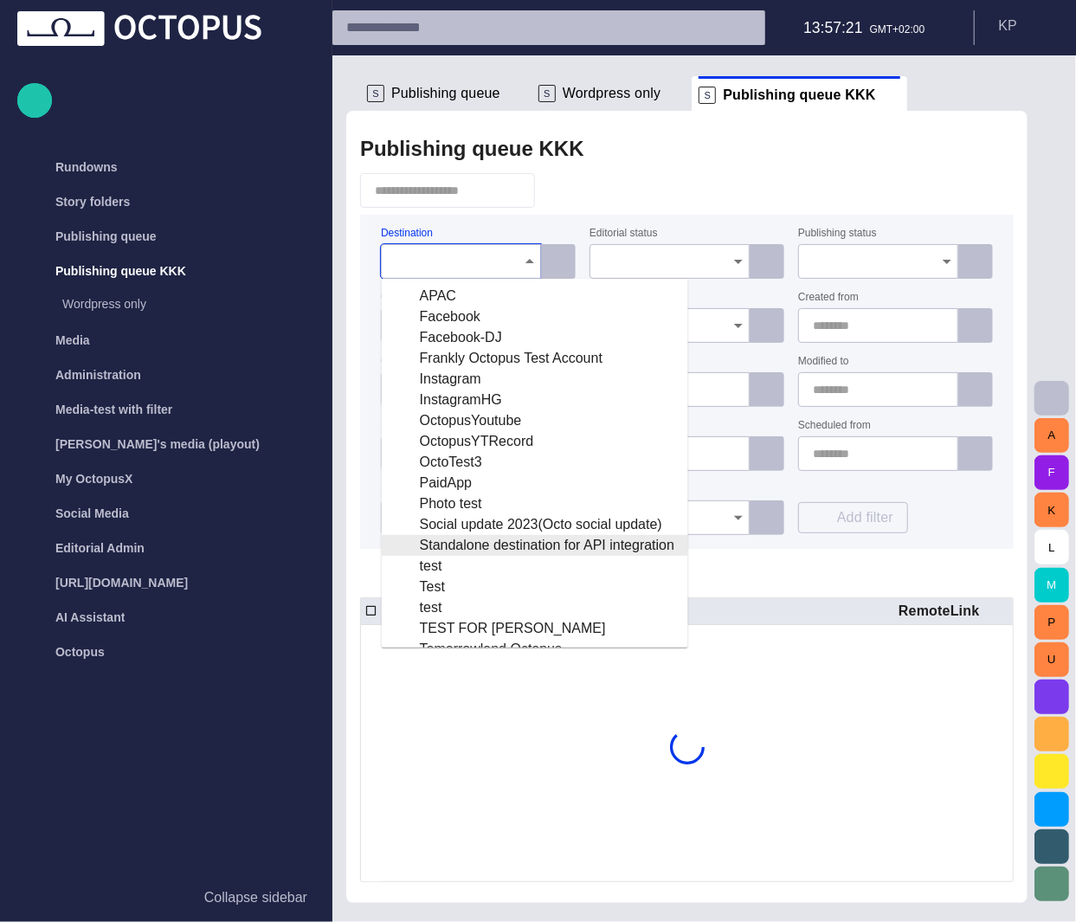
scroll to position [206, 0]
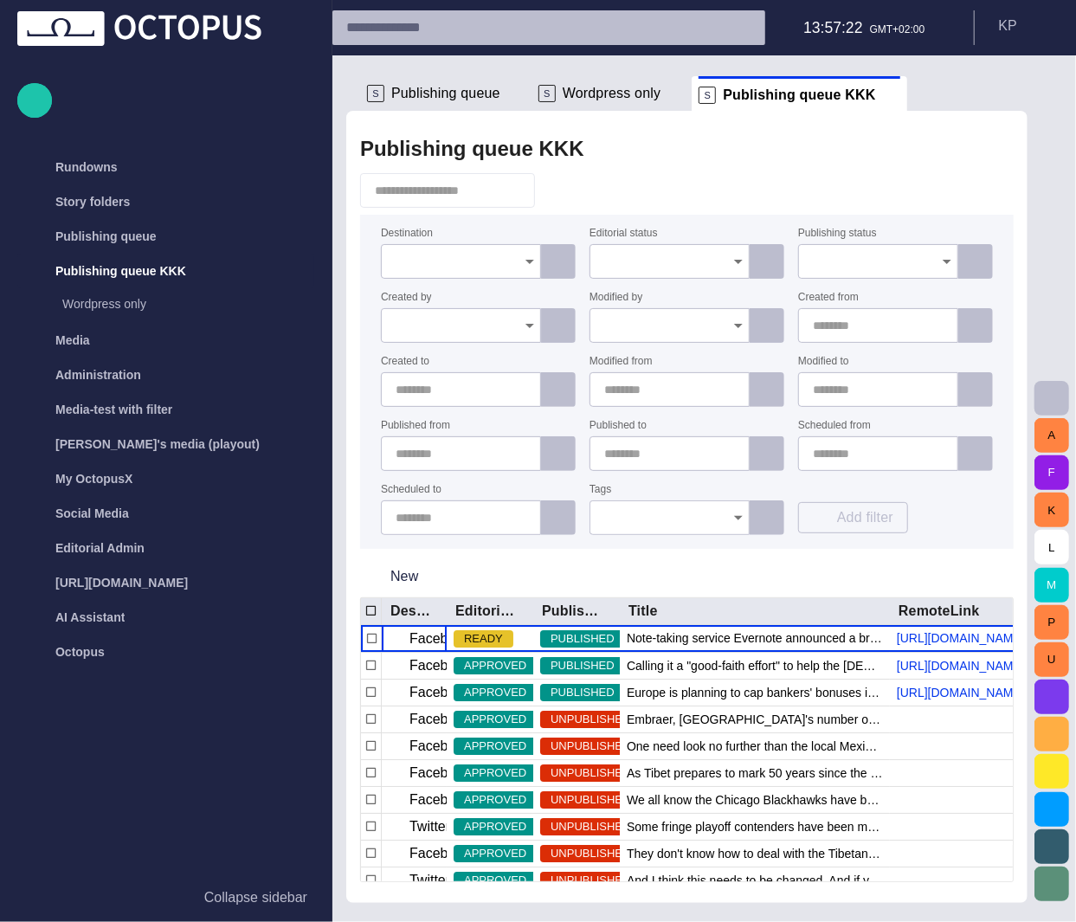
click at [531, 267] on icon "Open" at bounding box center [530, 261] width 21 height 21
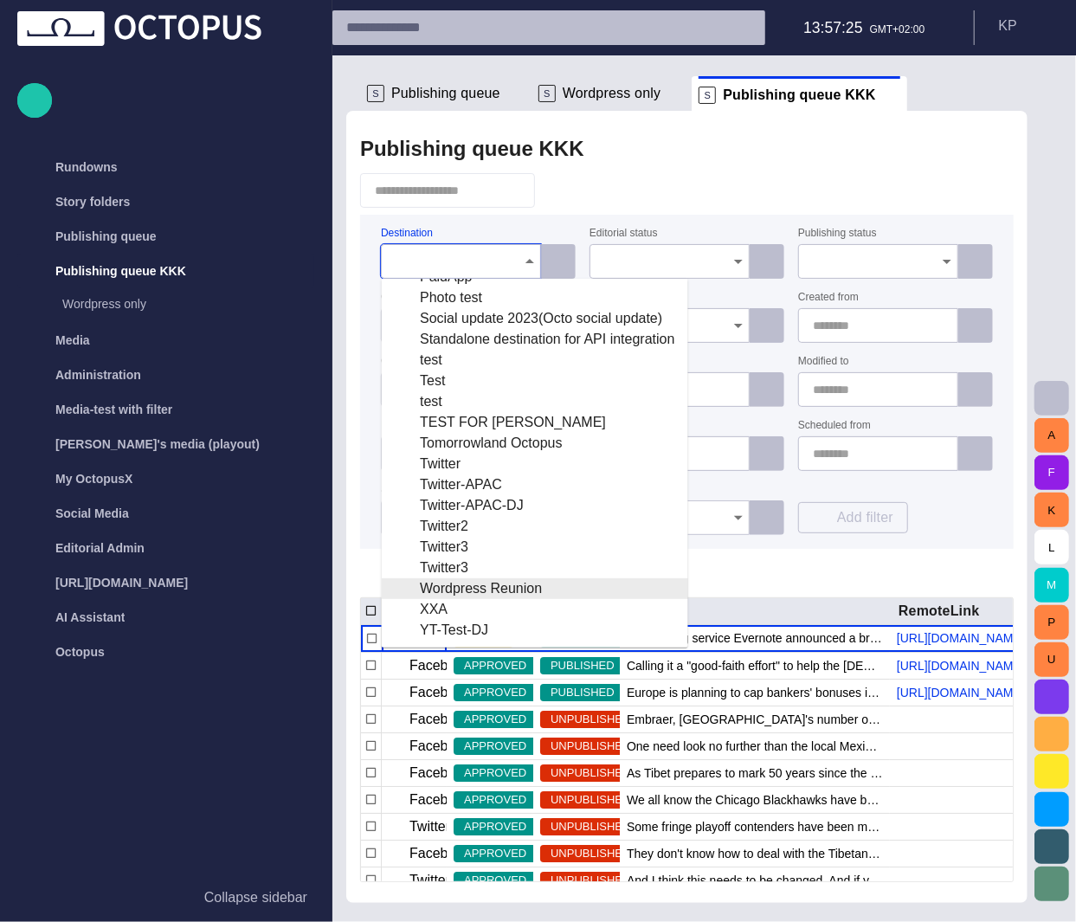
click at [485, 584] on div "Wordpress Reunion" at bounding box center [535, 588] width 279 height 21
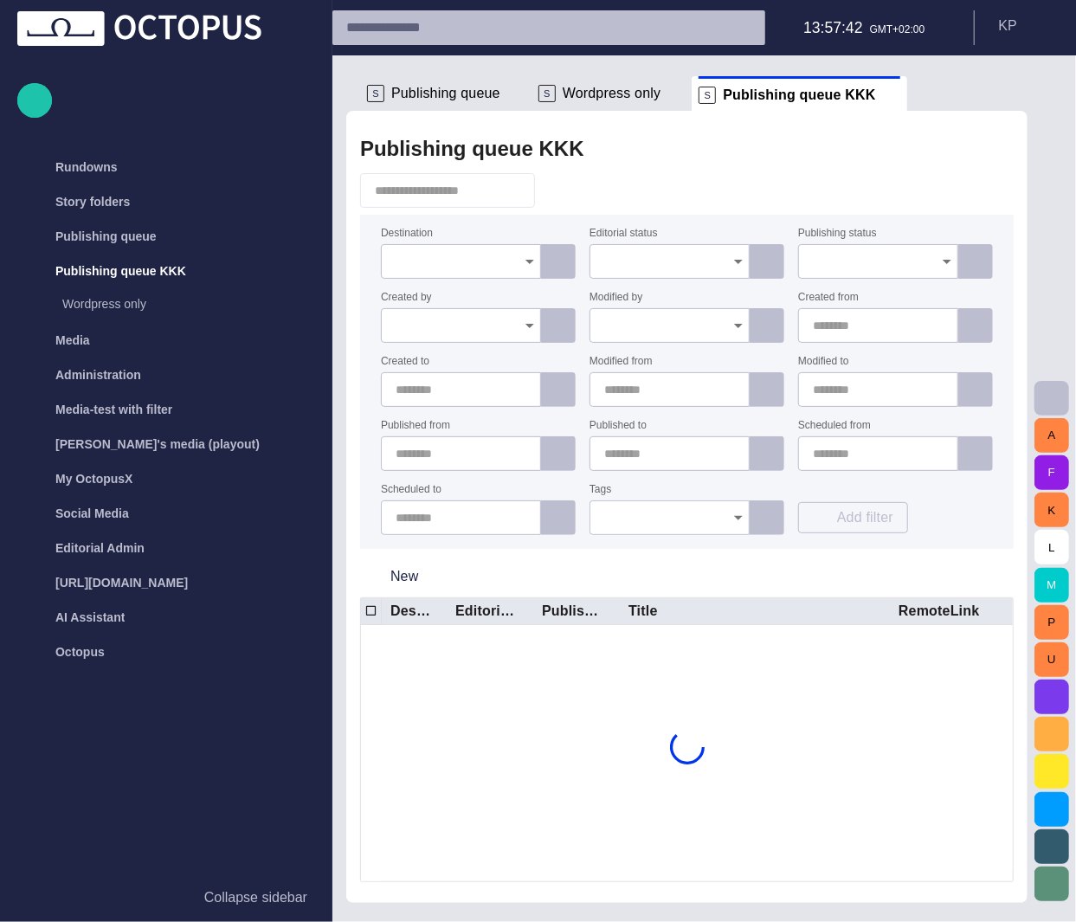
click at [528, 264] on icon "Open" at bounding box center [530, 261] width 21 height 21
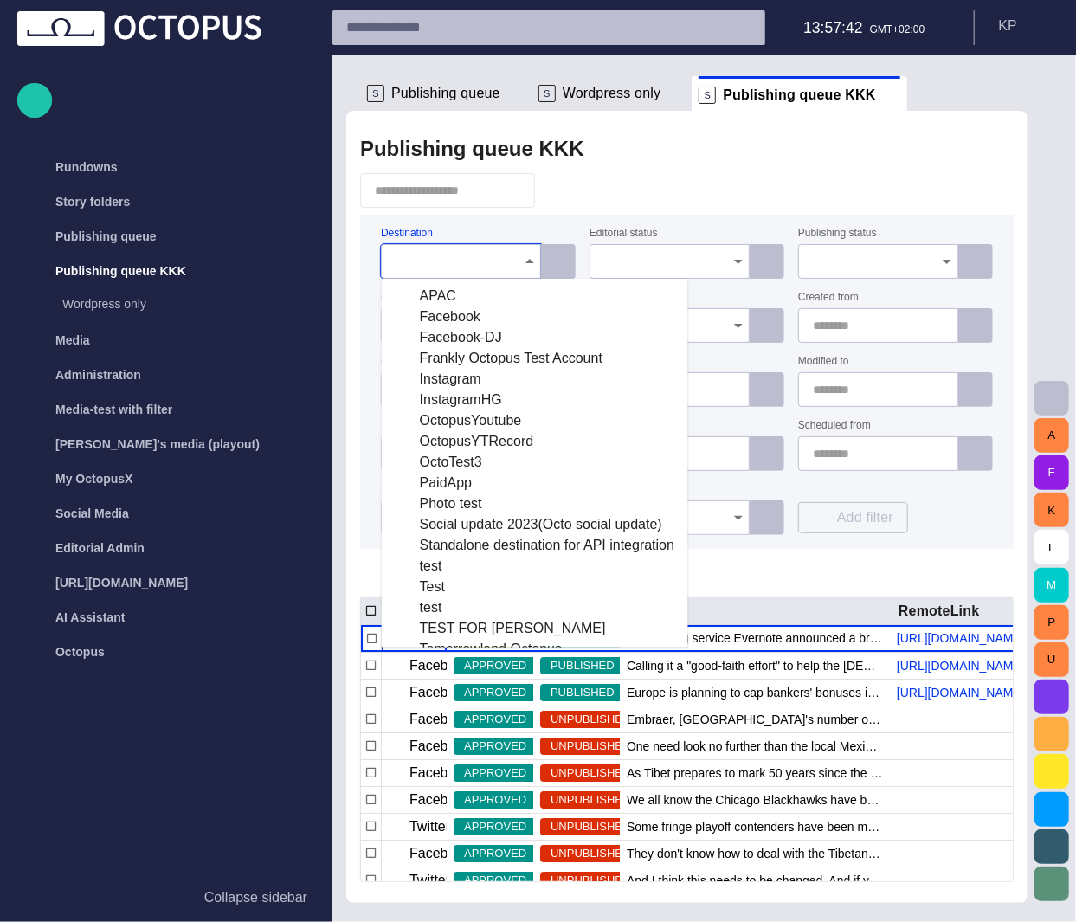
click at [500, 784] on div "Wordpress Reunion" at bounding box center [535, 794] width 279 height 21
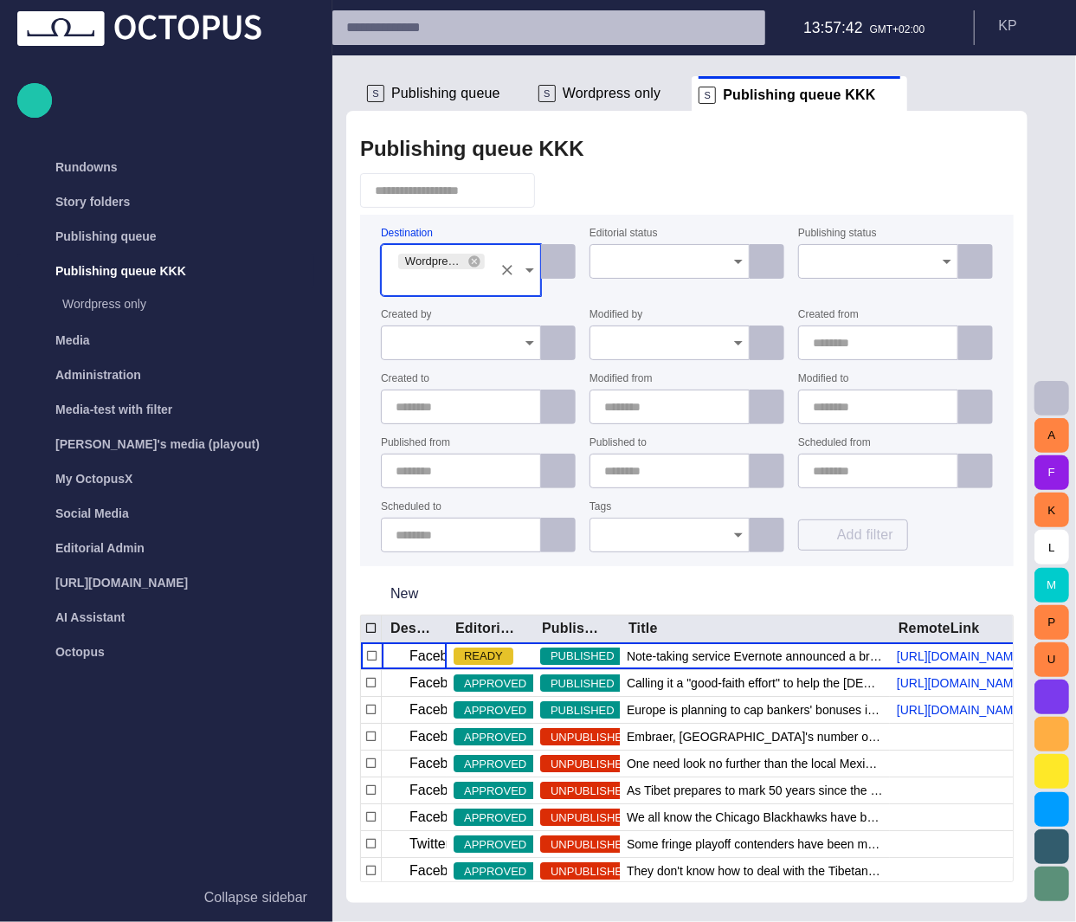
click at [687, 217] on form "Destination Wordpress Reunion Editorial status Publishing status Created by Mod…" at bounding box center [687, 391] width 654 height 352
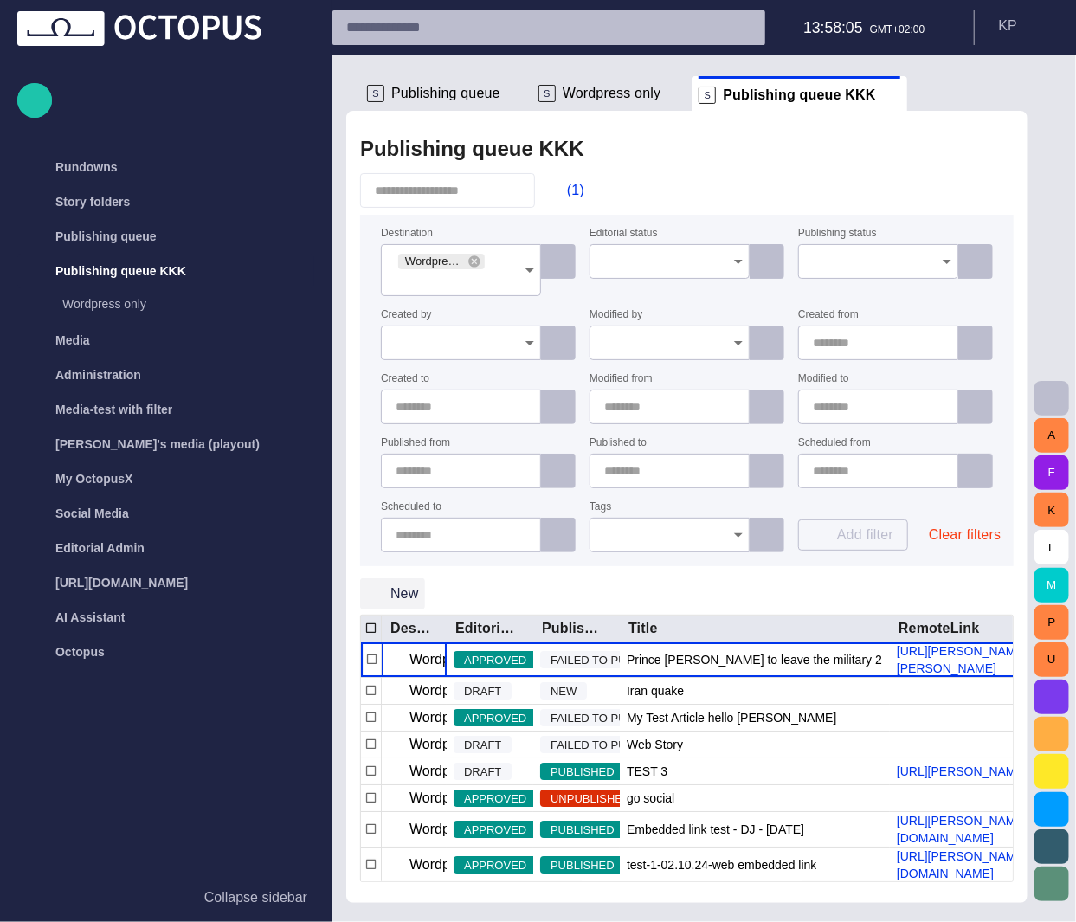
click at [403, 596] on button "New" at bounding box center [392, 593] width 65 height 31
click at [509, 269] on icon "Clear" at bounding box center [507, 270] width 10 height 10
click at [507, 270] on icon "Clear" at bounding box center [507, 270] width 10 height 10
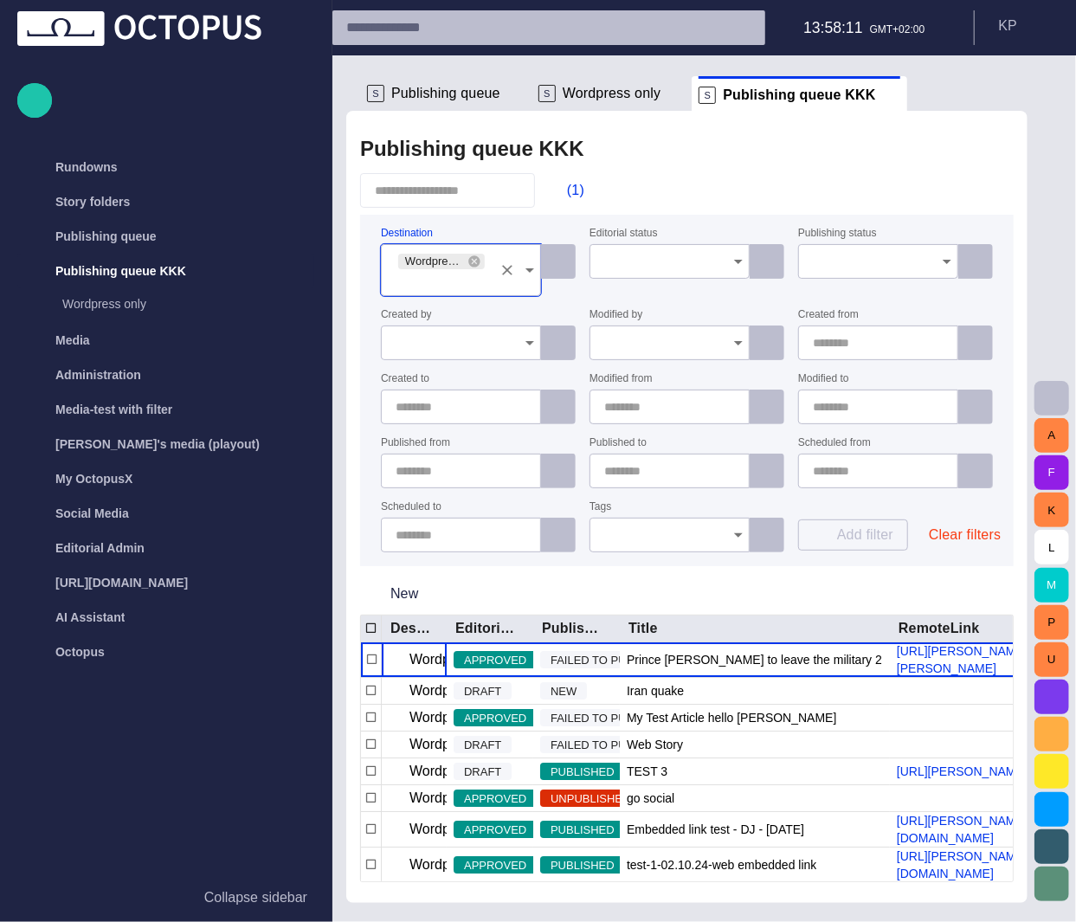
click at [507, 270] on icon "Clear" at bounding box center [507, 270] width 10 height 10
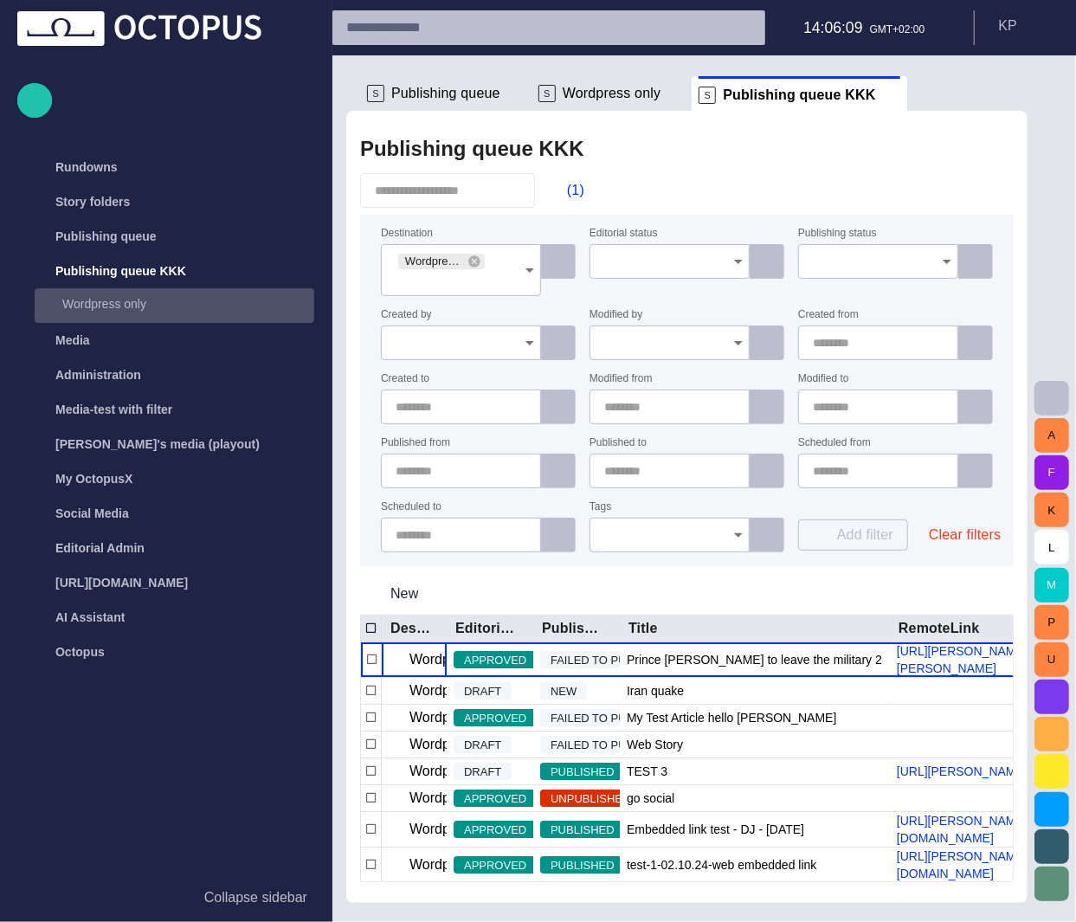
click at [131, 311] on p "Wordpress only" at bounding box center [188, 303] width 252 height 17
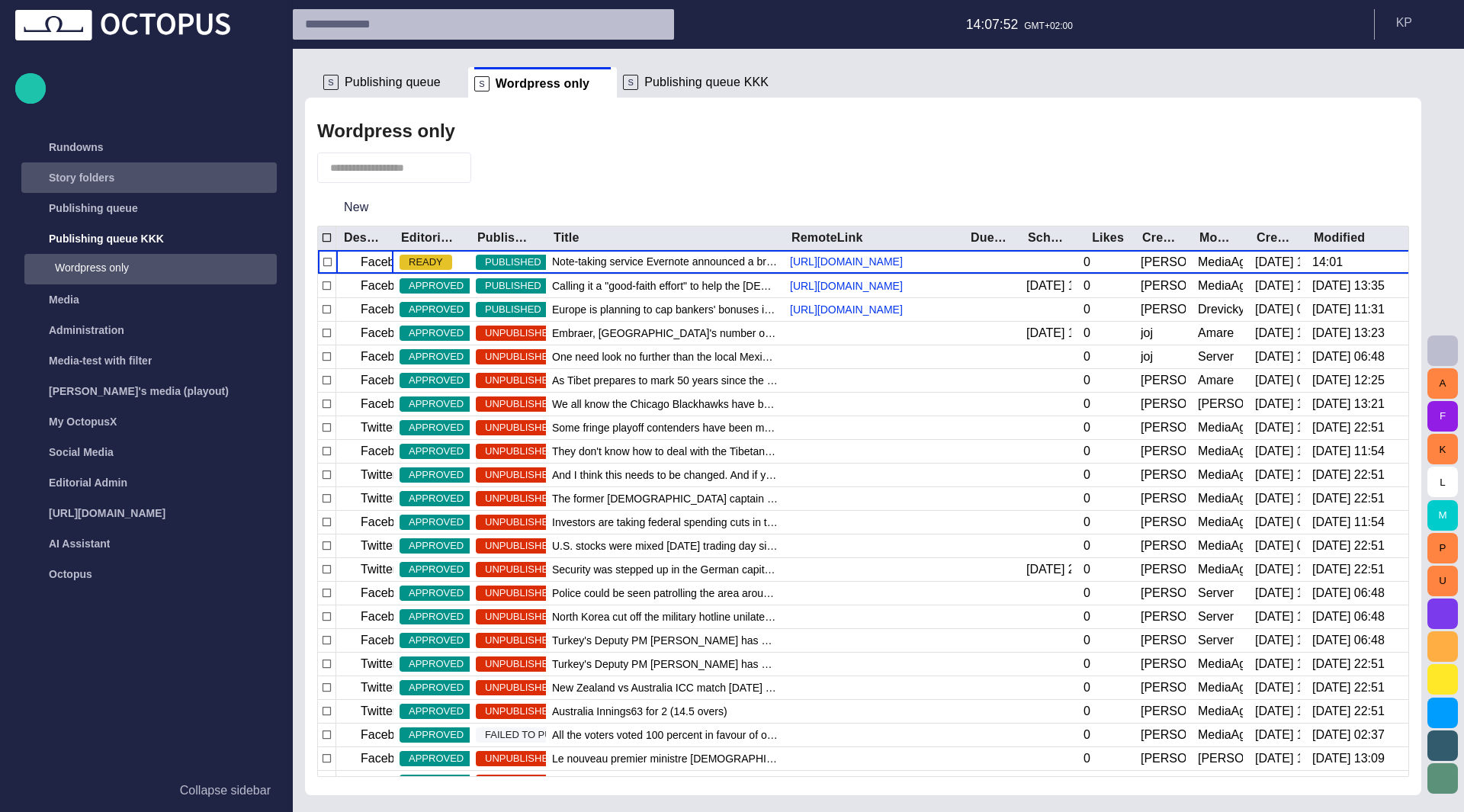
click at [94, 179] on p "Story folders" at bounding box center [81, 177] width 65 height 15
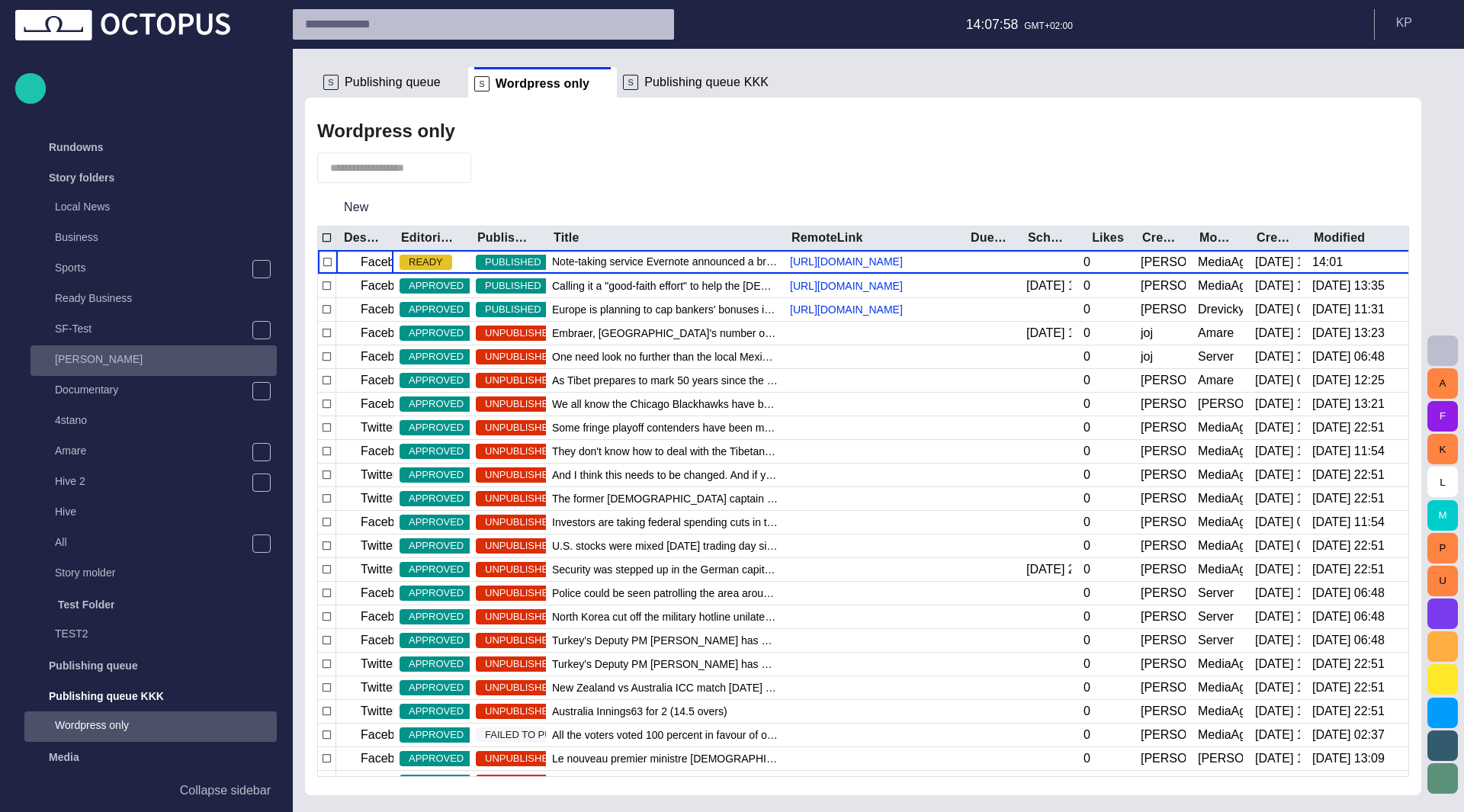
click at [84, 369] on div "[PERSON_NAME]" at bounding box center [155, 359] width 243 height 21
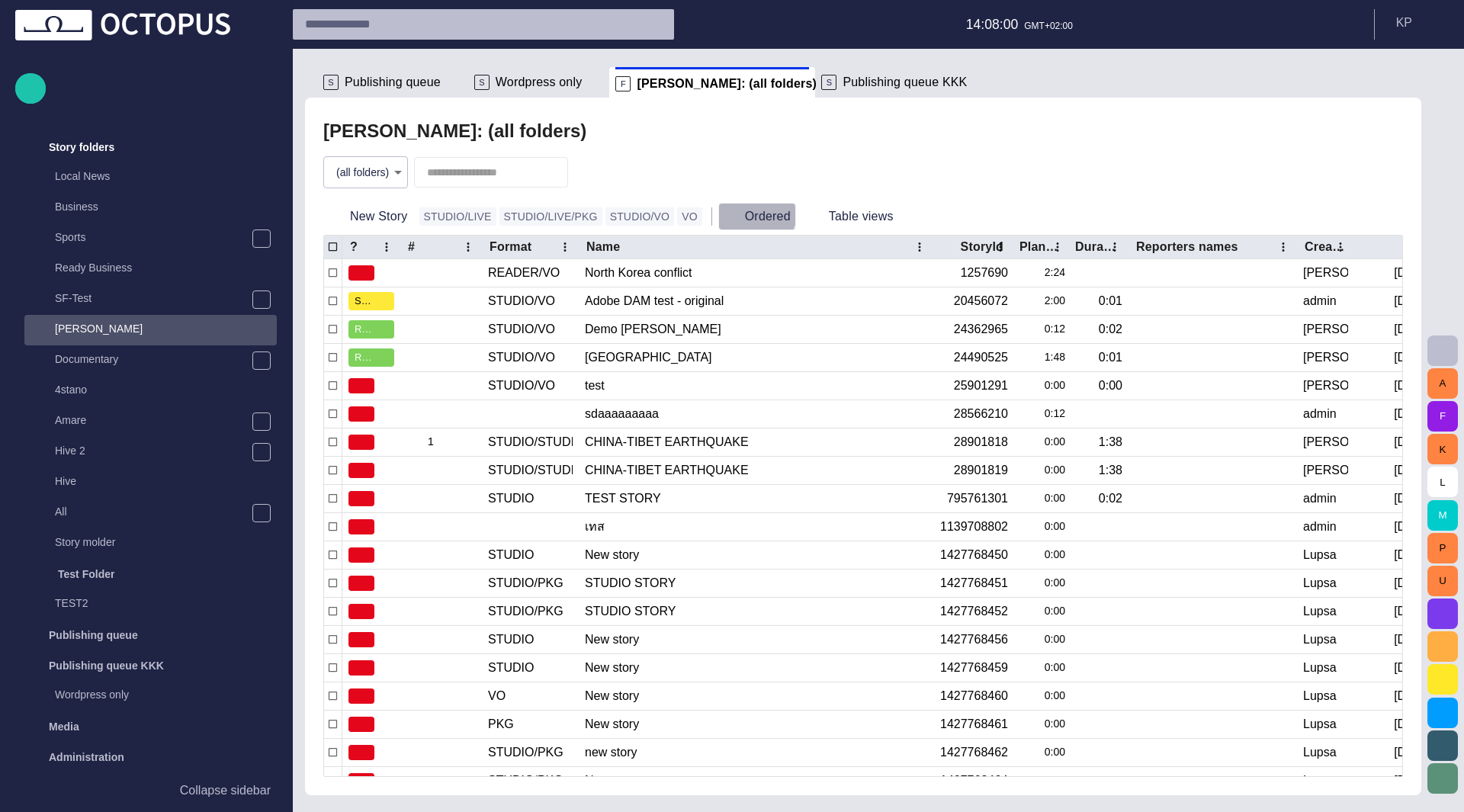
click at [719, 213] on button "Ordered" at bounding box center [758, 216] width 78 height 27
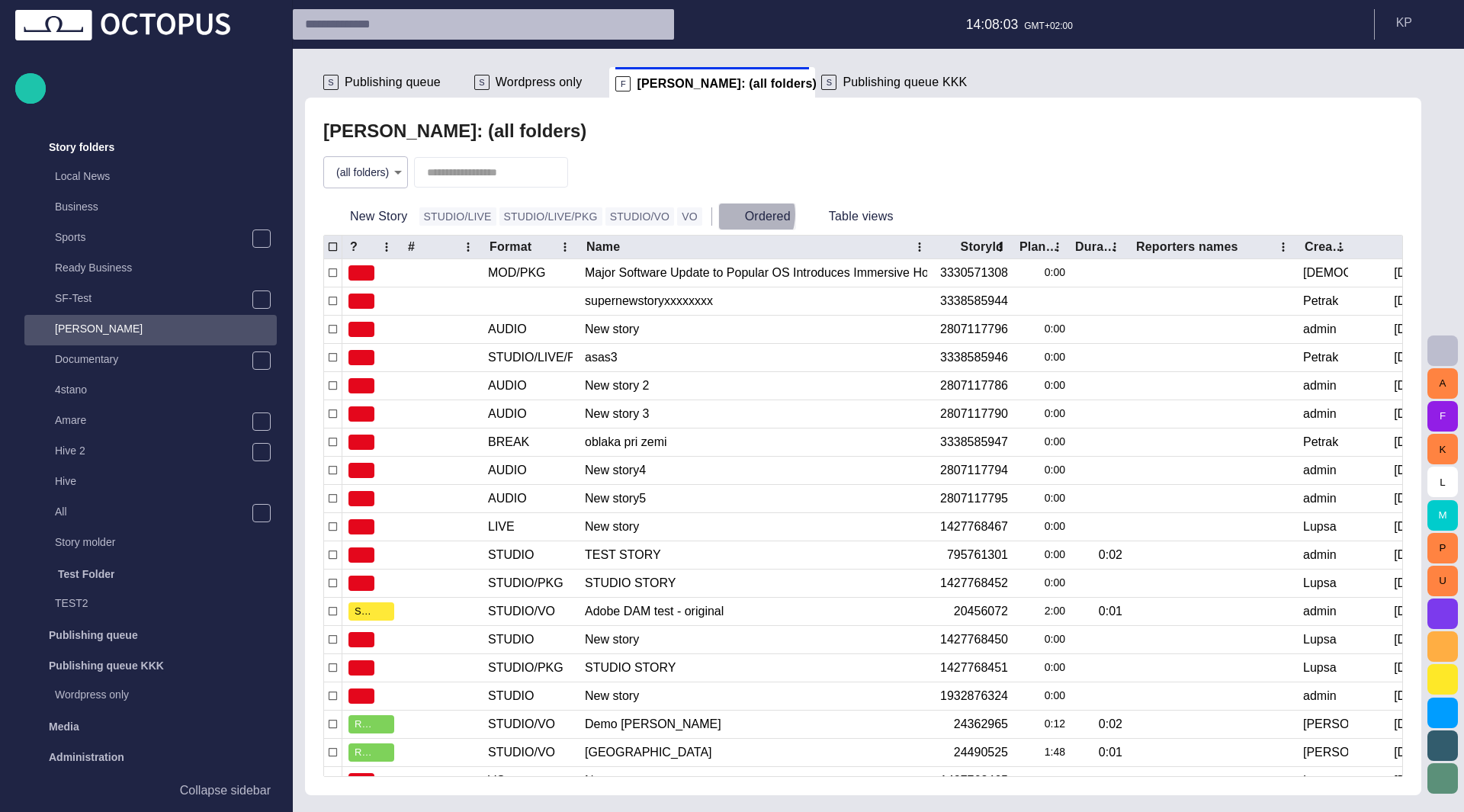
click at [719, 214] on button "Ordered" at bounding box center [758, 216] width 78 height 27
click at [723, 214] on button "Ordered" at bounding box center [758, 216] width 78 height 27
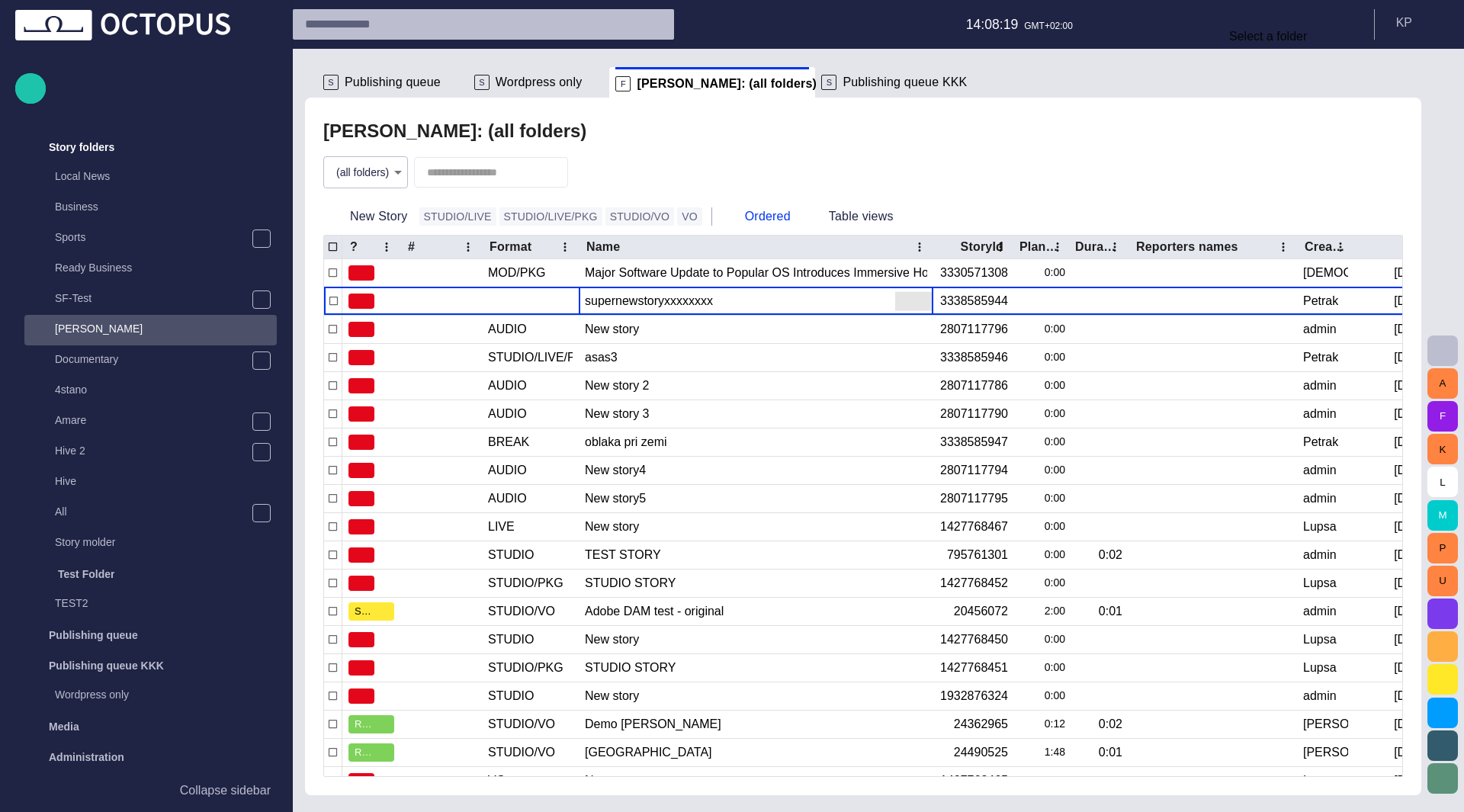
click at [399, 179] on body "Story Rundown Rundowns Story folders Local News Business Sports Ready Business …" at bounding box center [732, 406] width 1464 height 812
type input "****"
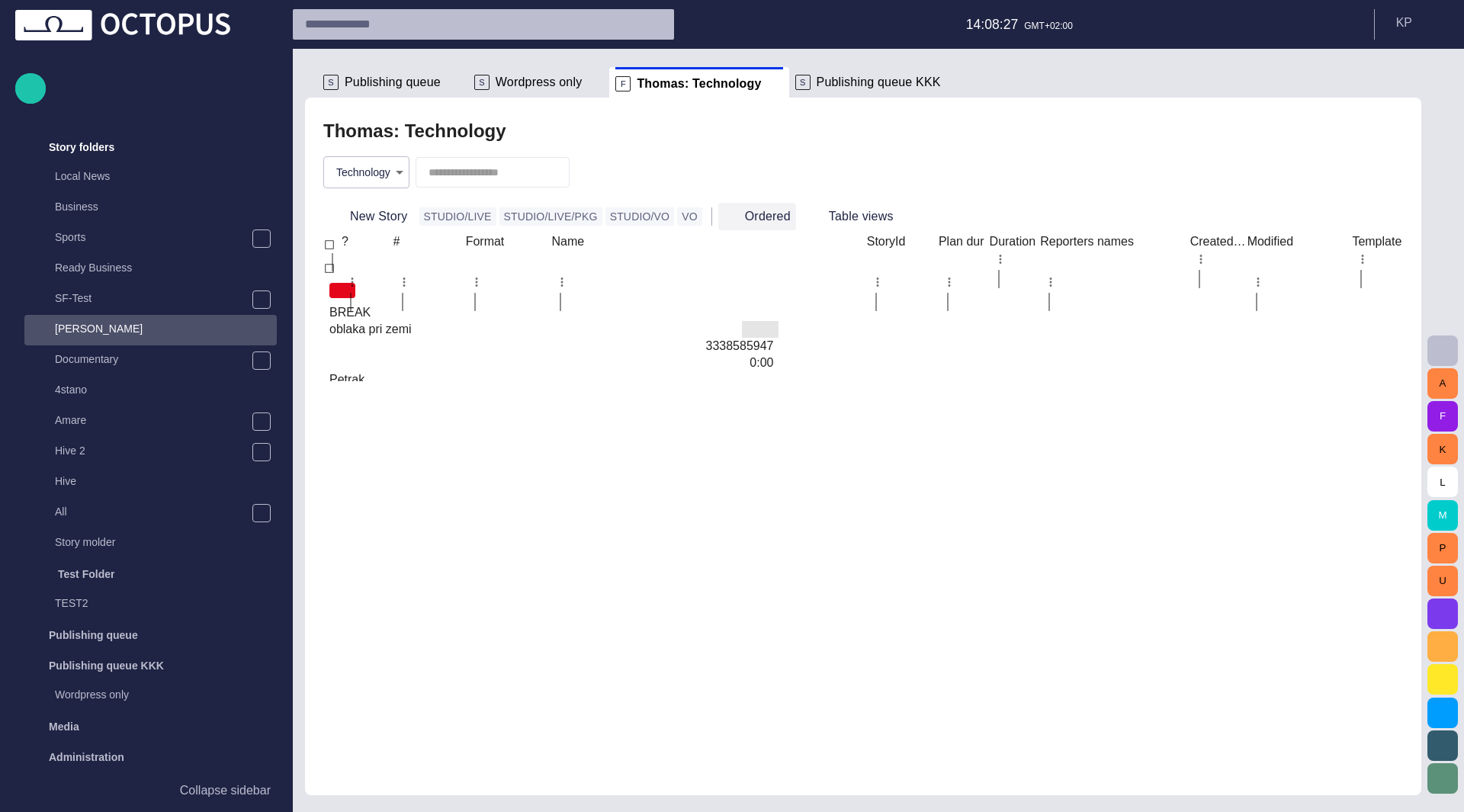
click at [723, 216] on button "Ordered" at bounding box center [758, 216] width 78 height 27
click at [568, 255] on icon "Sort" at bounding box center [563, 259] width 10 height 10
click at [724, 212] on span "button" at bounding box center [731, 216] width 15 height 15
click at [721, 216] on button "Ordered" at bounding box center [758, 216] width 78 height 27
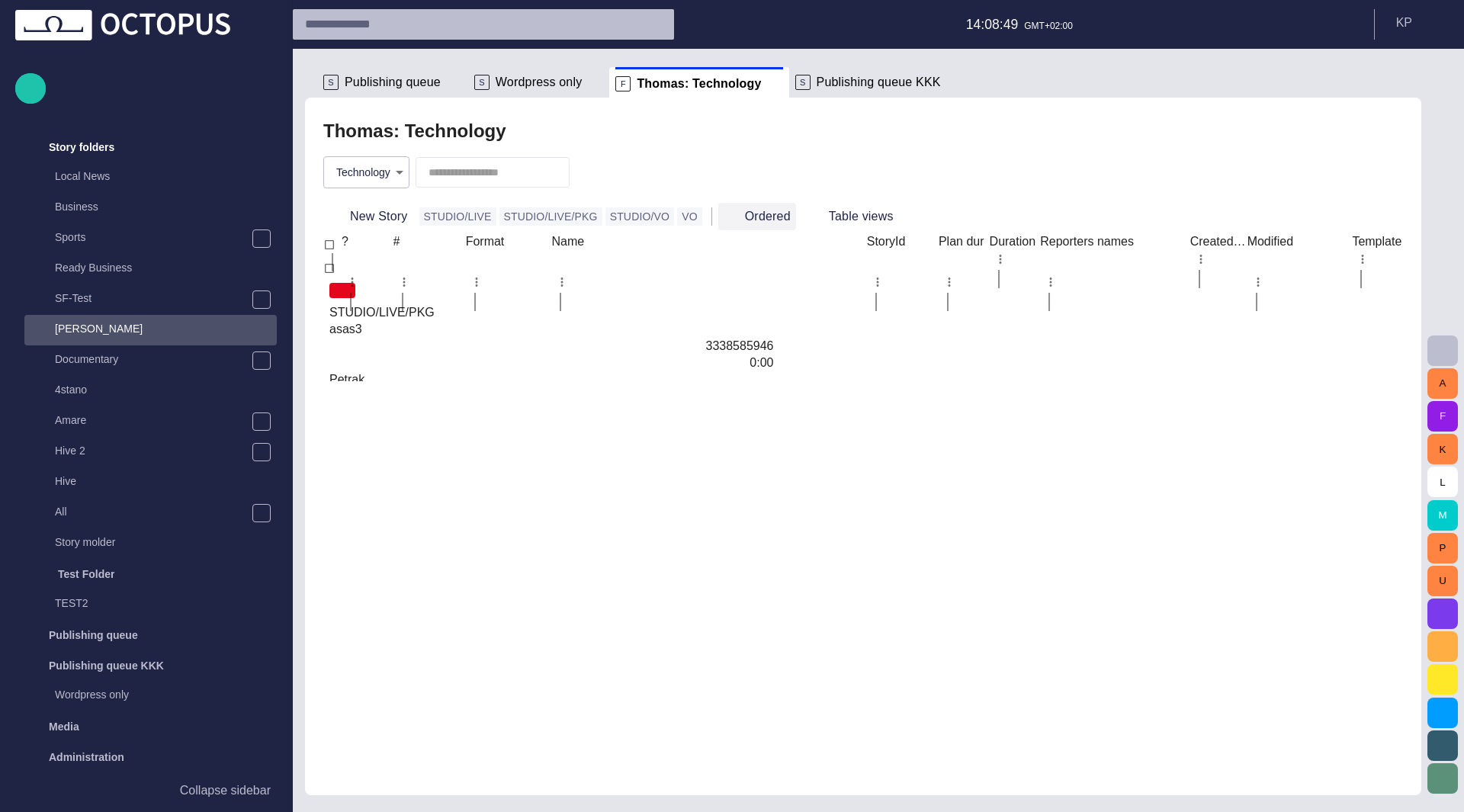
click at [721, 216] on button "Ordered" at bounding box center [758, 216] width 78 height 27
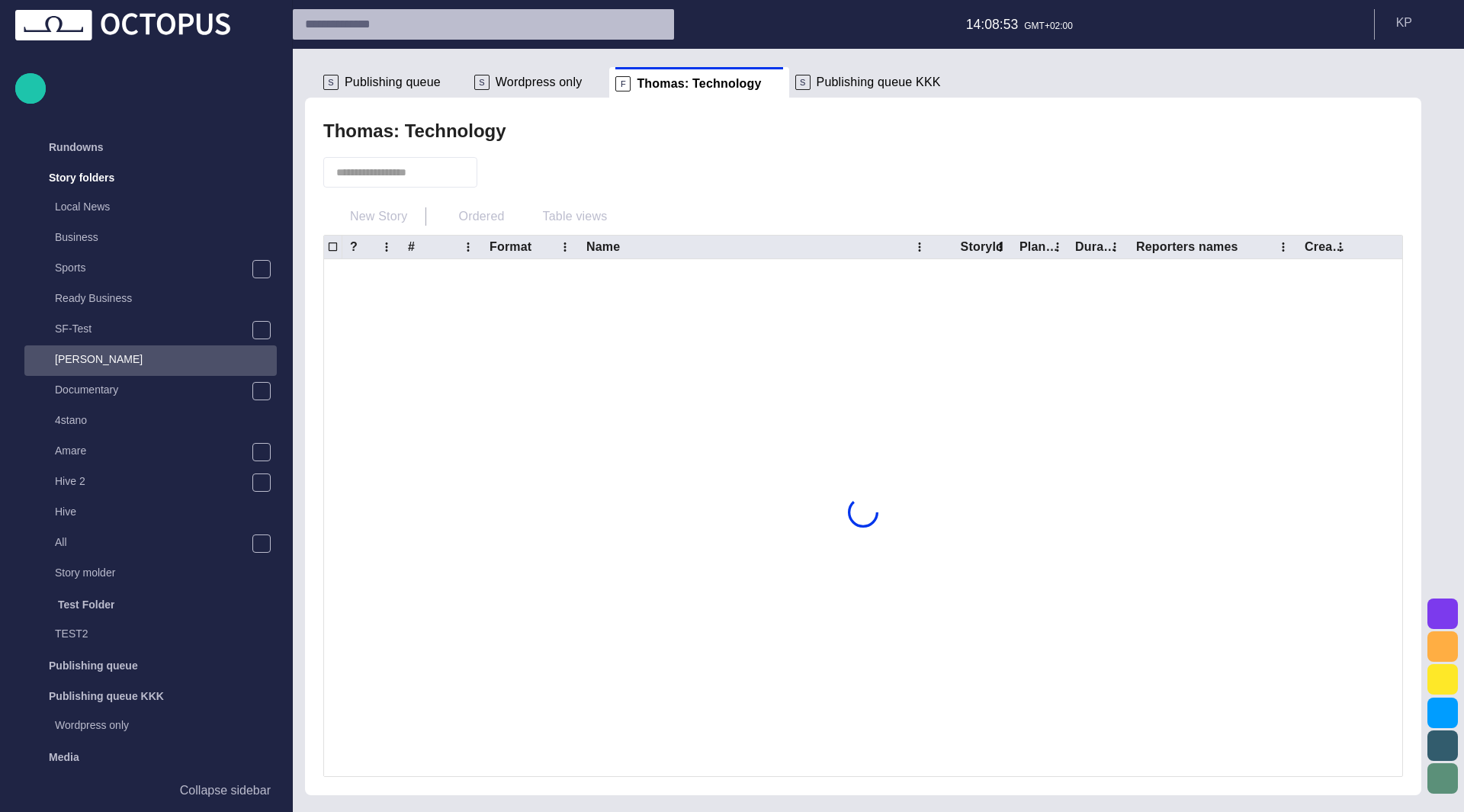
scroll to position [31, 0]
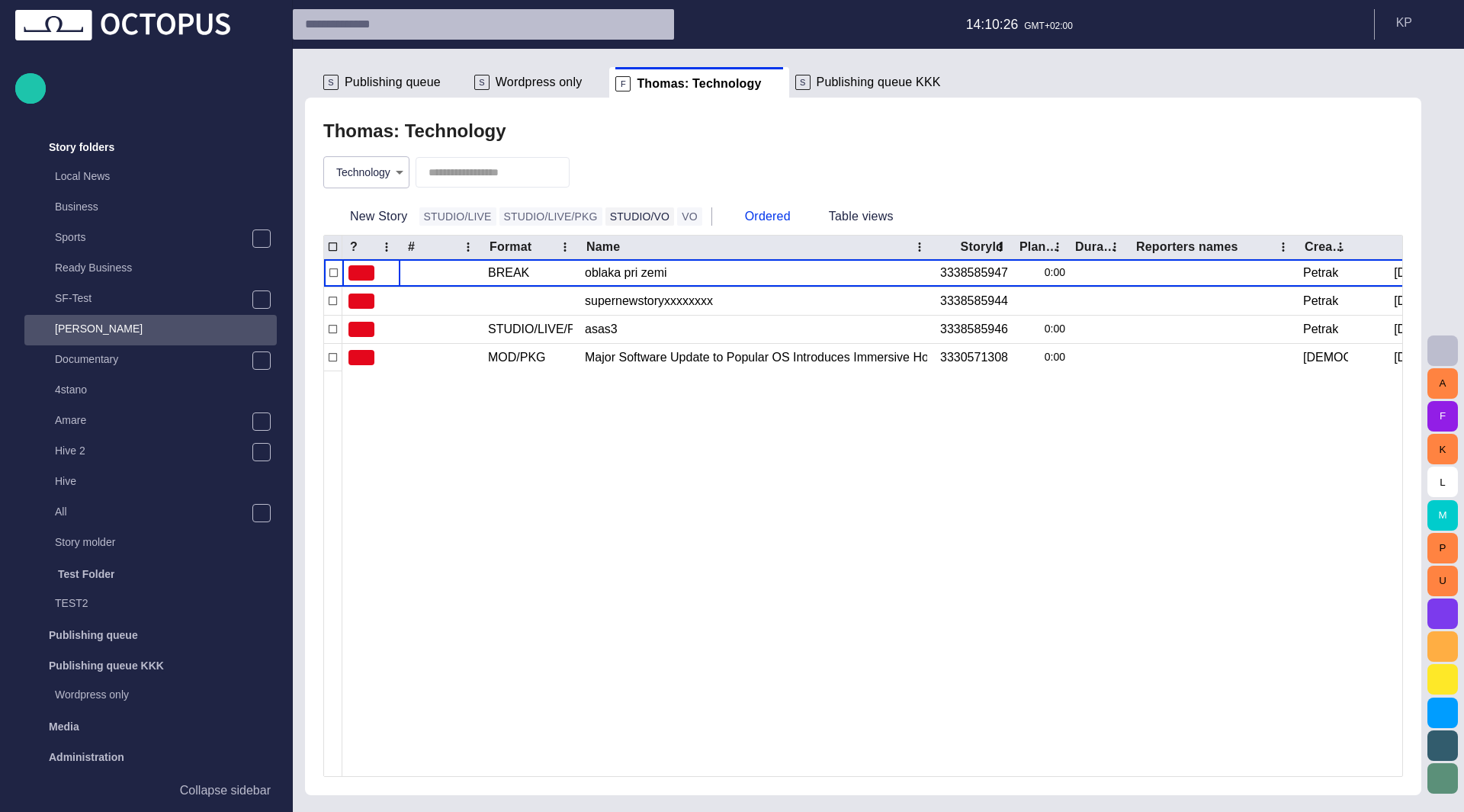
click at [610, 213] on button "STUDIO/VO" at bounding box center [640, 217] width 70 height 18
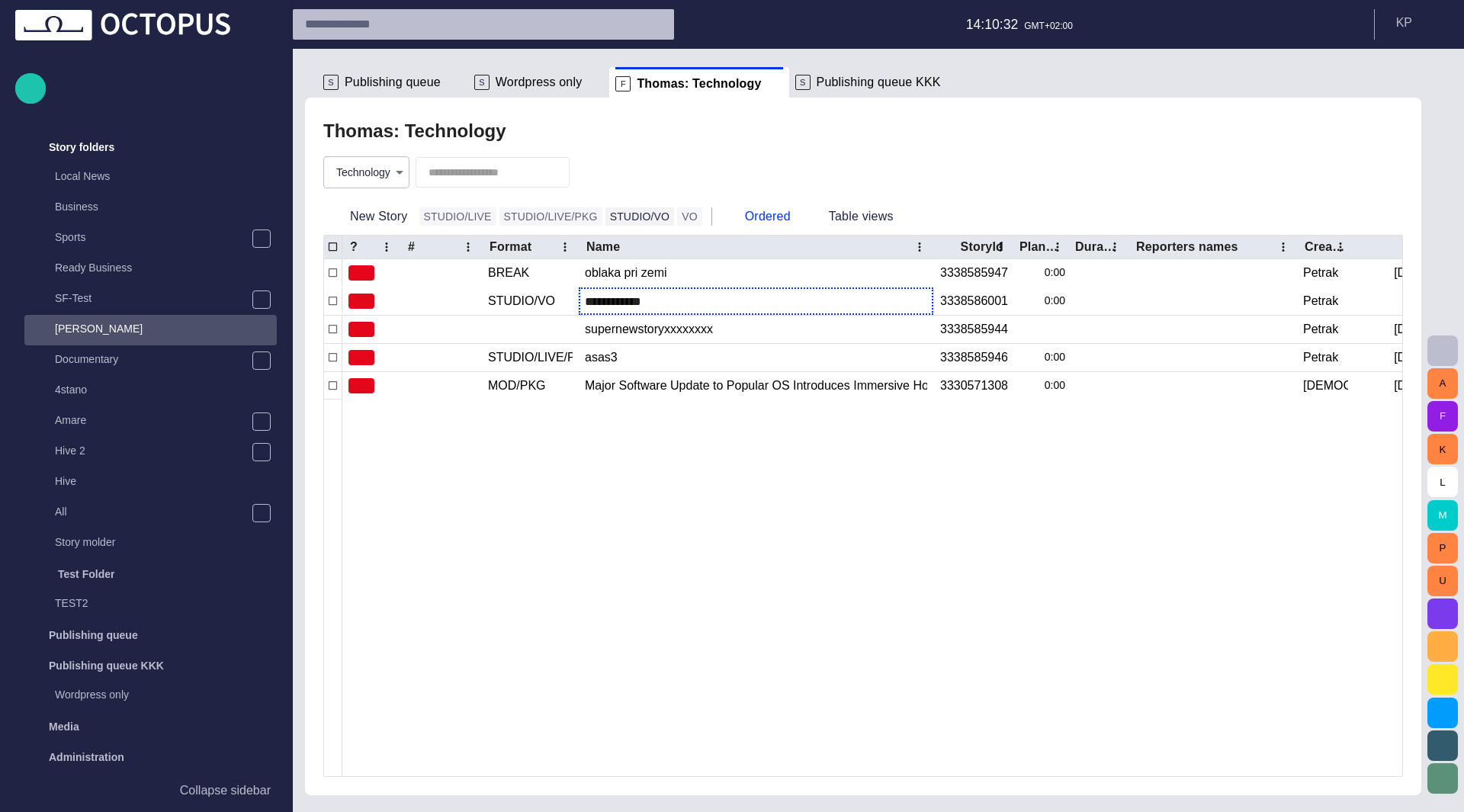
type input "**********"
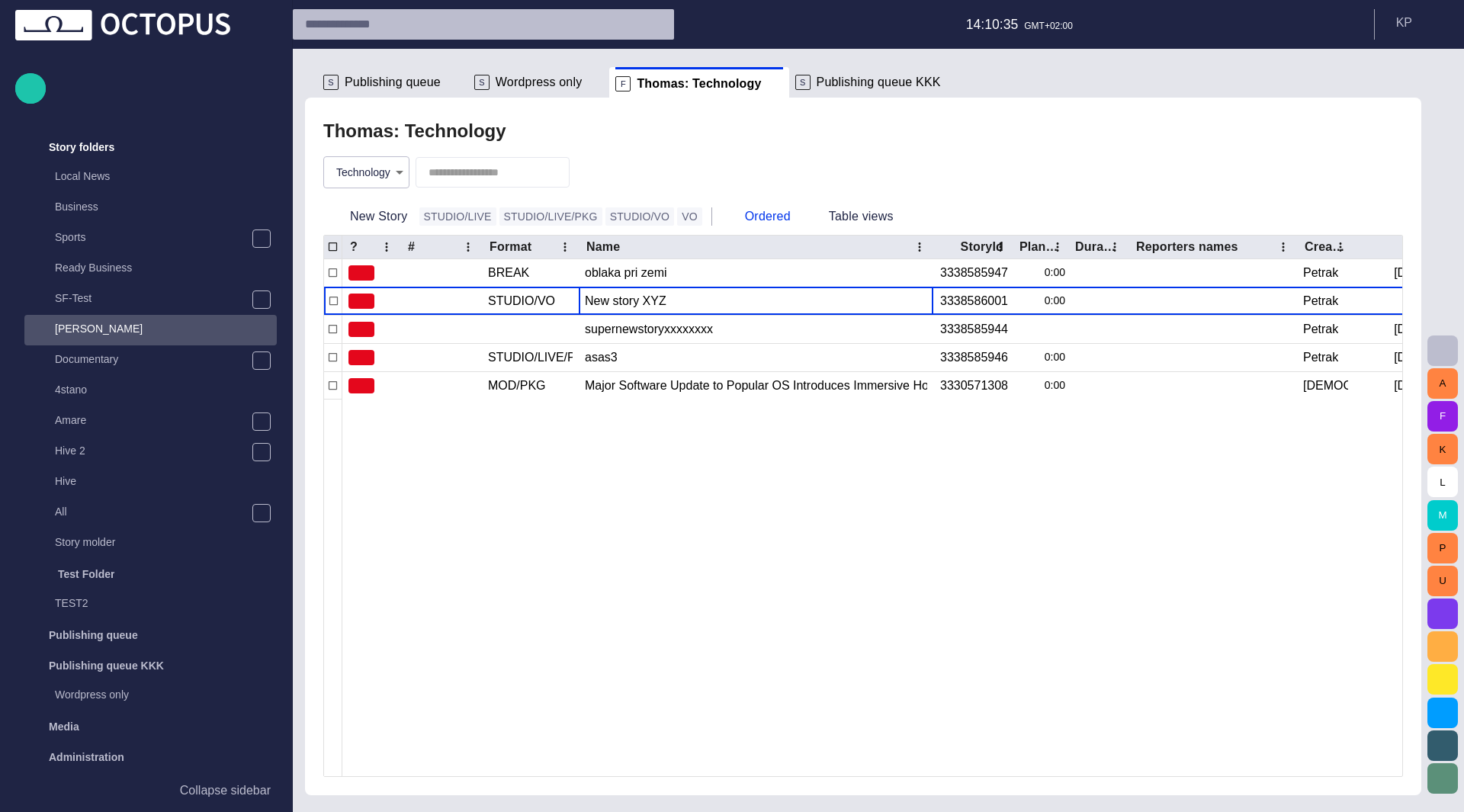
click at [400, 179] on body "Story Rundown Rundowns Story folders Local News Business Sports Ready Business …" at bounding box center [732, 406] width 1464 height 812
click at [382, 208] on li "(all folders)" at bounding box center [368, 208] width 106 height 27
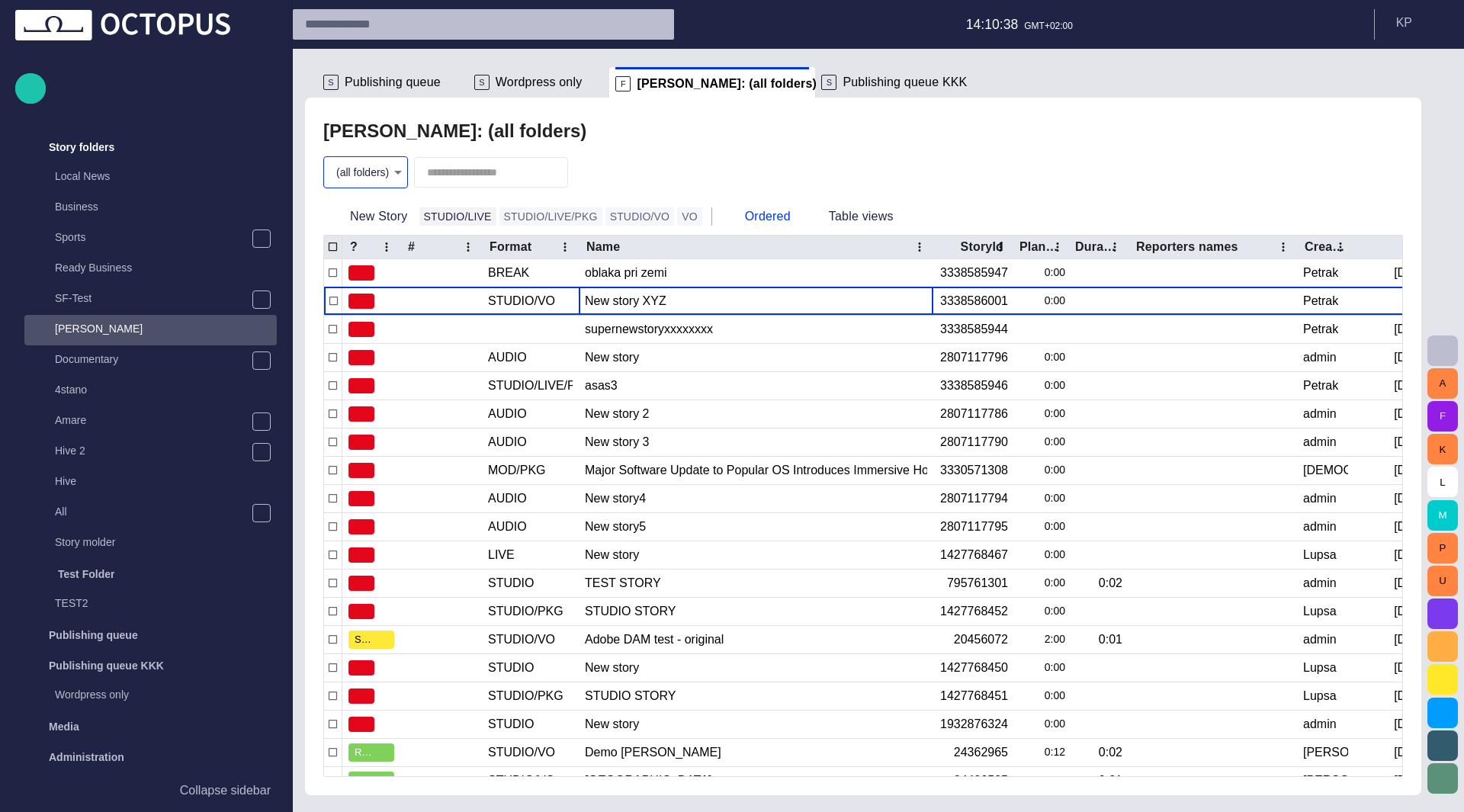
click at [458, 213] on button "STUDIO/LIVE" at bounding box center [457, 217] width 77 height 18
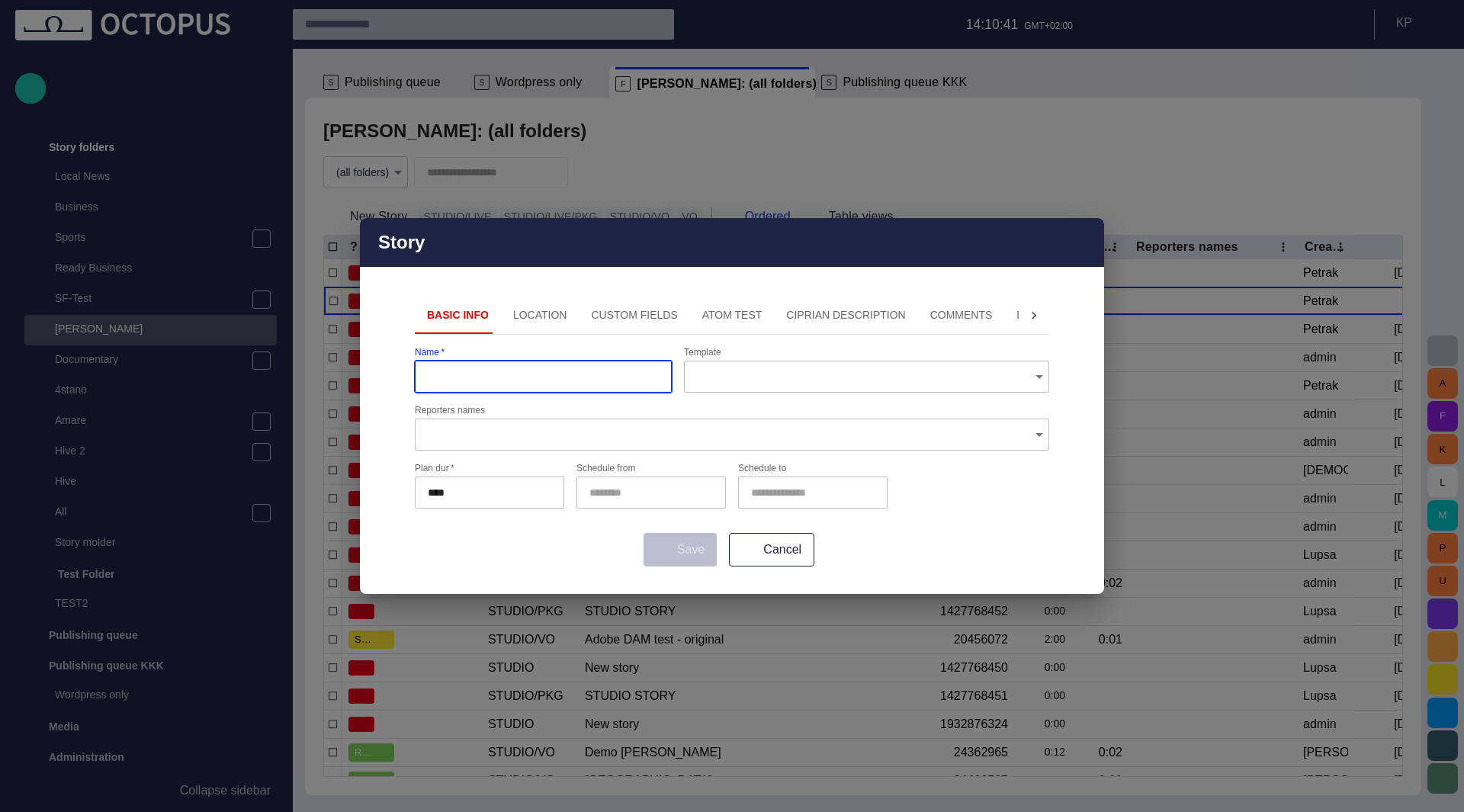
click at [533, 326] on button "Location" at bounding box center [540, 316] width 78 height 37
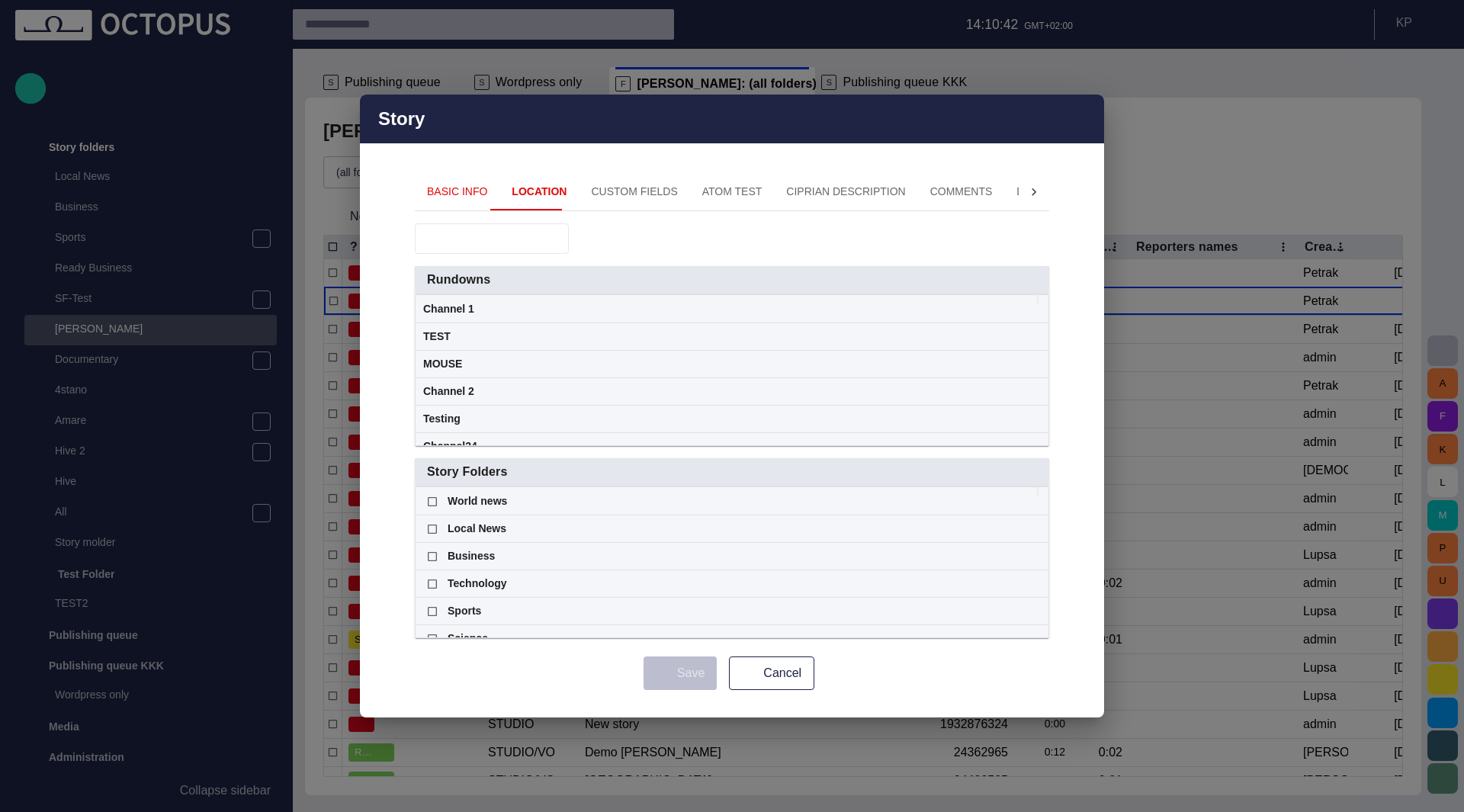
click at [1083, 127] on span "button" at bounding box center [1083, 119] width 18 height 18
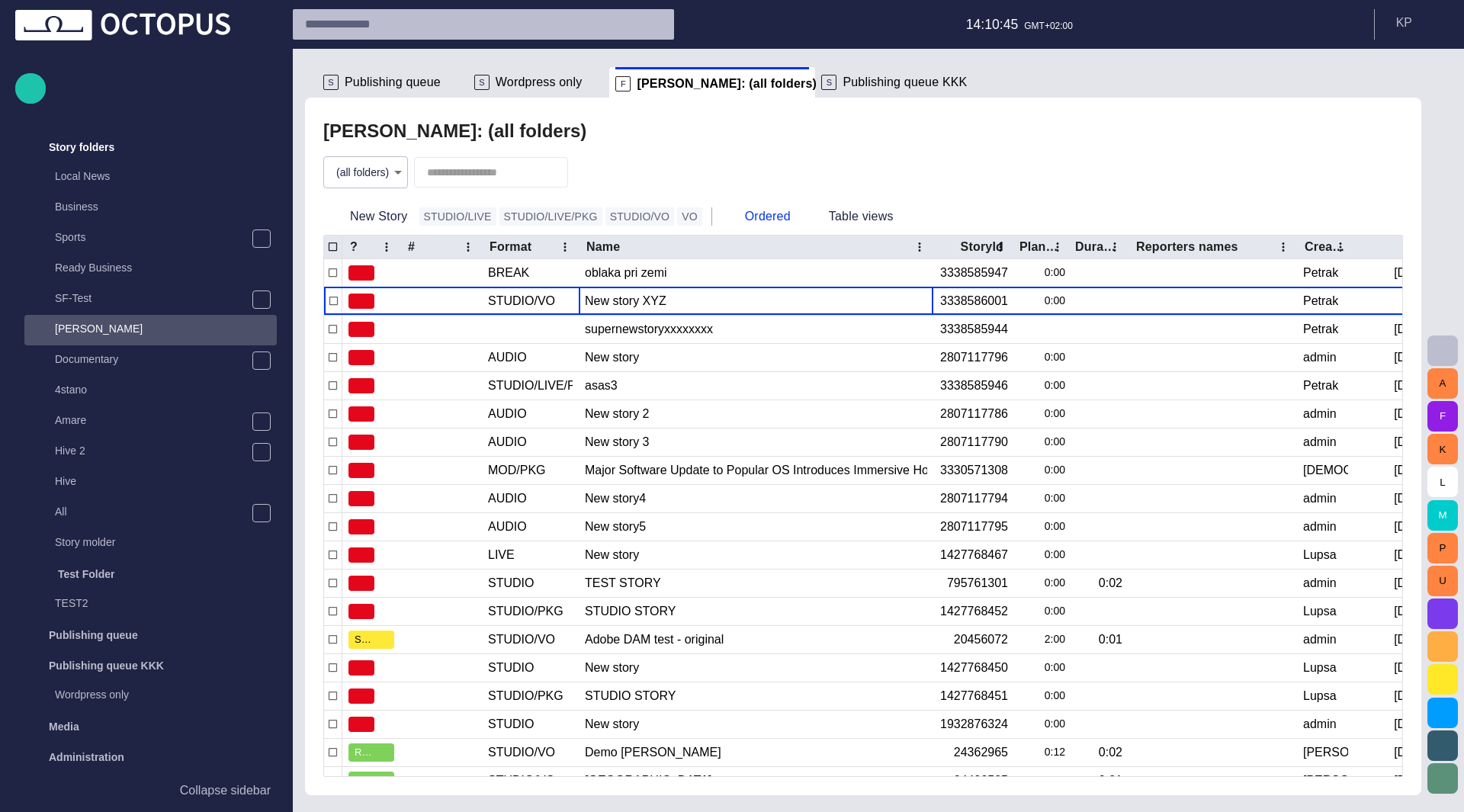
click at [394, 169] on body "Story Rundown Rundowns Story folders Local News Business Sports Ready Business …" at bounding box center [732, 406] width 1464 height 812
click at [380, 292] on li "TV assignment" at bounding box center [368, 290] width 106 height 27
type input "****"
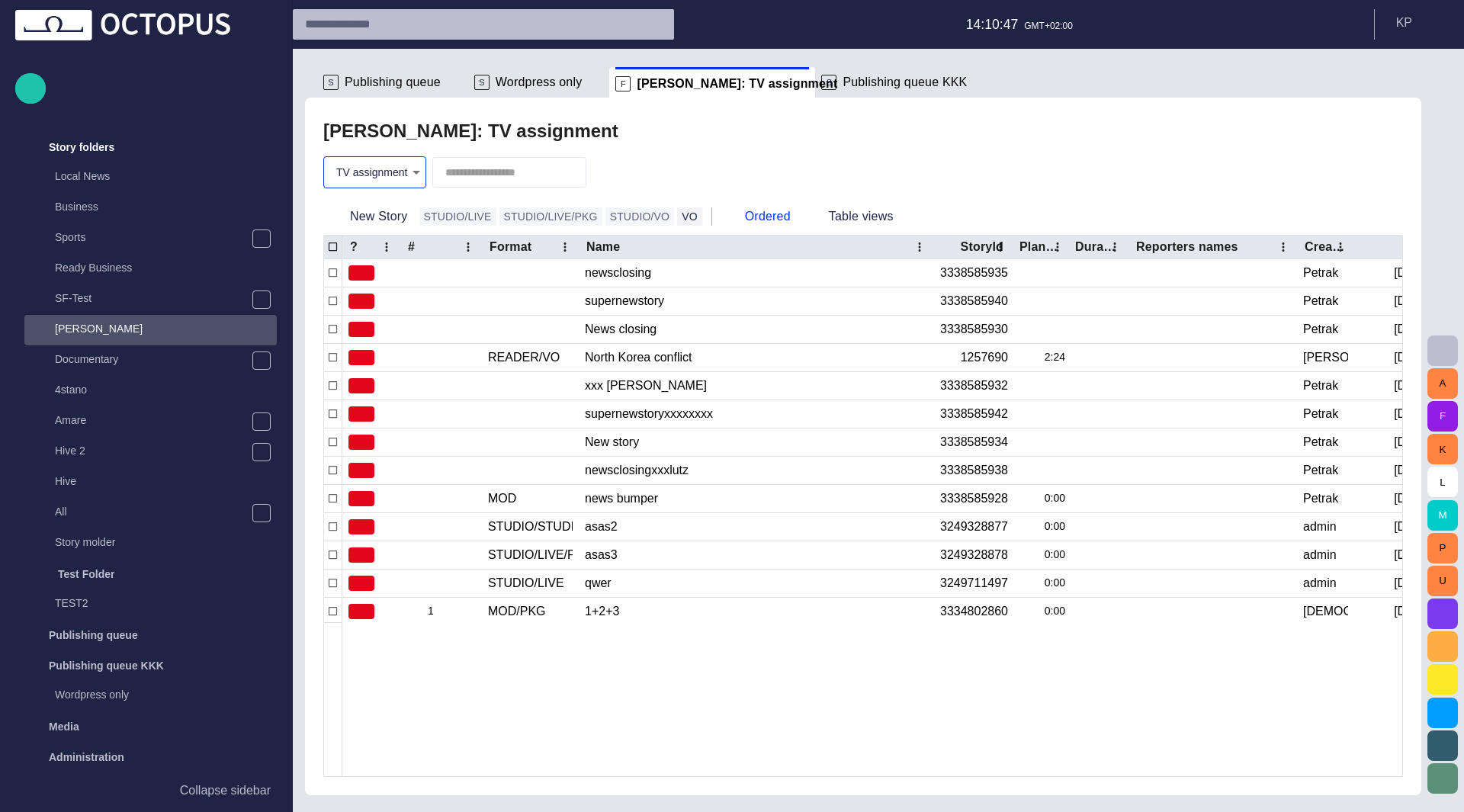
click at [677, 216] on button "VO" at bounding box center [690, 217] width 26 height 18
type input "**********"
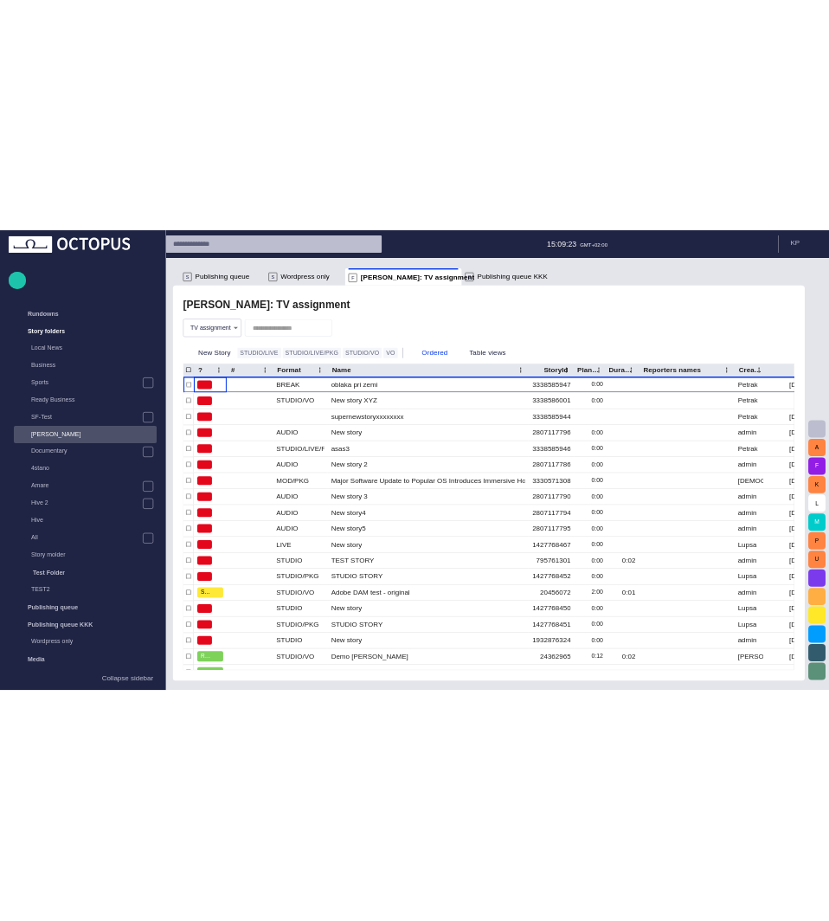
scroll to position [35, 0]
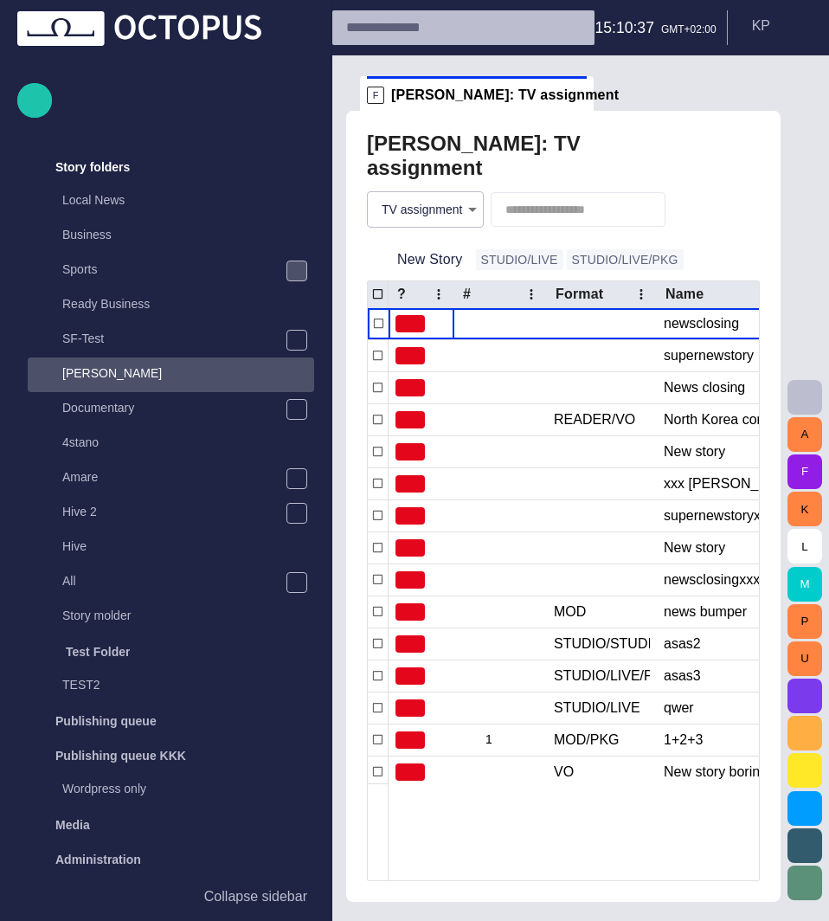
click at [292, 272] on span "main menu" at bounding box center [297, 271] width 14 height 14
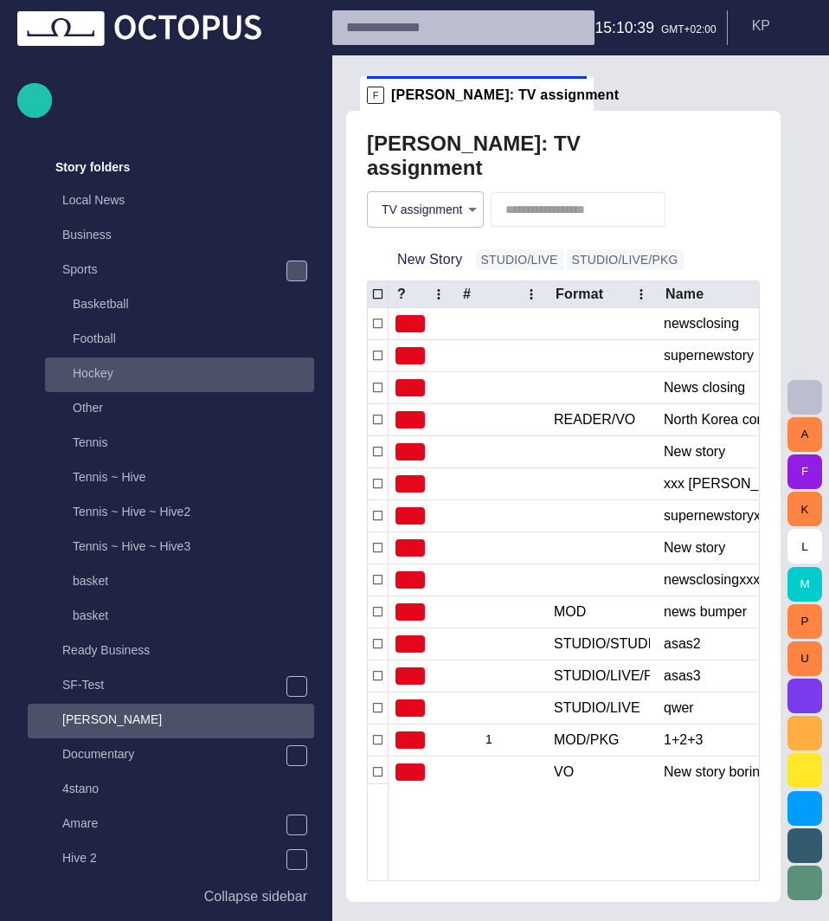
click at [119, 366] on p "Hockey" at bounding box center [194, 373] width 242 height 17
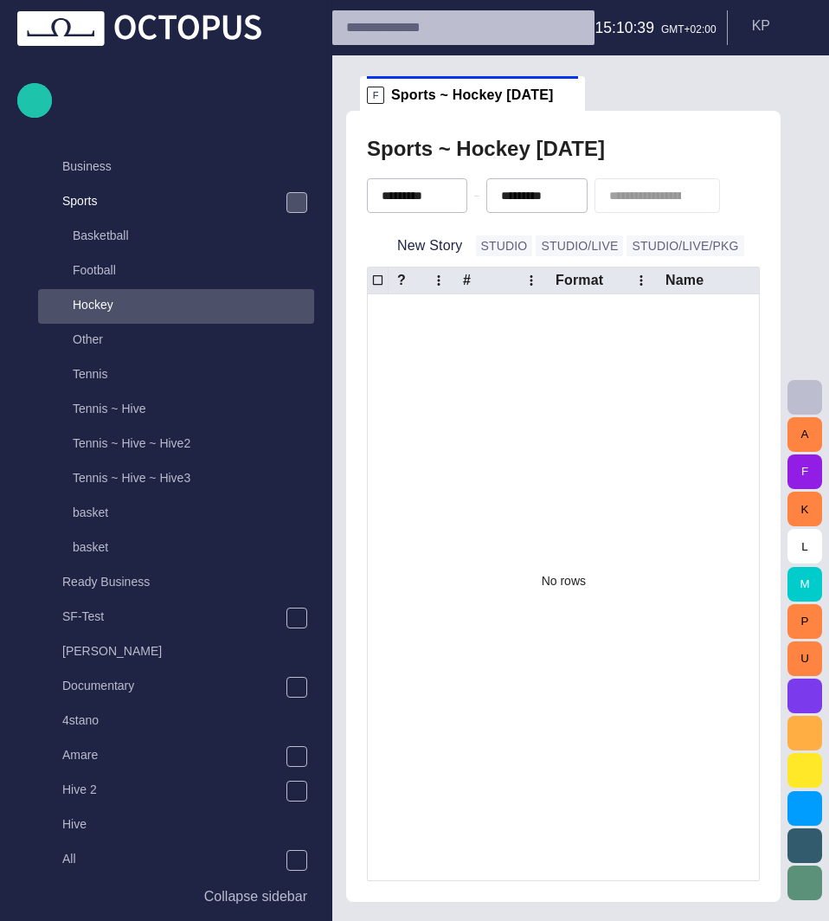
scroll to position [139, 0]
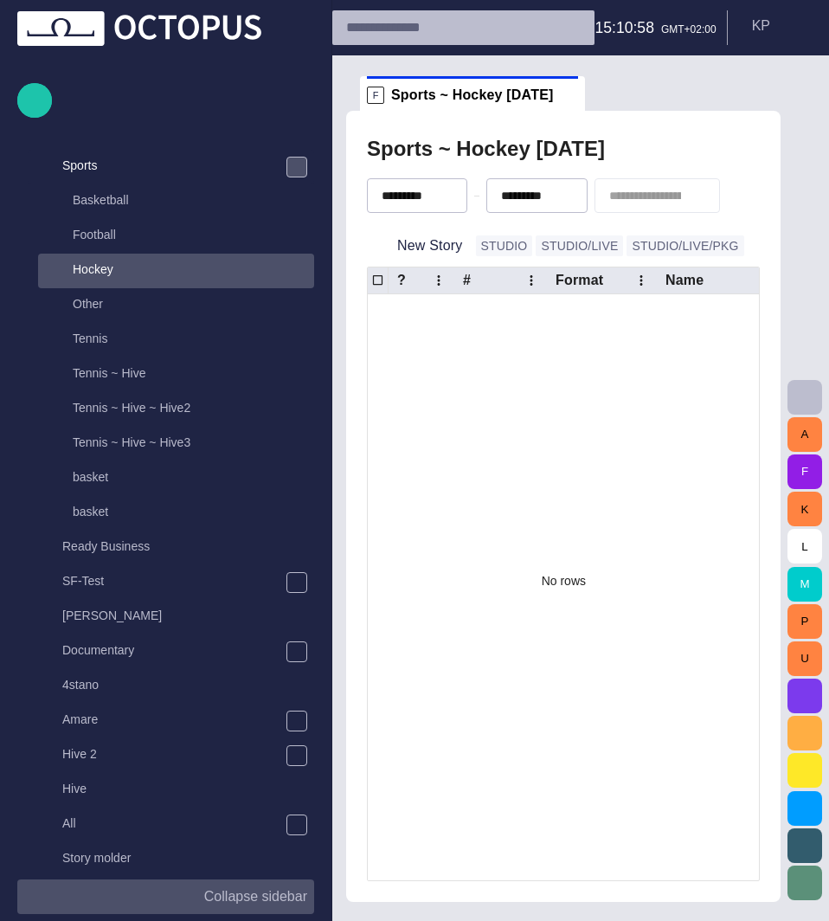
click at [274, 896] on p "Collapse sidebar" at bounding box center [255, 897] width 103 height 21
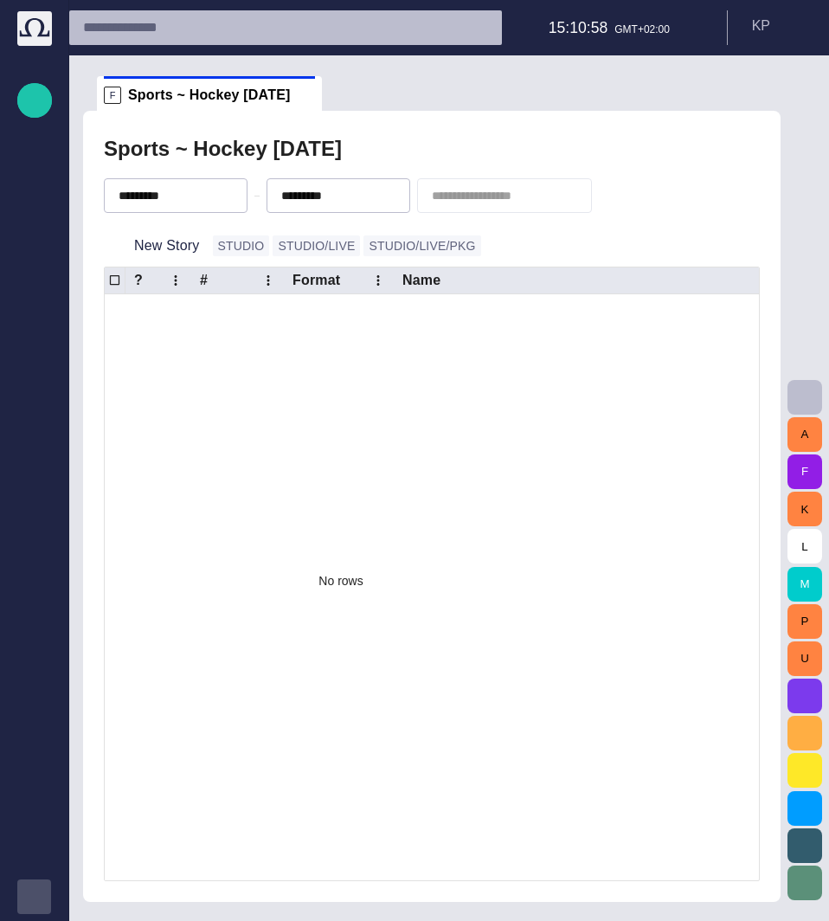
scroll to position [0, 0]
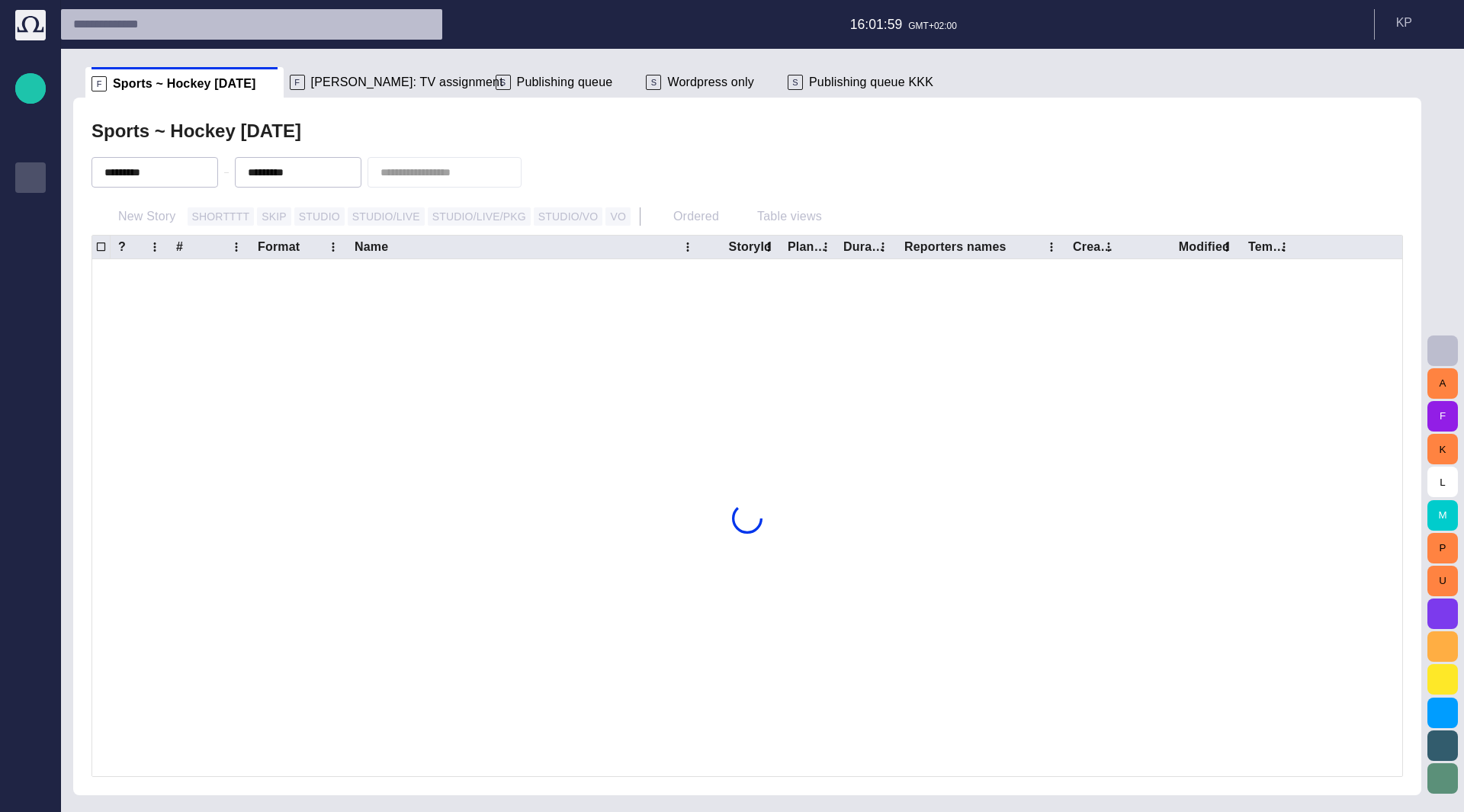
click at [37, 171] on p "Story folders" at bounding box center [30, 175] width 18 height 15
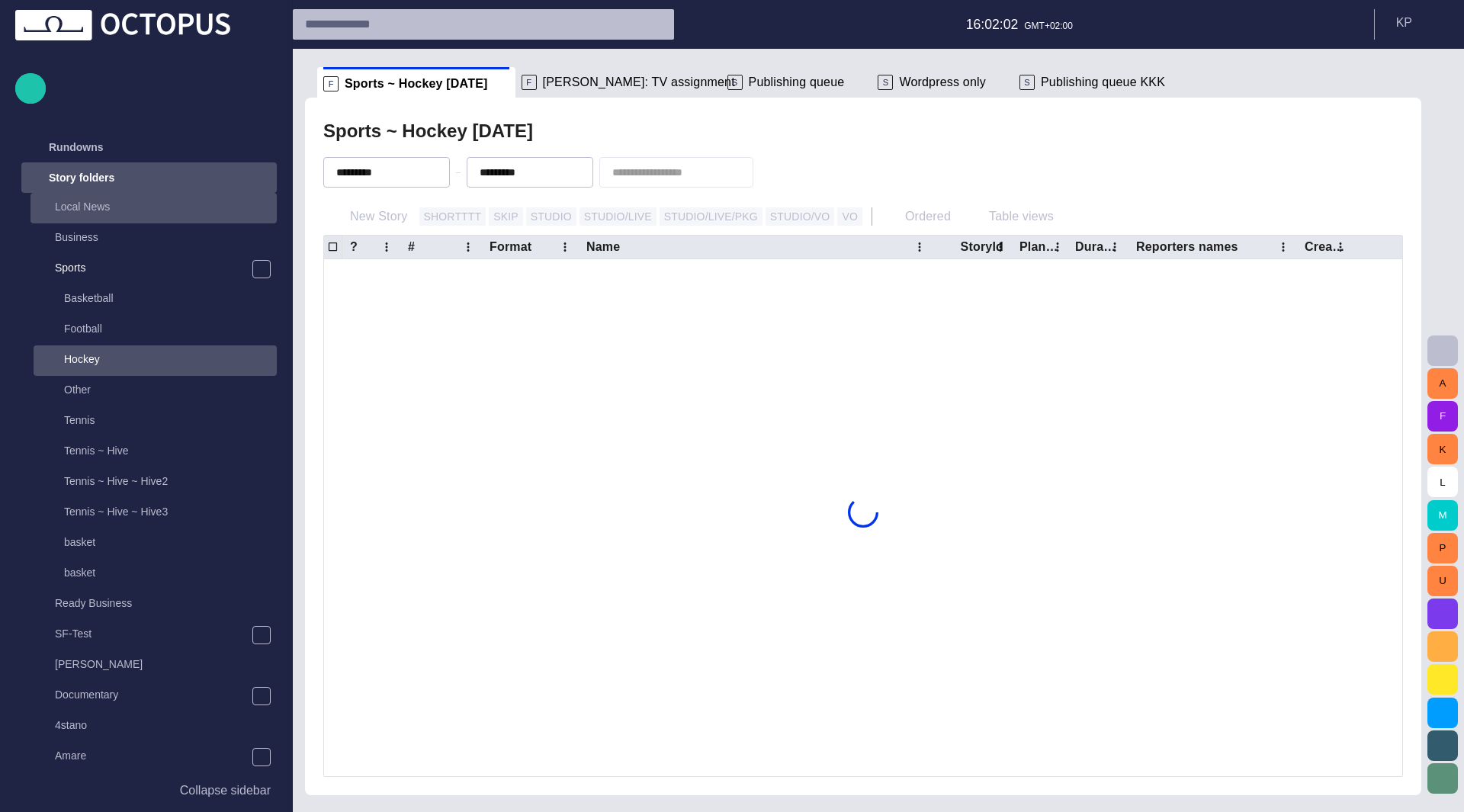
click at [103, 212] on p "Local News" at bounding box center [82, 206] width 55 height 15
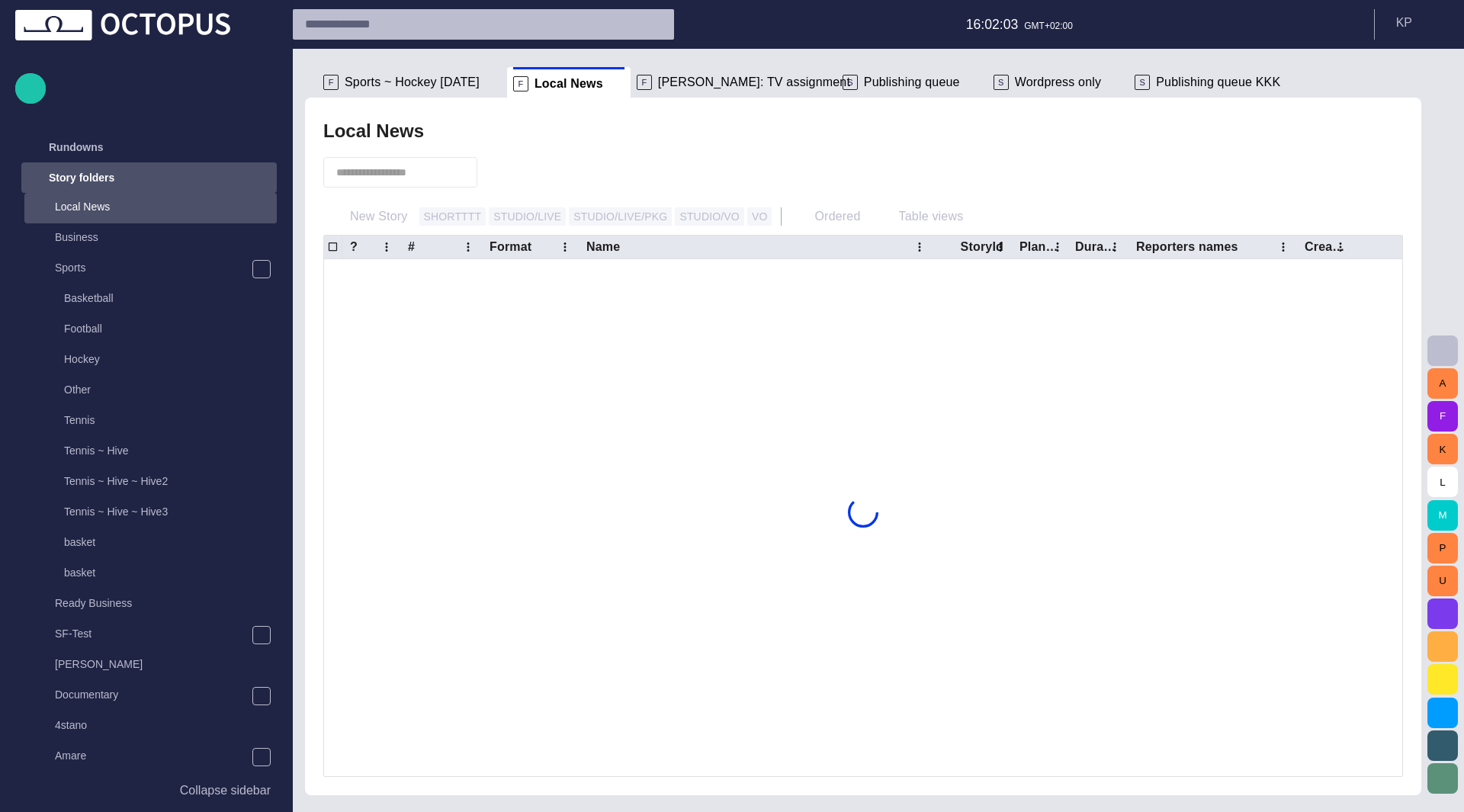
scroll to position [61, 0]
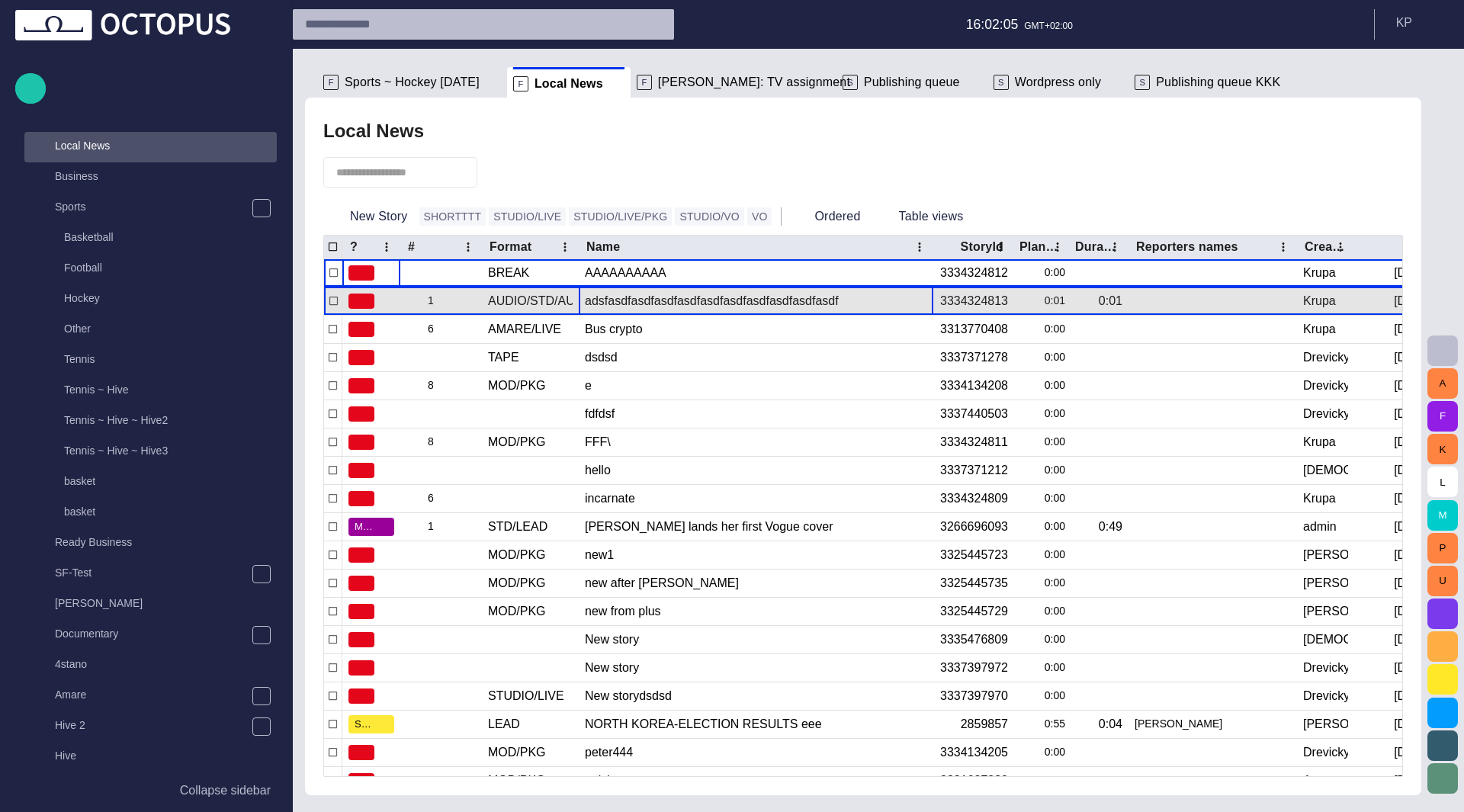
click at [630, 306] on div "adsfasdfasdfasdfasdfasdfasdfasdfasdfasdfasdf" at bounding box center [756, 300] width 343 height 27
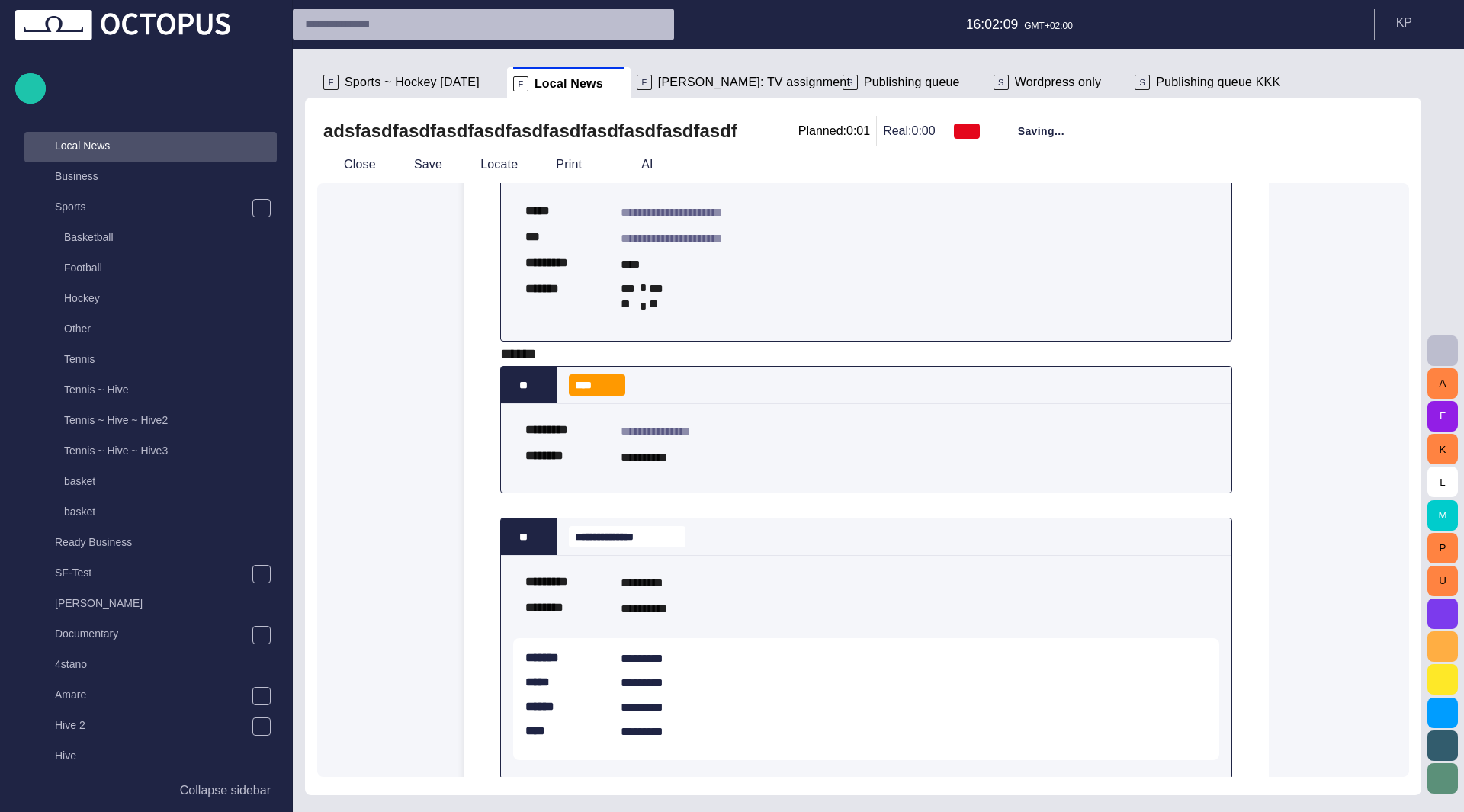
scroll to position [120, 0]
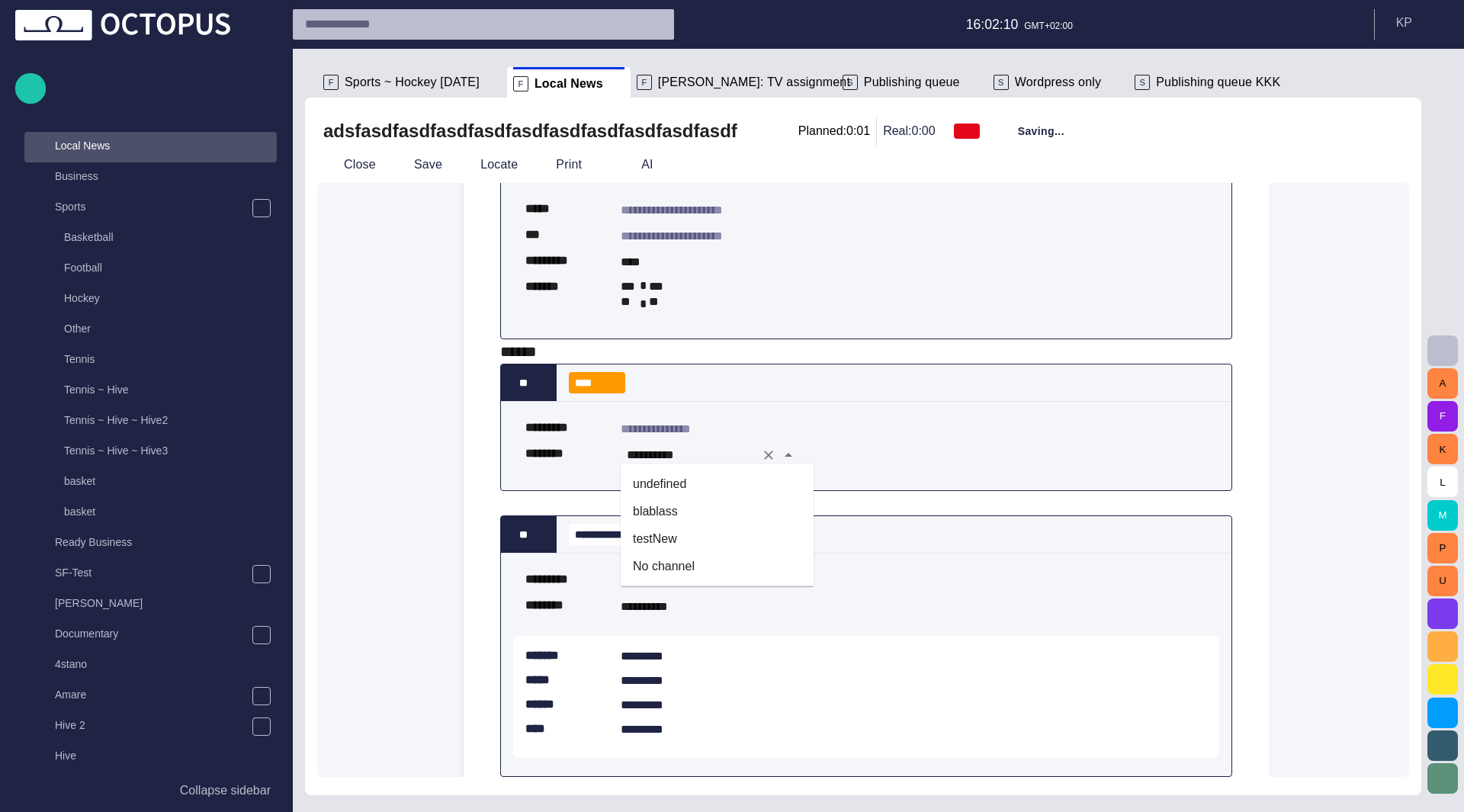
click at [659, 513] on li "blablass" at bounding box center [717, 511] width 193 height 27
type input "********"
click at [412, 469] on div "**********" at bounding box center [863, 480] width 1092 height 594
click at [419, 164] on button "Save" at bounding box center [418, 164] width 60 height 27
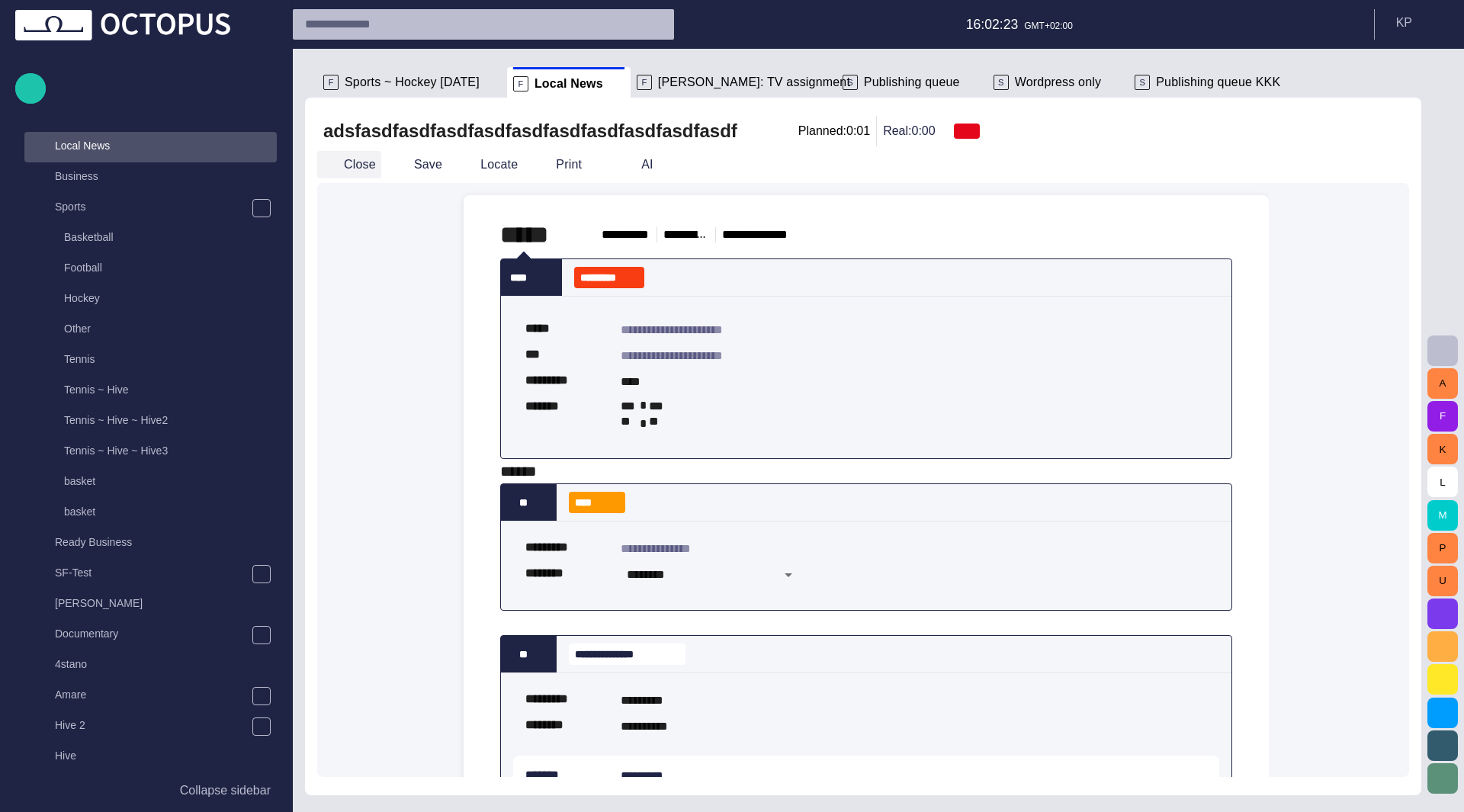
click at [351, 170] on button "Close" at bounding box center [349, 164] width 64 height 27
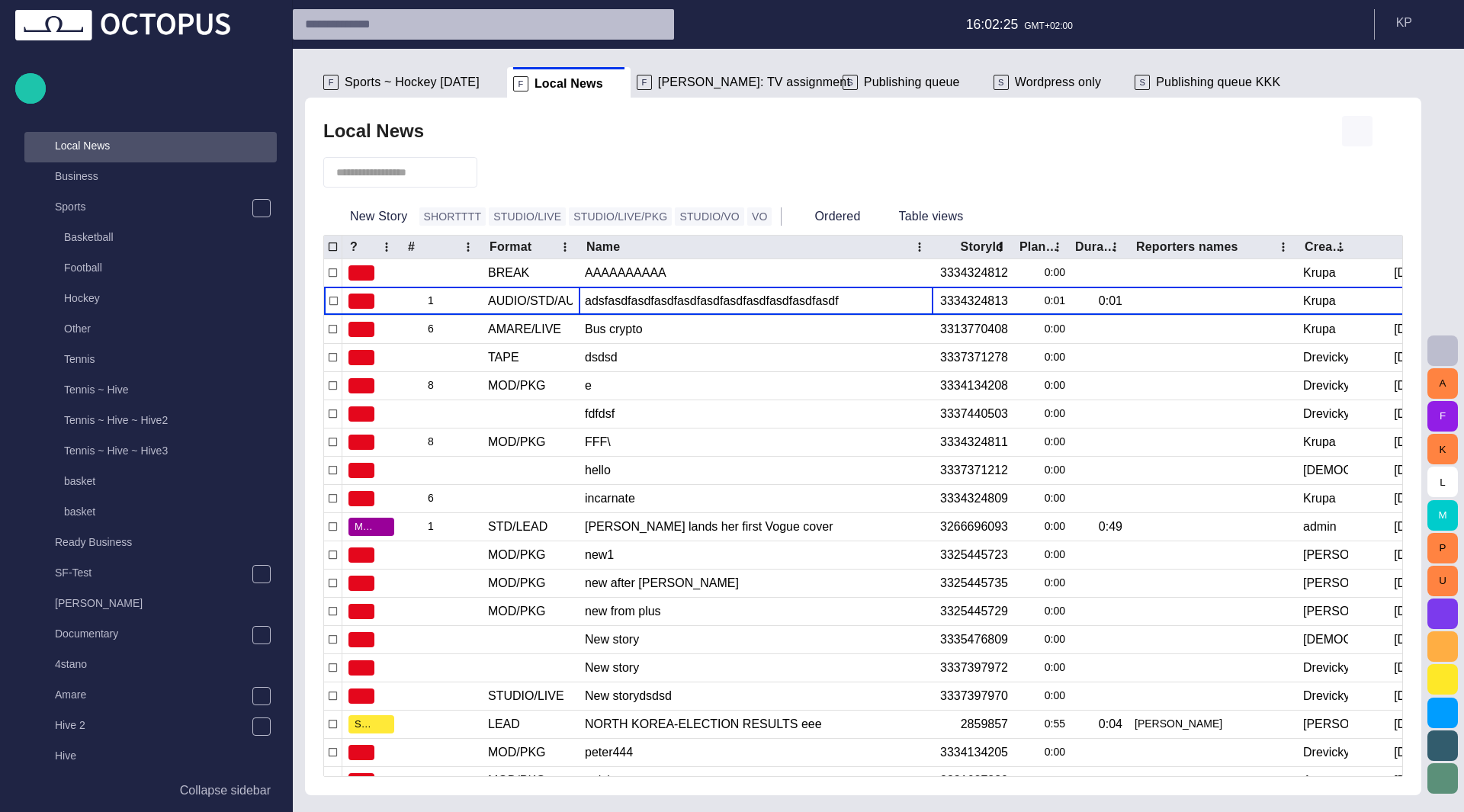
click at [1354, 128] on span "button" at bounding box center [1357, 131] width 18 height 18
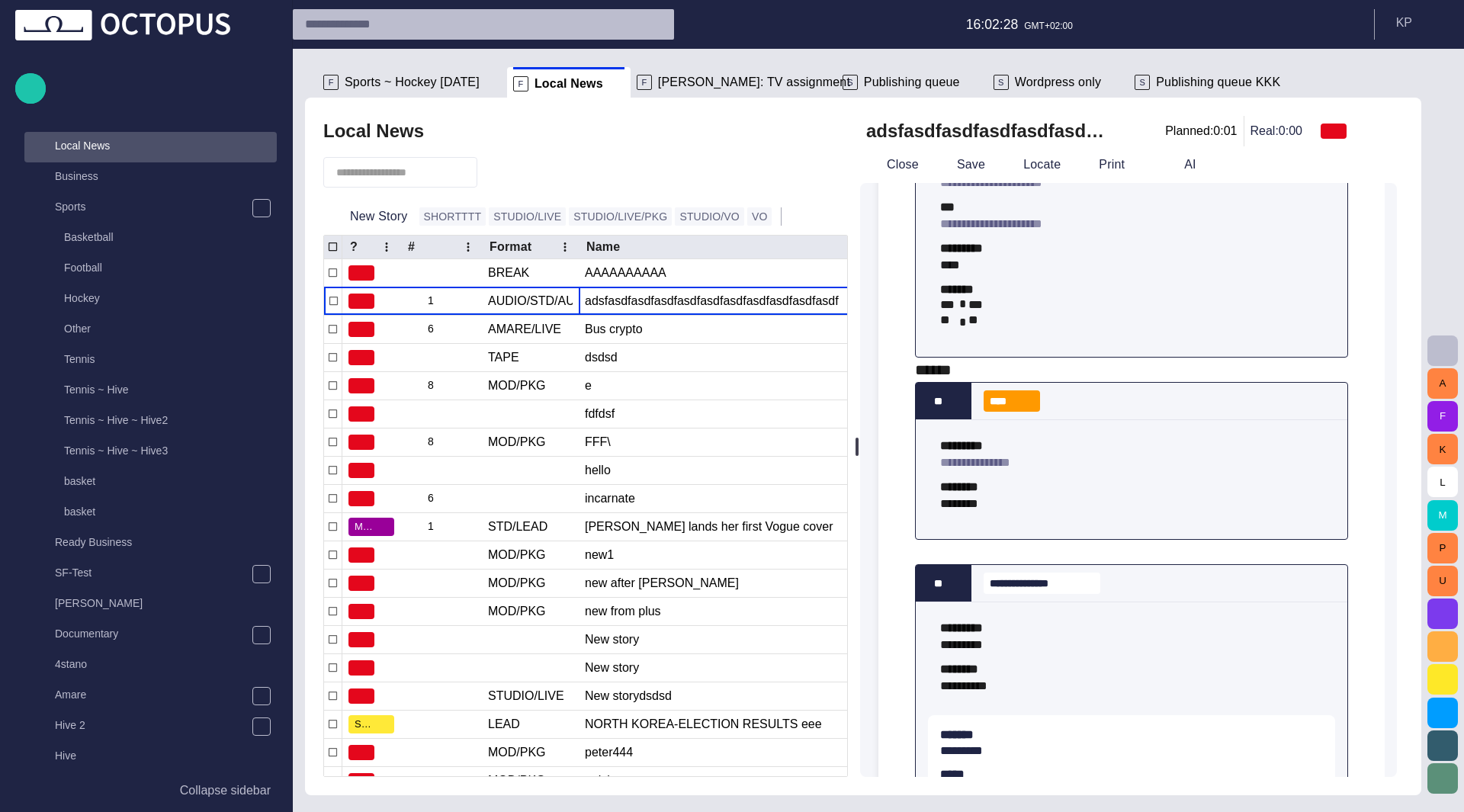
scroll to position [173, 0]
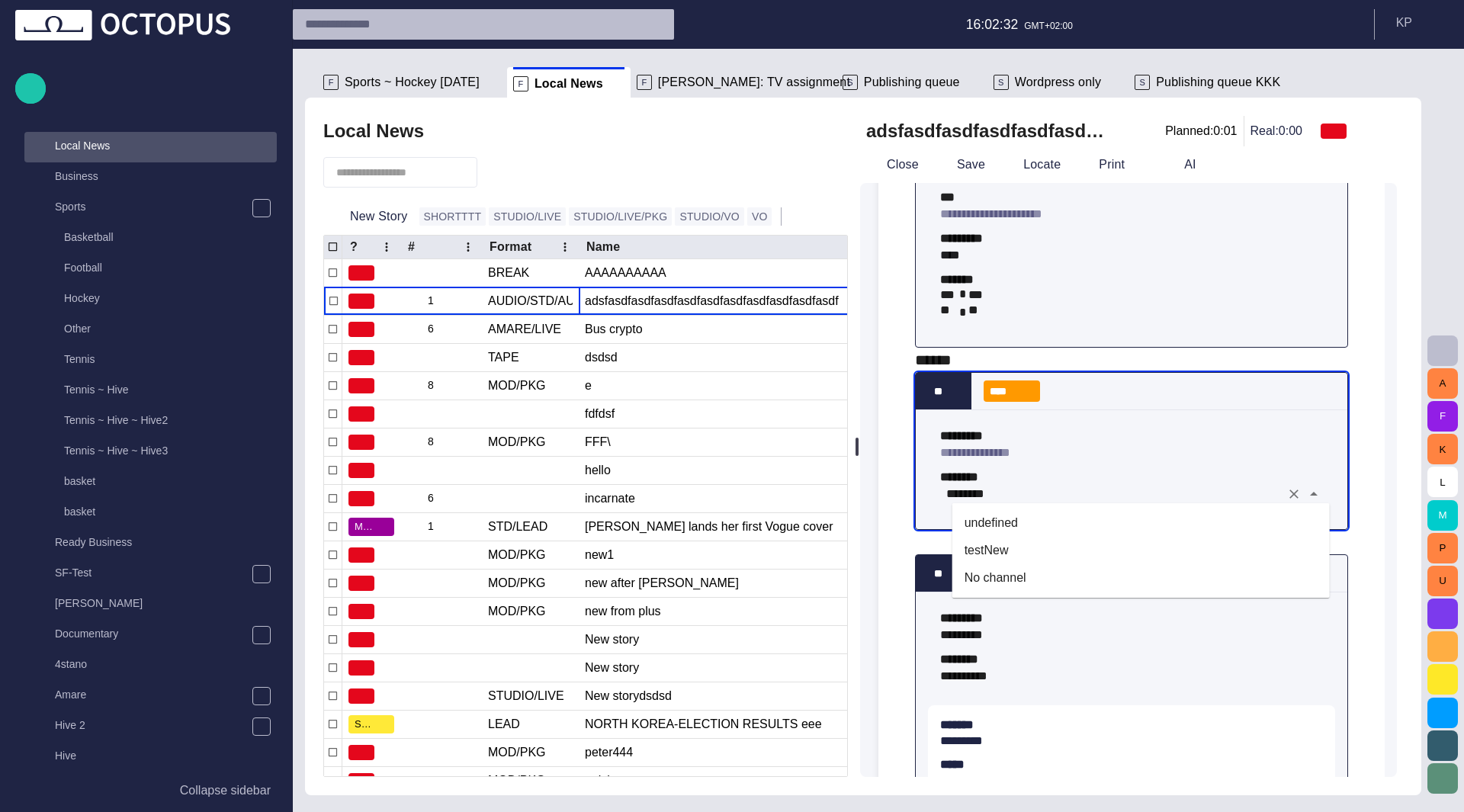
click at [1005, 549] on li "testNew" at bounding box center [1141, 550] width 378 height 27
type input "*******"
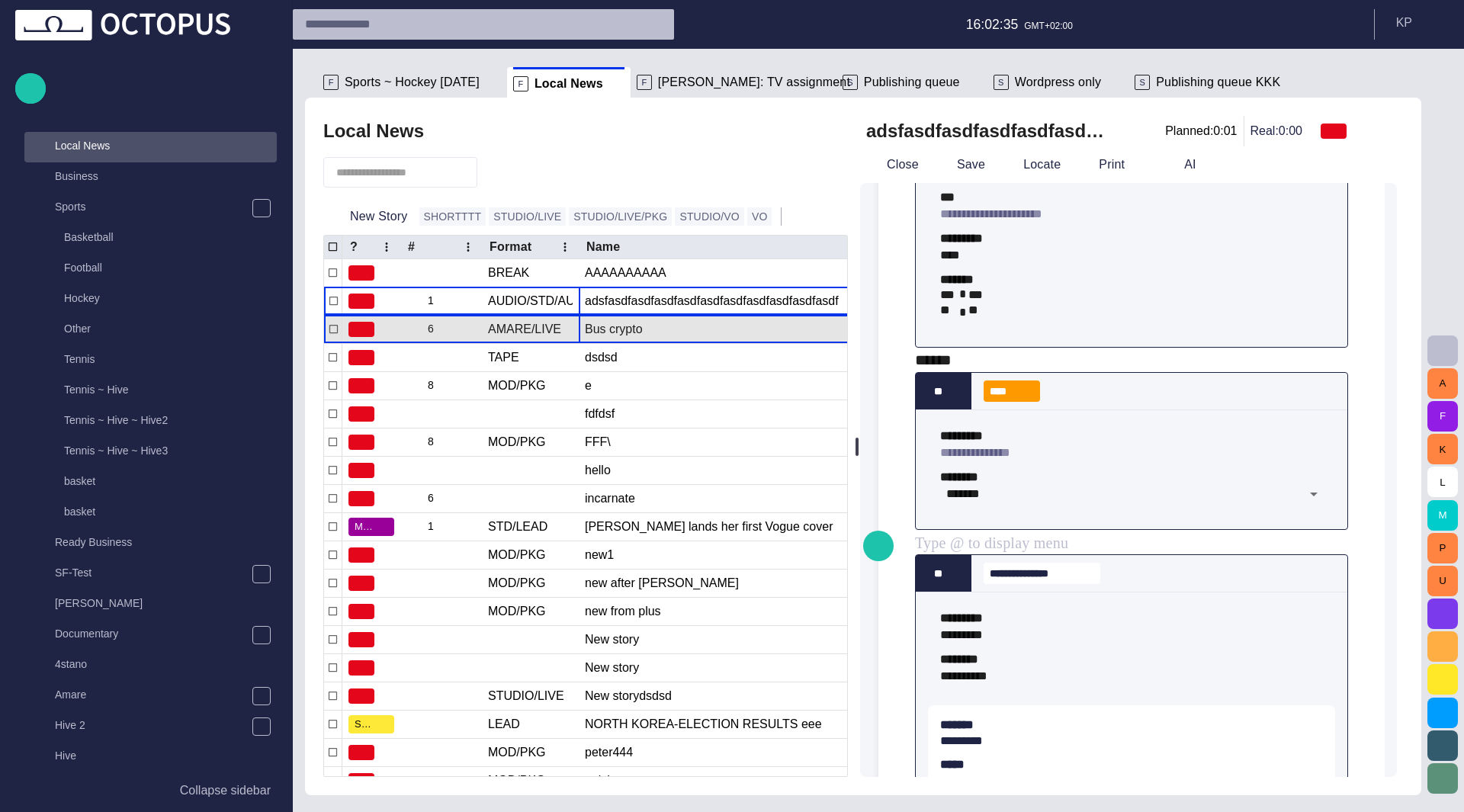
click at [586, 341] on div "Bus crypto" at bounding box center [756, 328] width 343 height 27
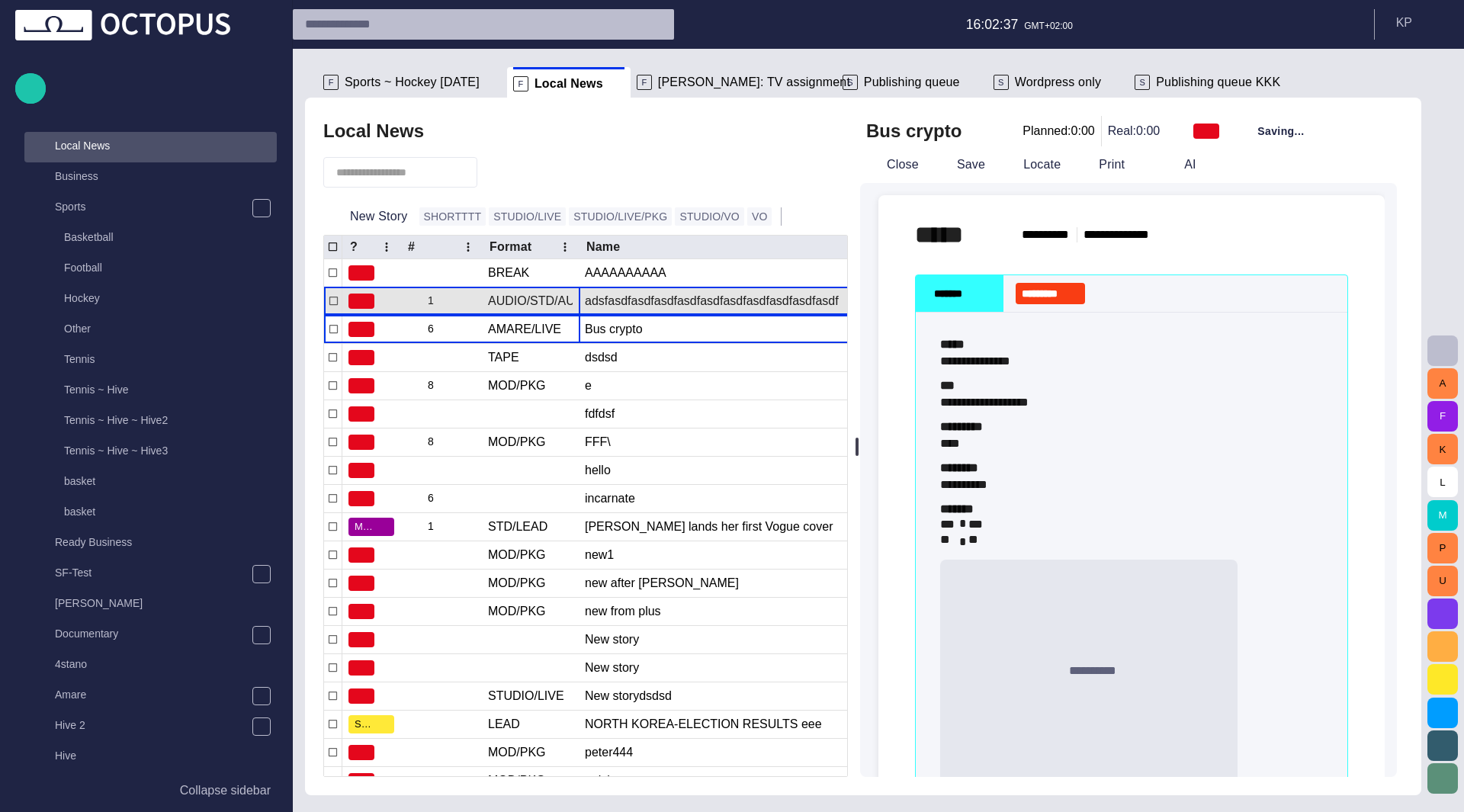
click at [620, 306] on div "adsfasdfasdfasdfasdfasdfasdfasdfasdfasdfasdf" at bounding box center [756, 300] width 343 height 27
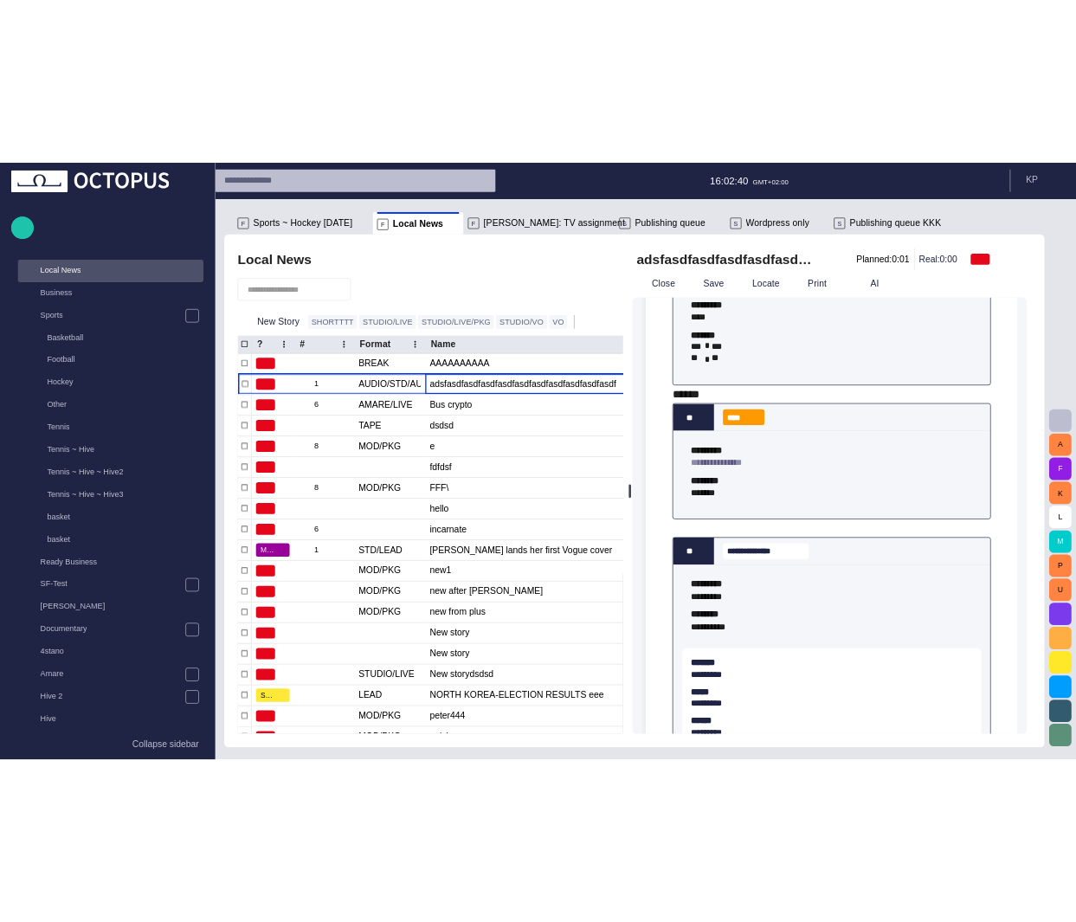
scroll to position [250, 0]
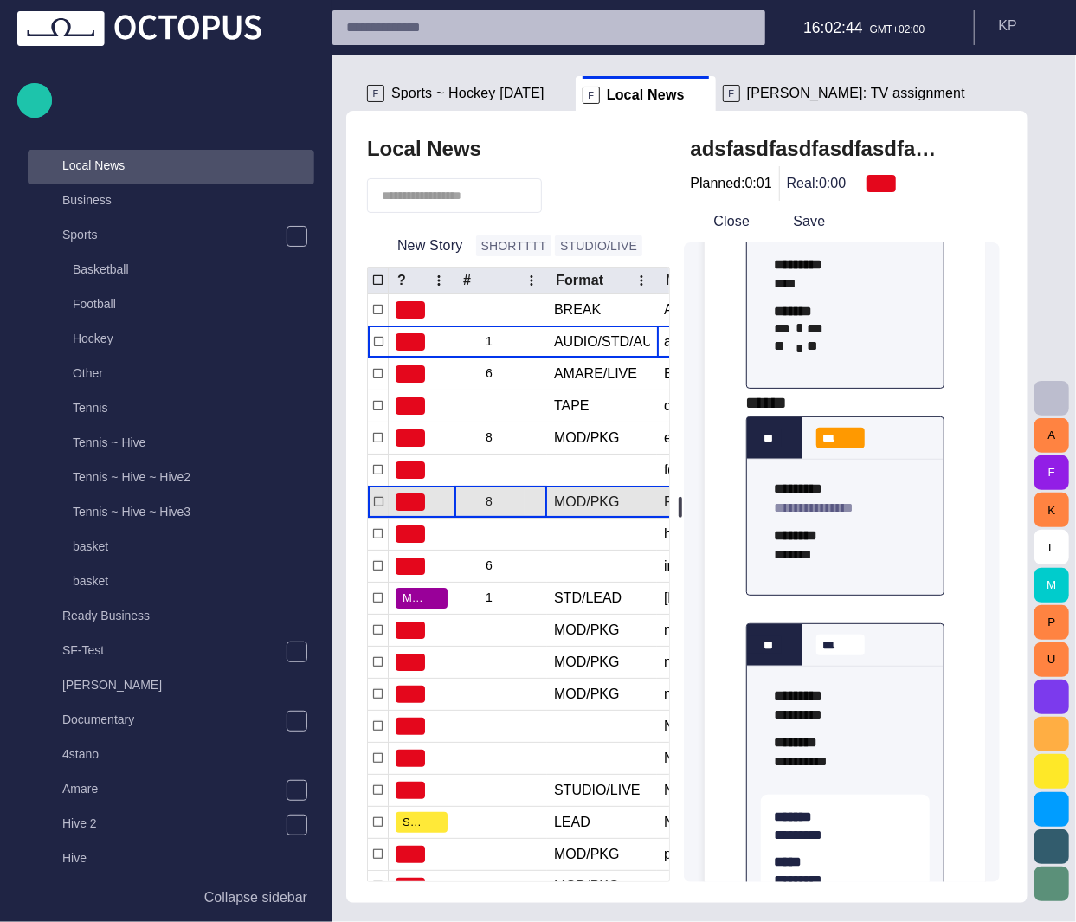
click at [545, 503] on div "8" at bounding box center [501, 502] width 93 height 31
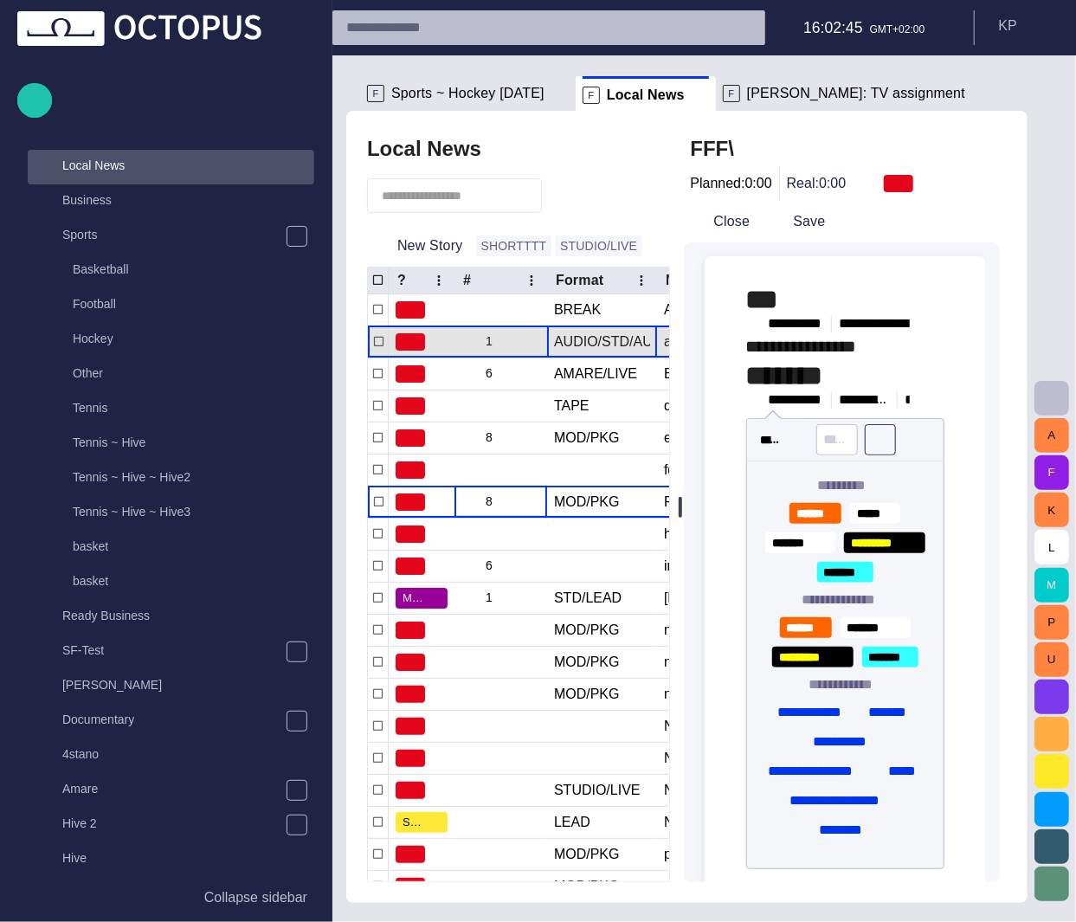
click at [591, 343] on div "AUDIO/STD/AUDIO" at bounding box center [602, 341] width 96 height 19
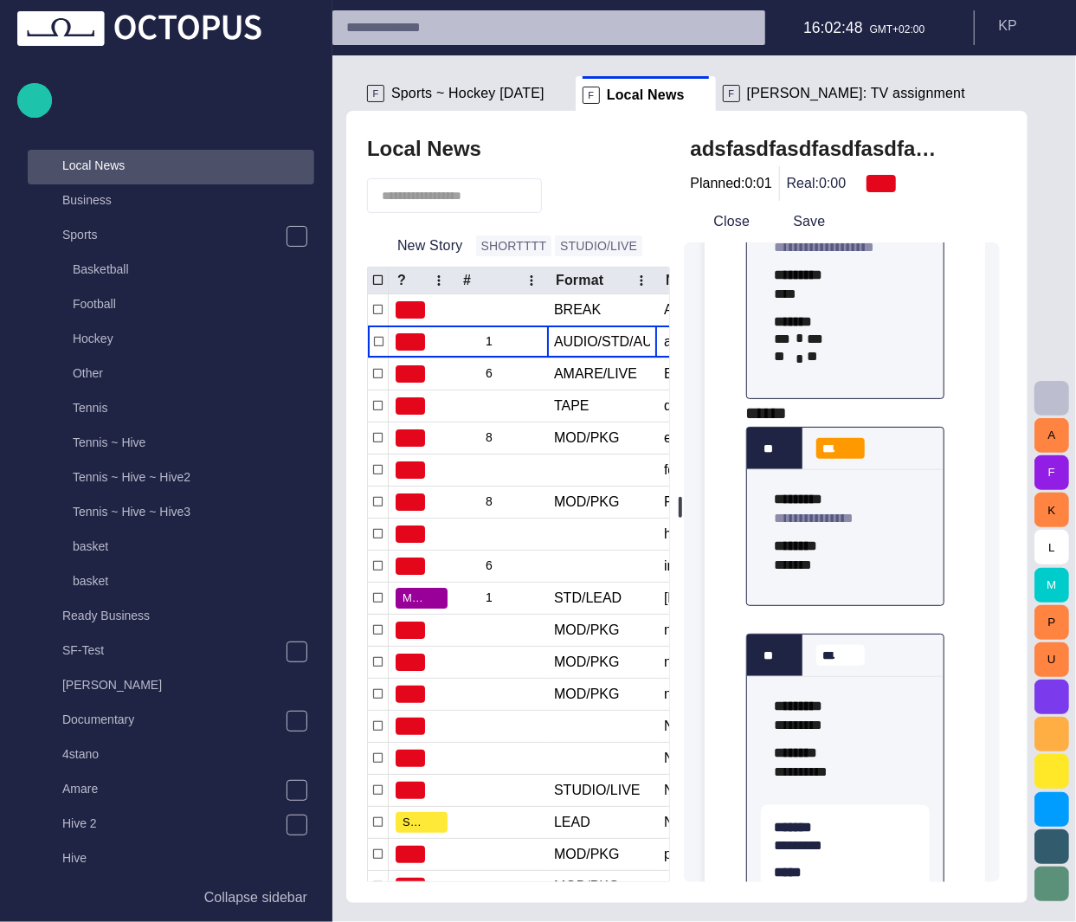
scroll to position [241, 0]
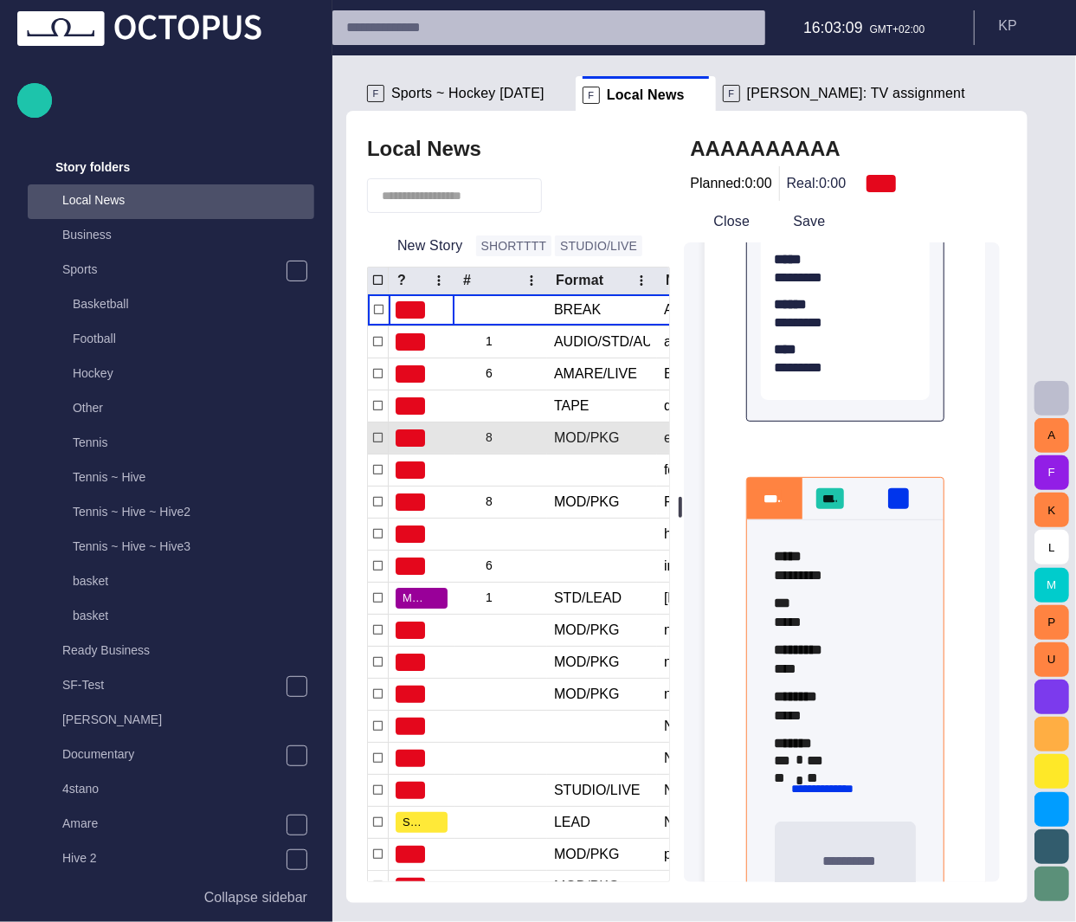
scroll to position [0, 242]
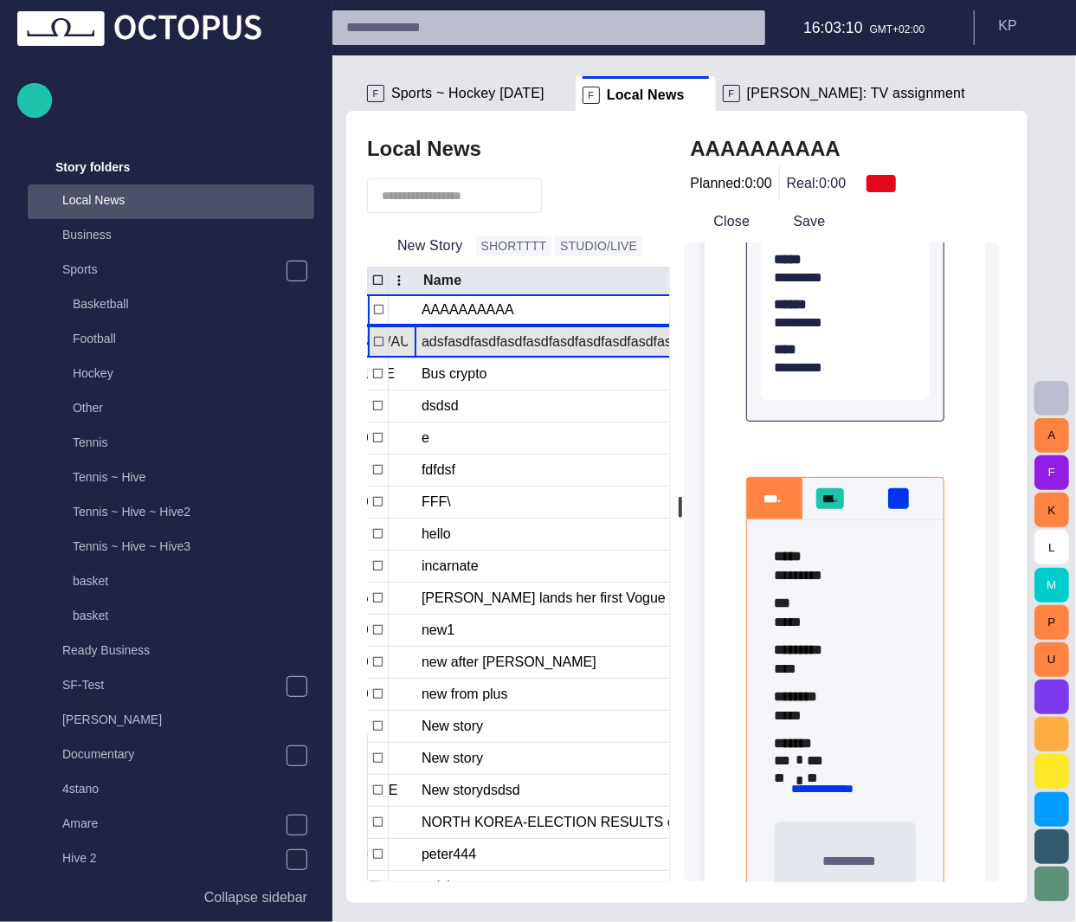
click at [580, 345] on div "adsfasdfasdfasdfasdfasdfasdfasdfasdfasdfasdf" at bounding box center [616, 341] width 389 height 31
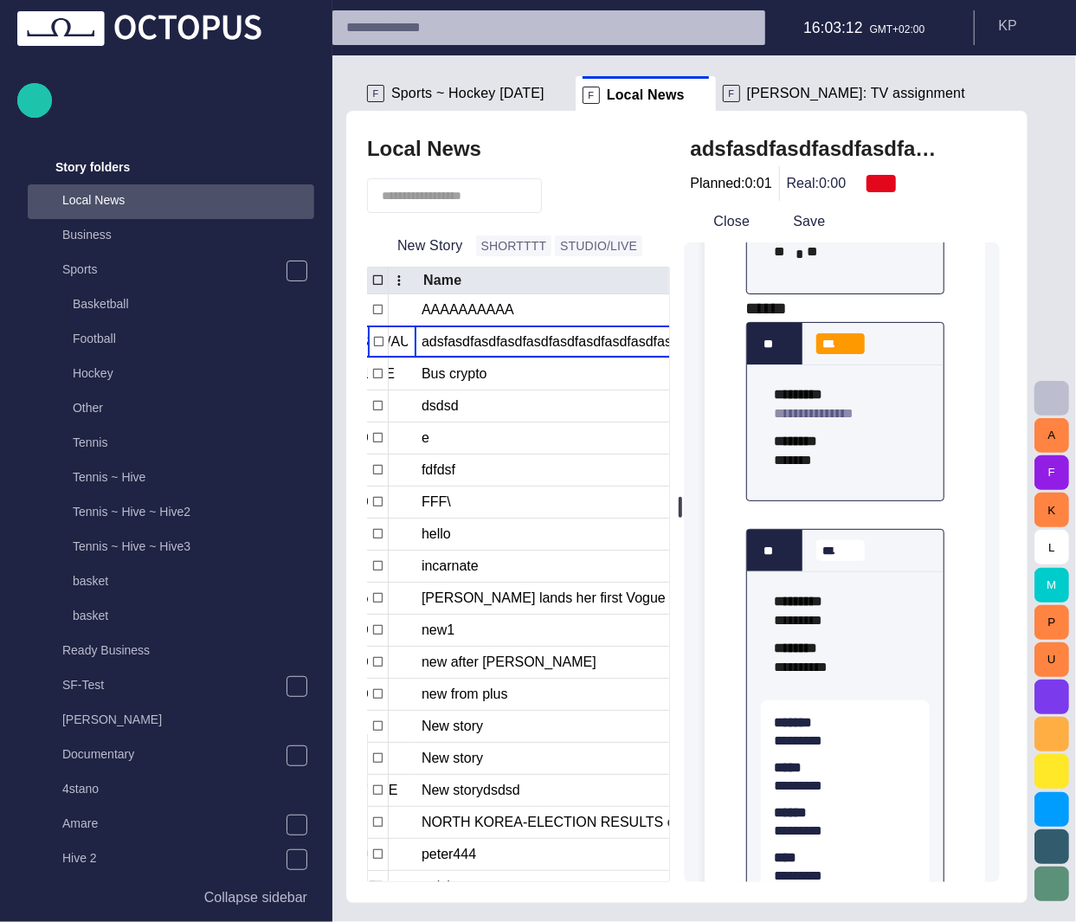
scroll to position [346, 0]
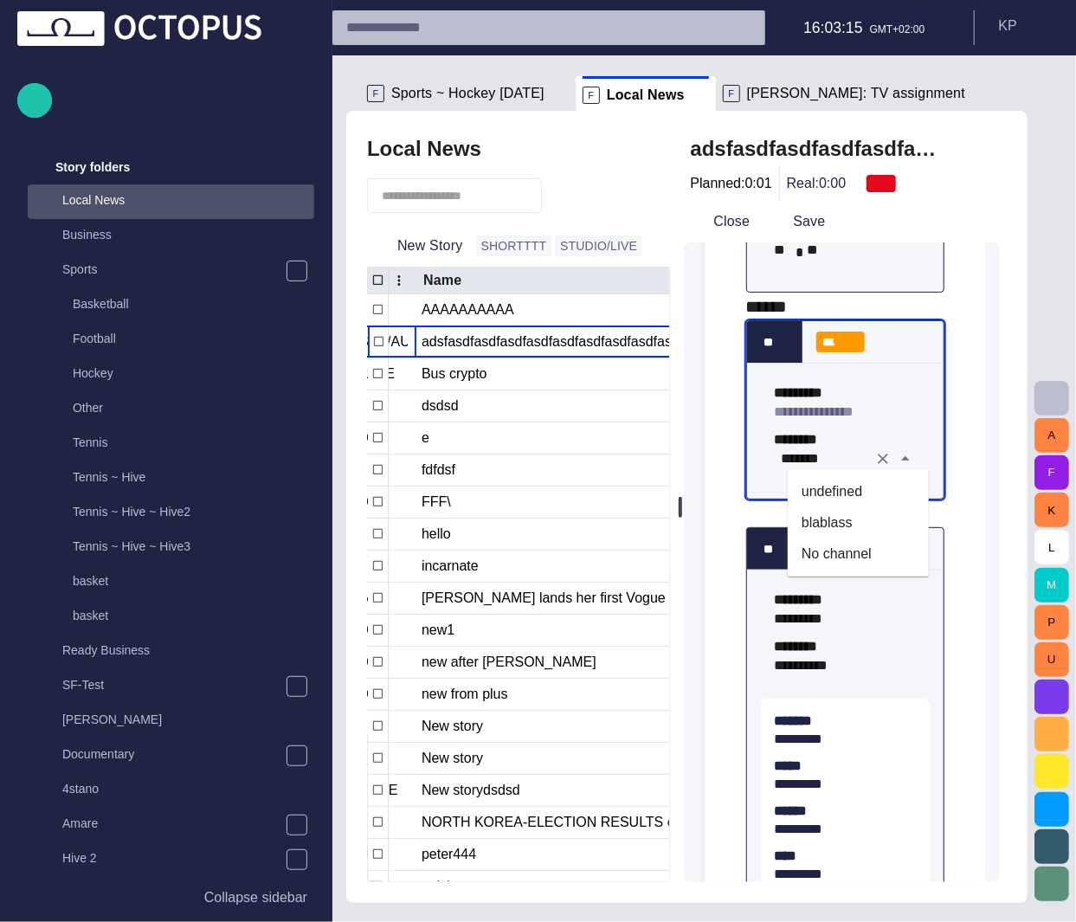
click at [854, 549] on li "No channel" at bounding box center [858, 554] width 141 height 31
type input "**********"
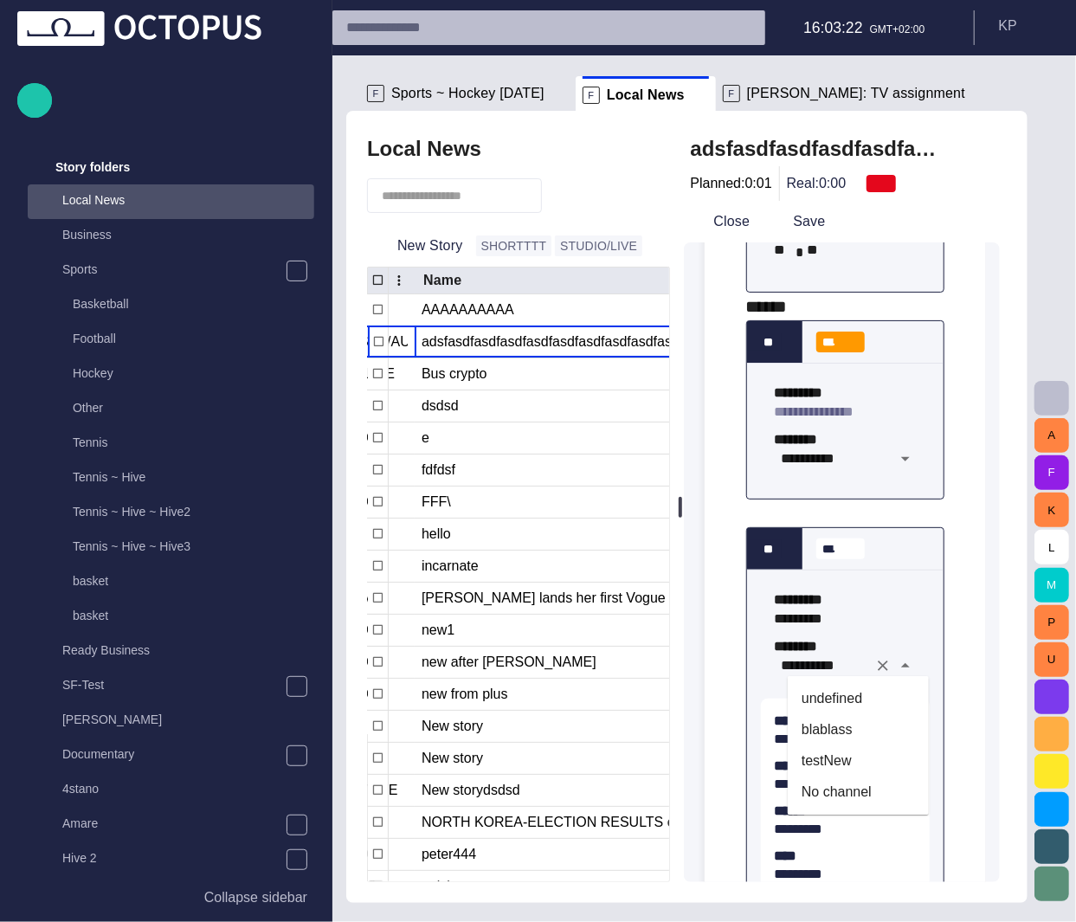
click at [855, 763] on li "testNew" at bounding box center [858, 761] width 141 height 31
type input "*******"
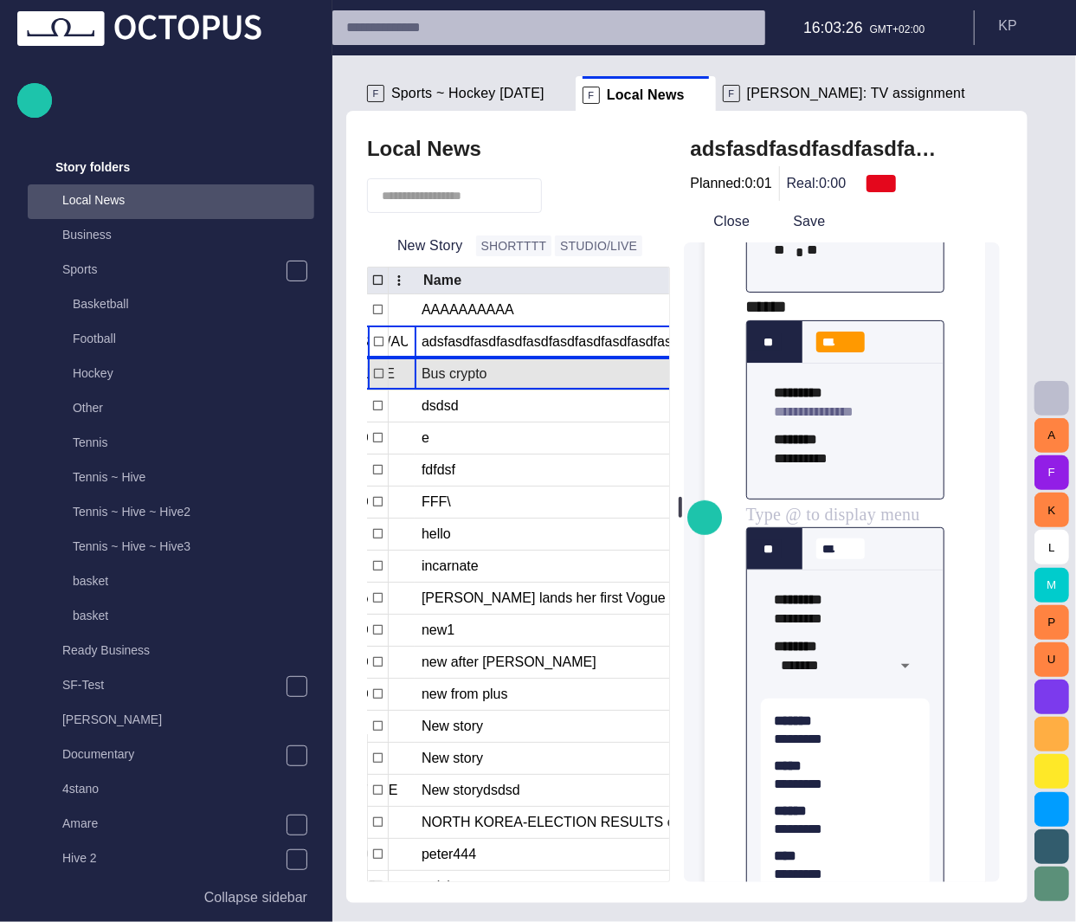
click at [497, 384] on div "Bus crypto" at bounding box center [616, 373] width 389 height 31
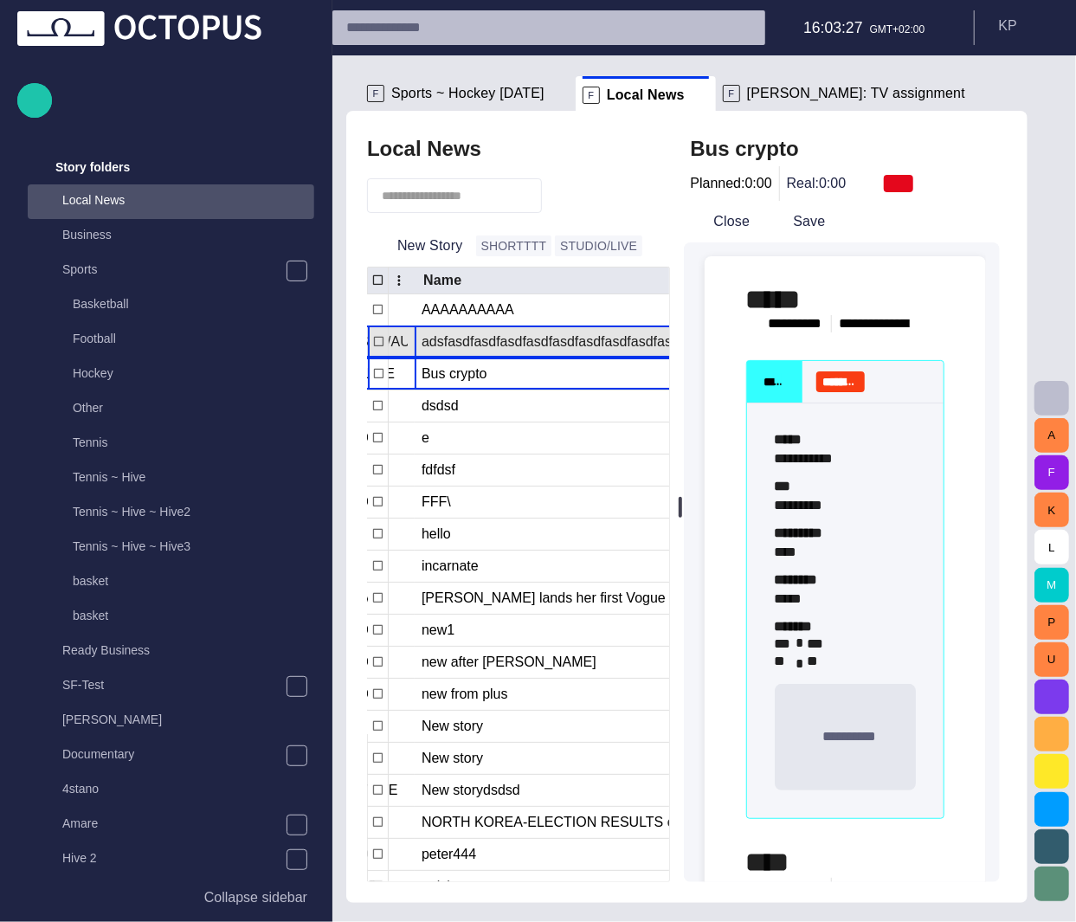
click at [536, 340] on div "adsfasdfasdfasdfasdfasdfasdfasdfasdfasdfasdf" at bounding box center [616, 341] width 389 height 31
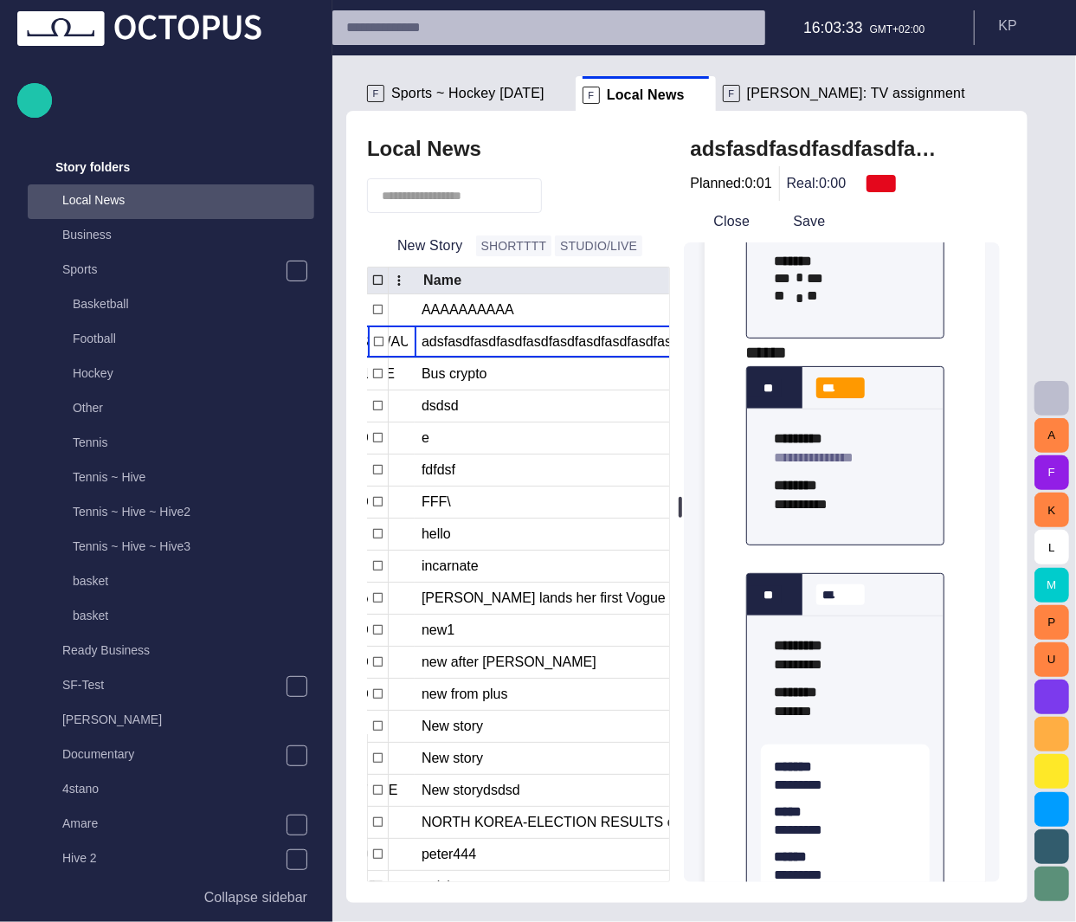
scroll to position [300, 0]
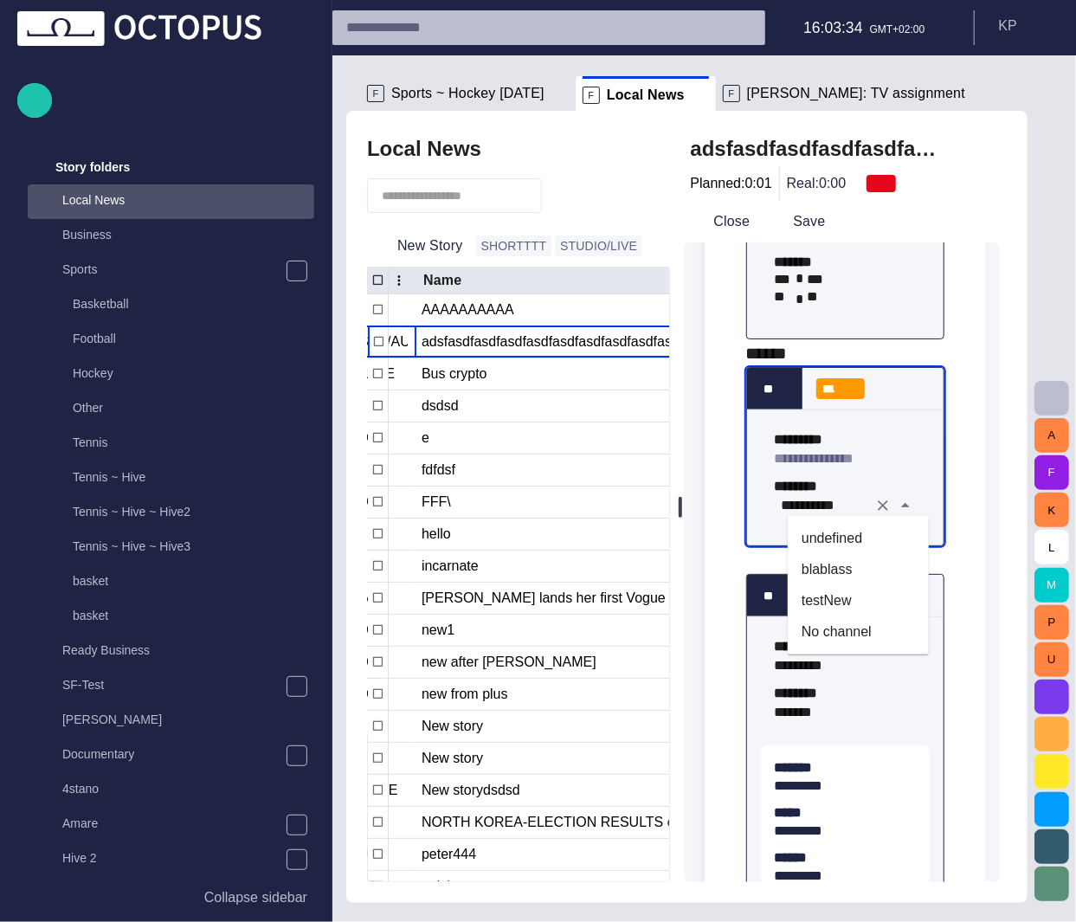
click at [845, 561] on li "blablass" at bounding box center [858, 569] width 141 height 31
type input "********"
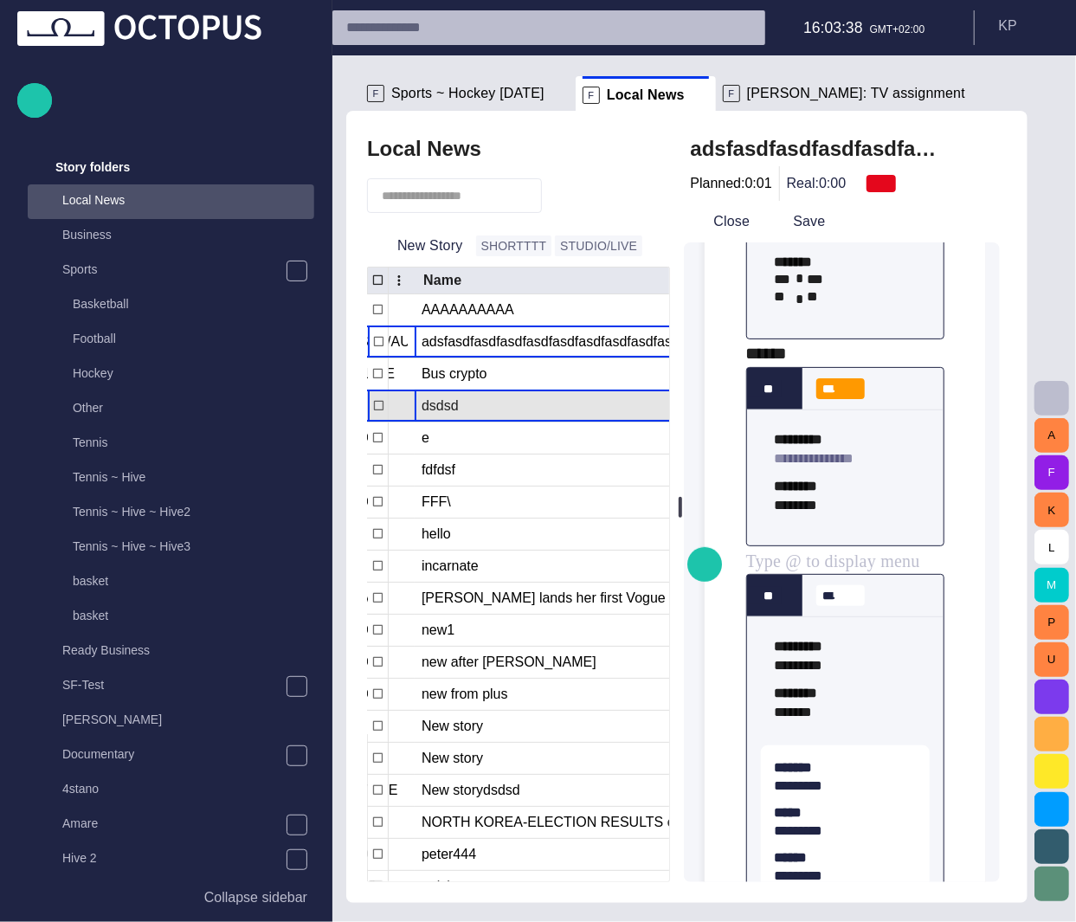
click at [511, 416] on div "dsdsd" at bounding box center [616, 406] width 389 height 31
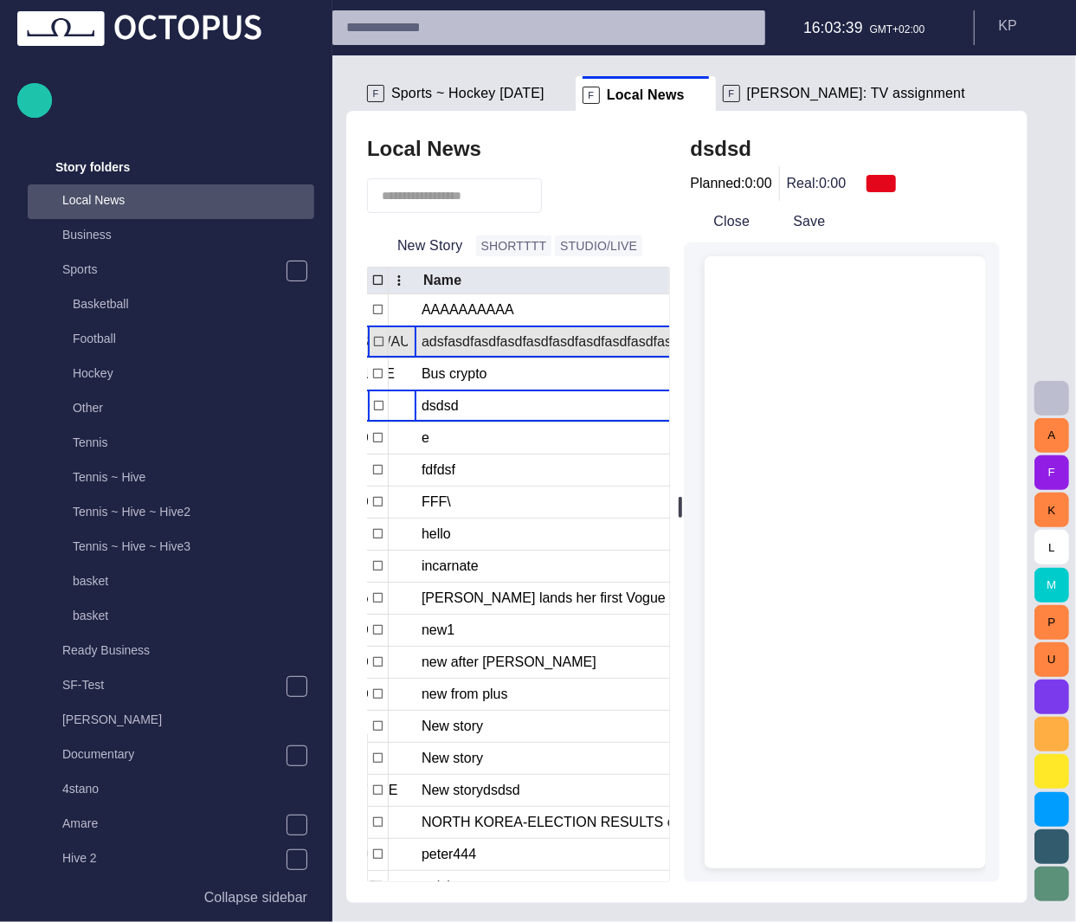
click at [529, 343] on div "adsfasdfasdfasdfasdfasdfasdfasdfasdfasdfasdf" at bounding box center [616, 341] width 389 height 31
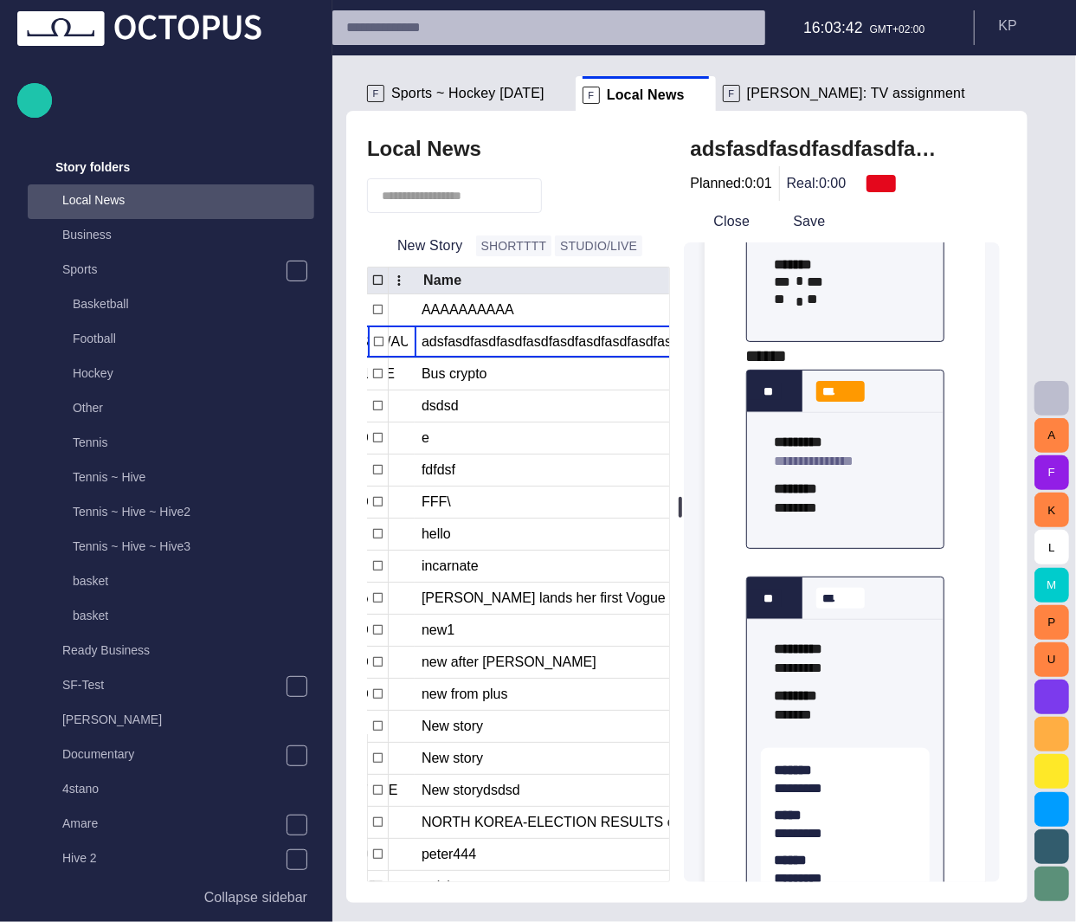
scroll to position [298, 0]
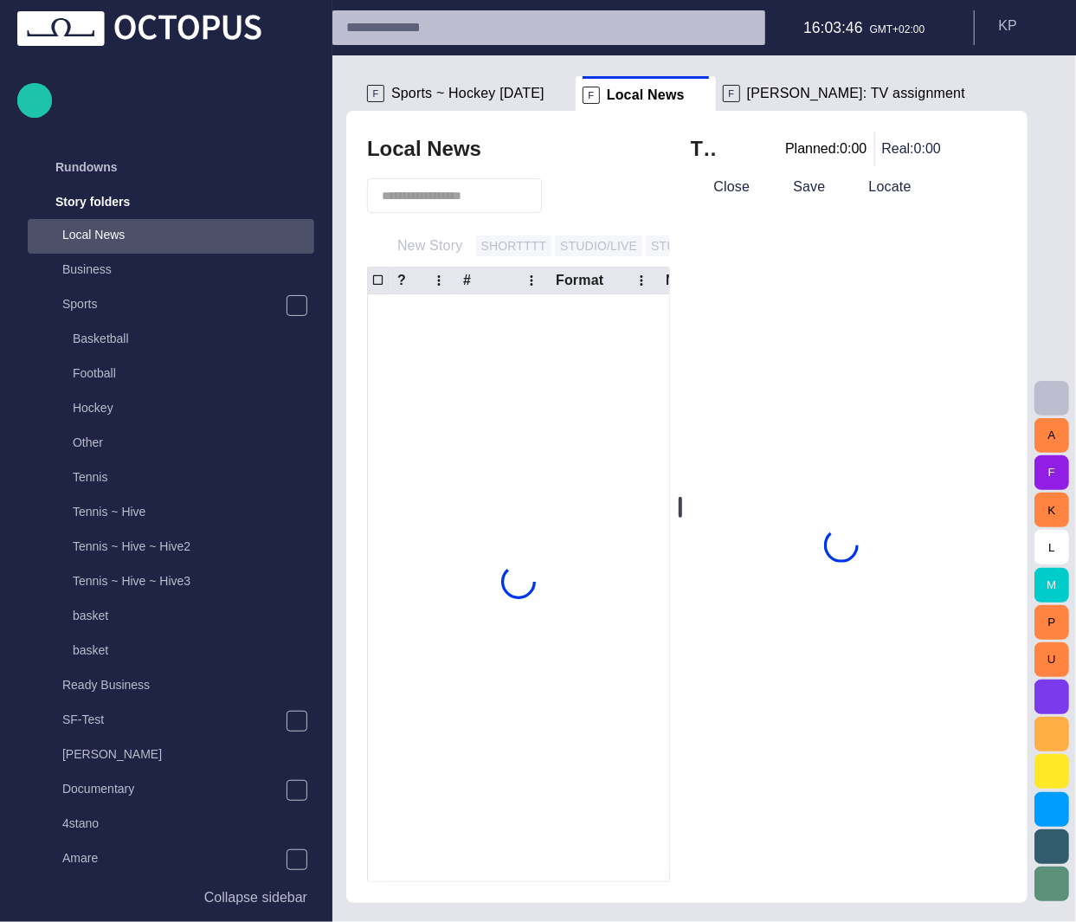
scroll to position [35, 0]
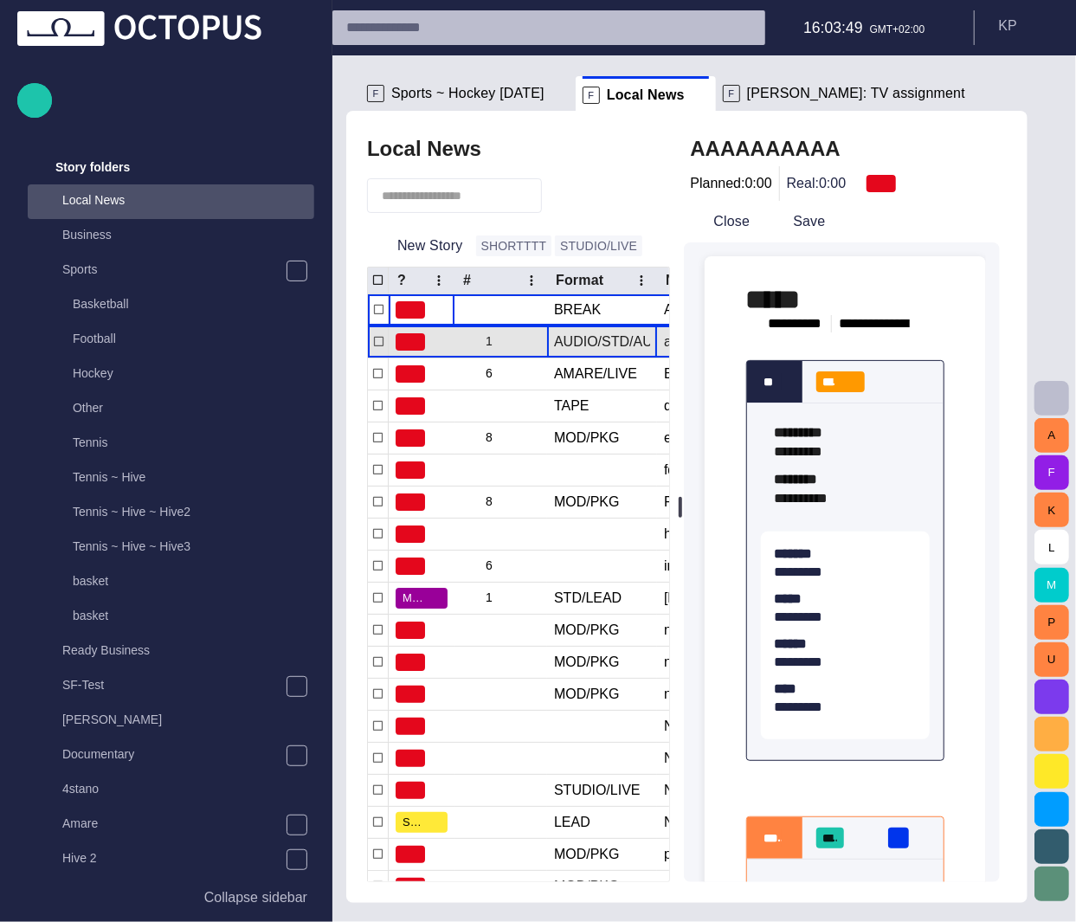
click at [583, 340] on div "AUDIO/STD/AUDIO" at bounding box center [602, 341] width 96 height 19
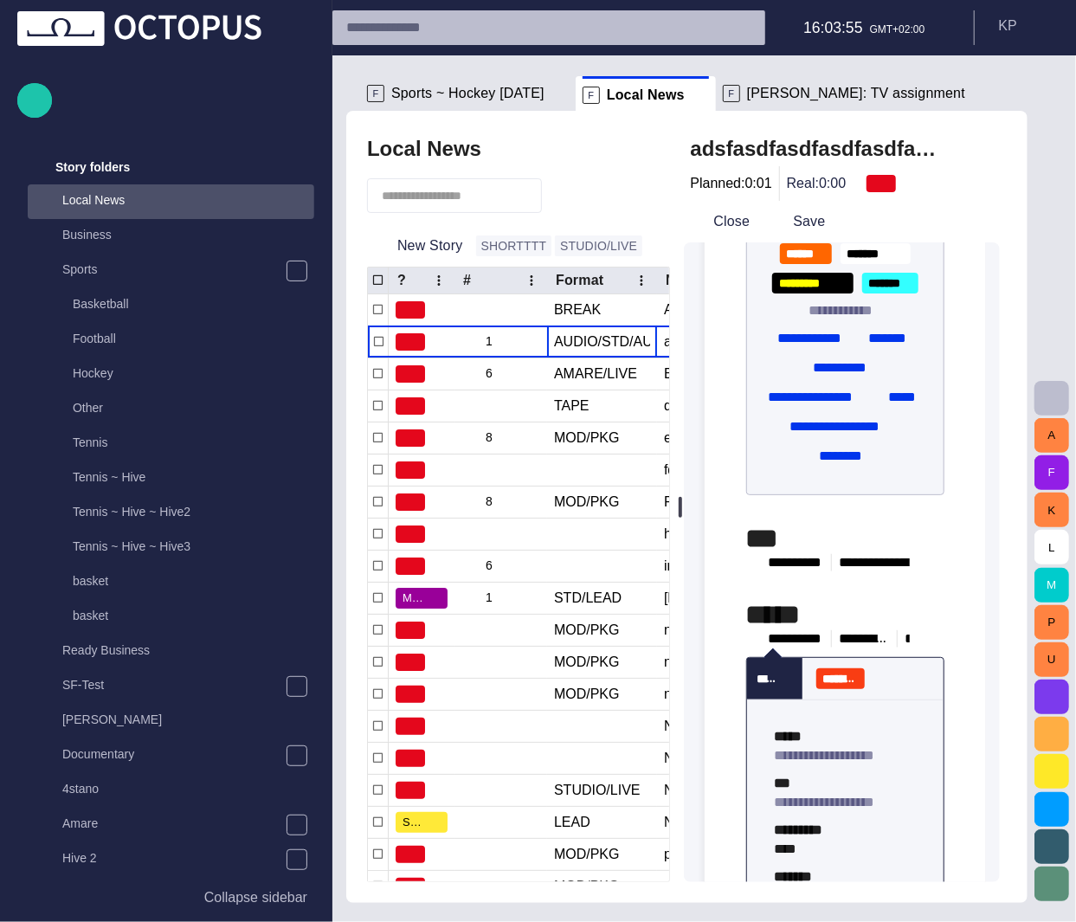
scroll to position [1926, 0]
